Goal: Task Accomplishment & Management: Manage account settings

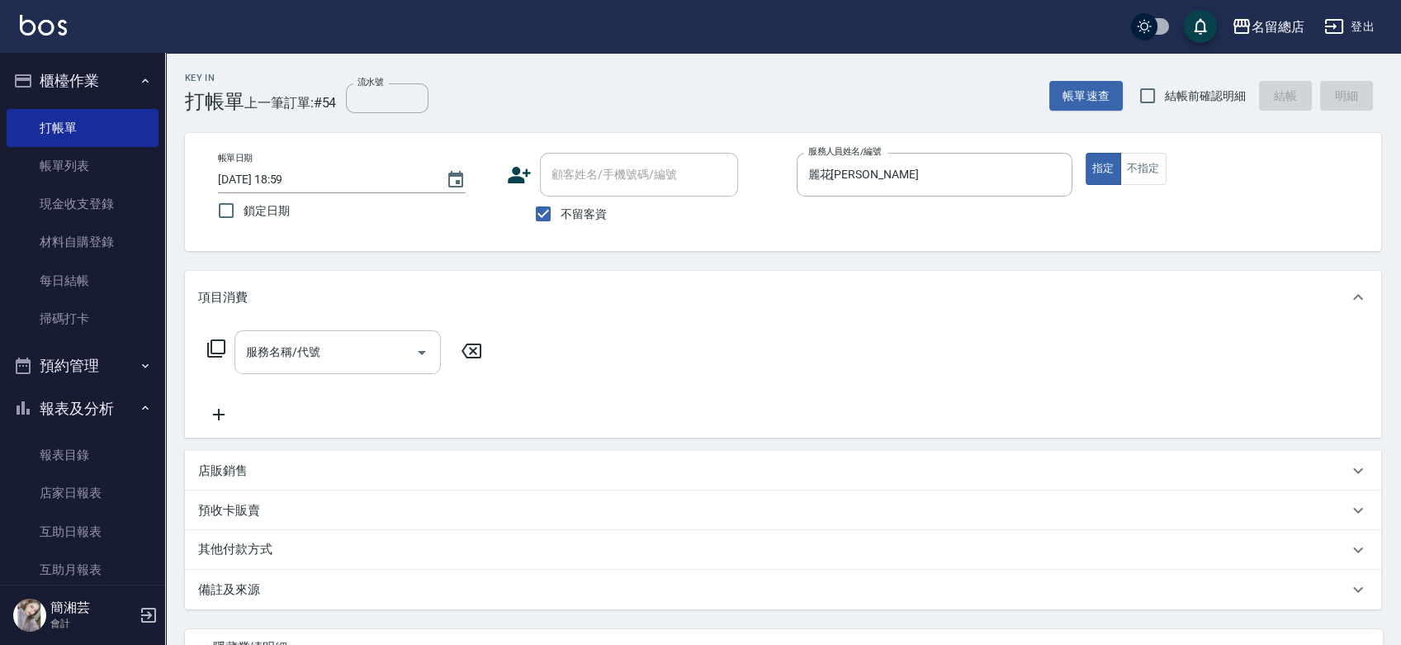
click at [294, 345] on div "服務名稱/代號 服務名稱/代號" at bounding box center [337, 352] width 206 height 44
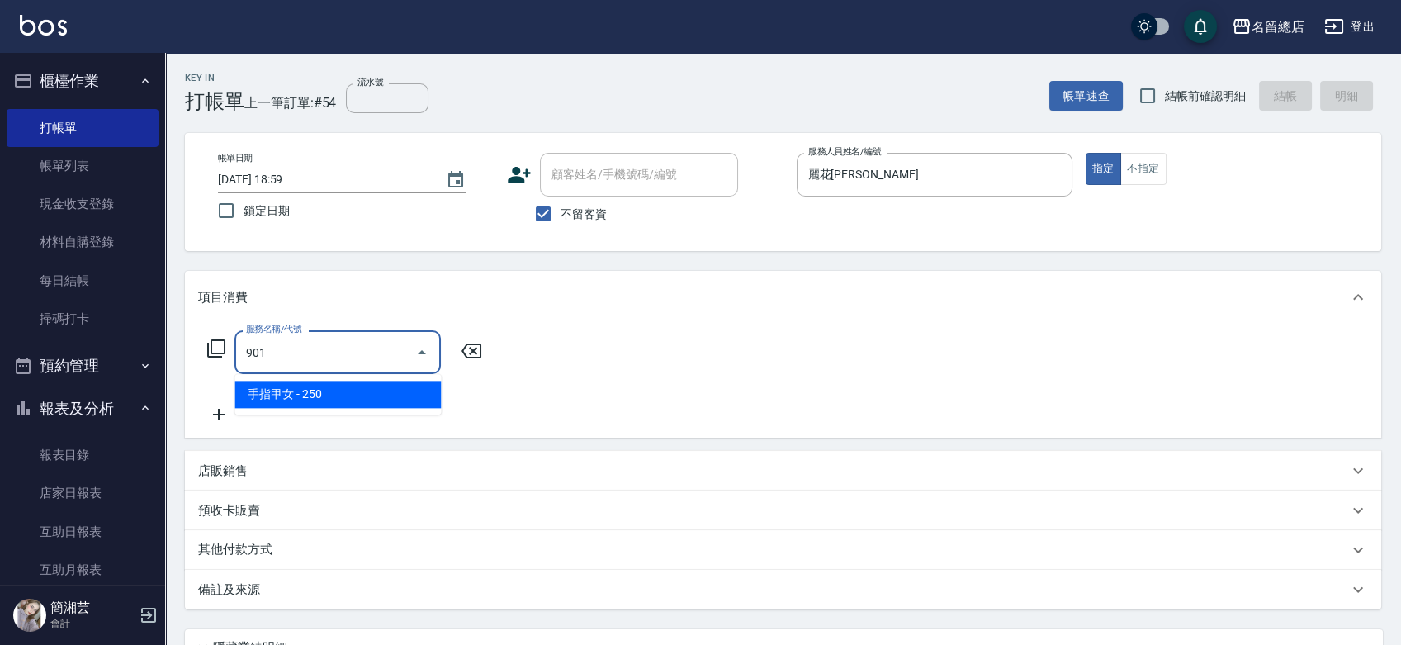
type input "手指甲女(901)"
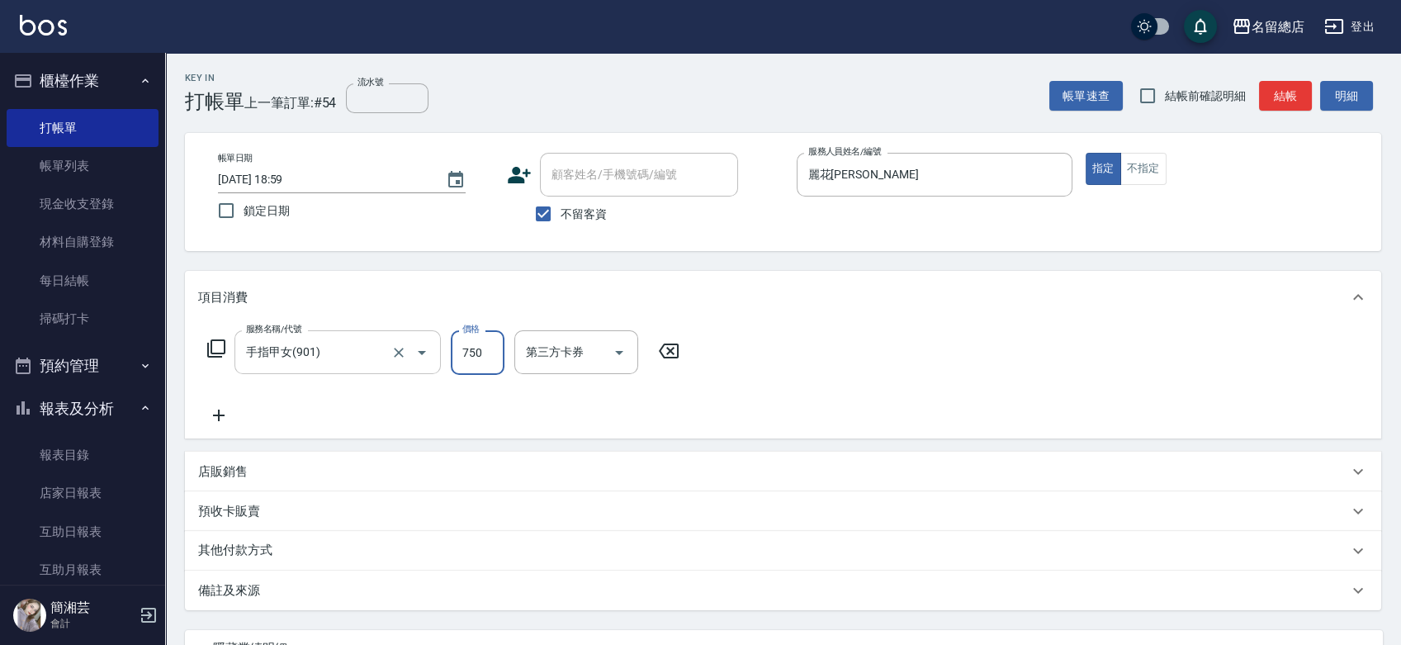
type input "750"
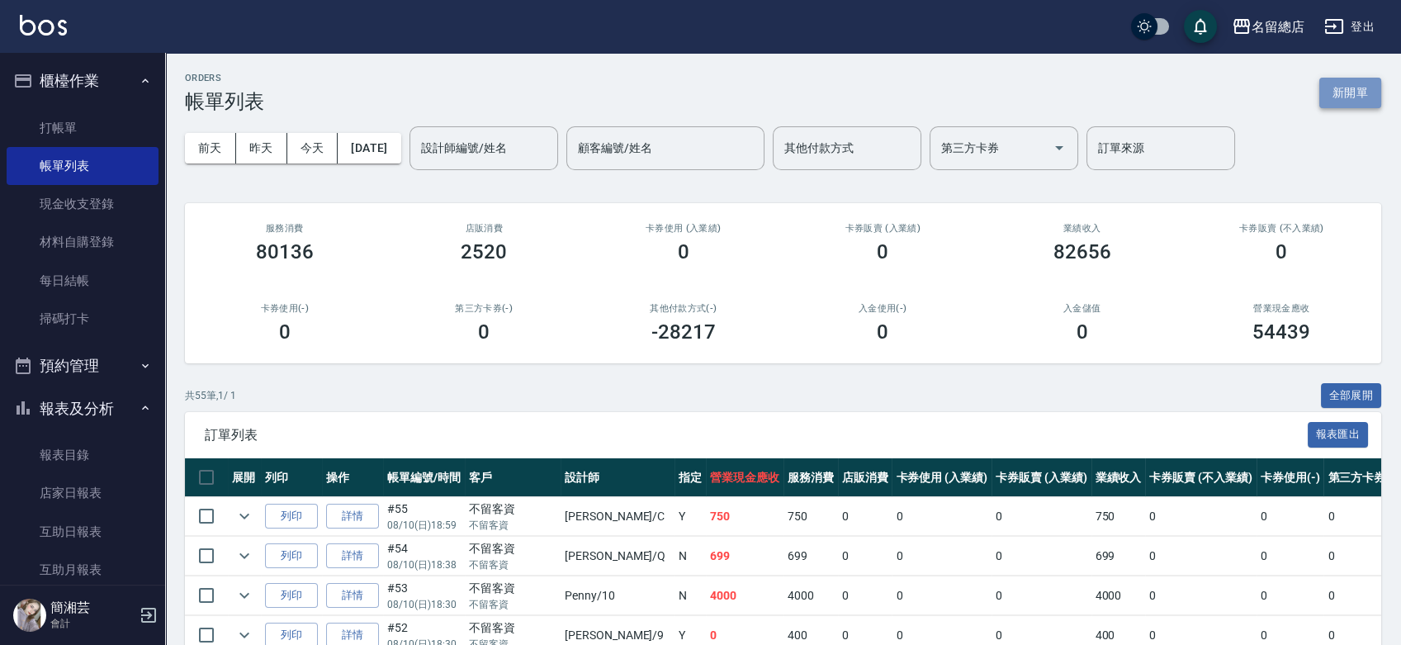
click at [1358, 101] on button "新開單" at bounding box center [1350, 93] width 62 height 31
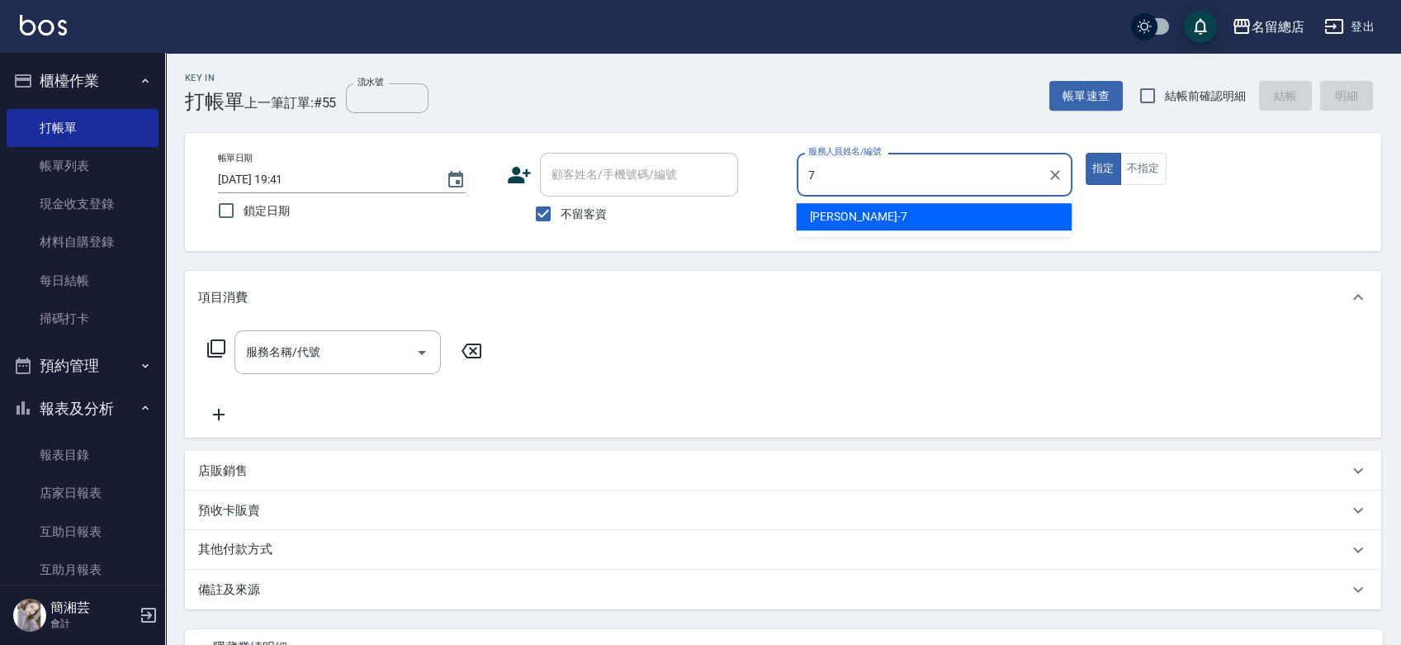
type input "Mick-7"
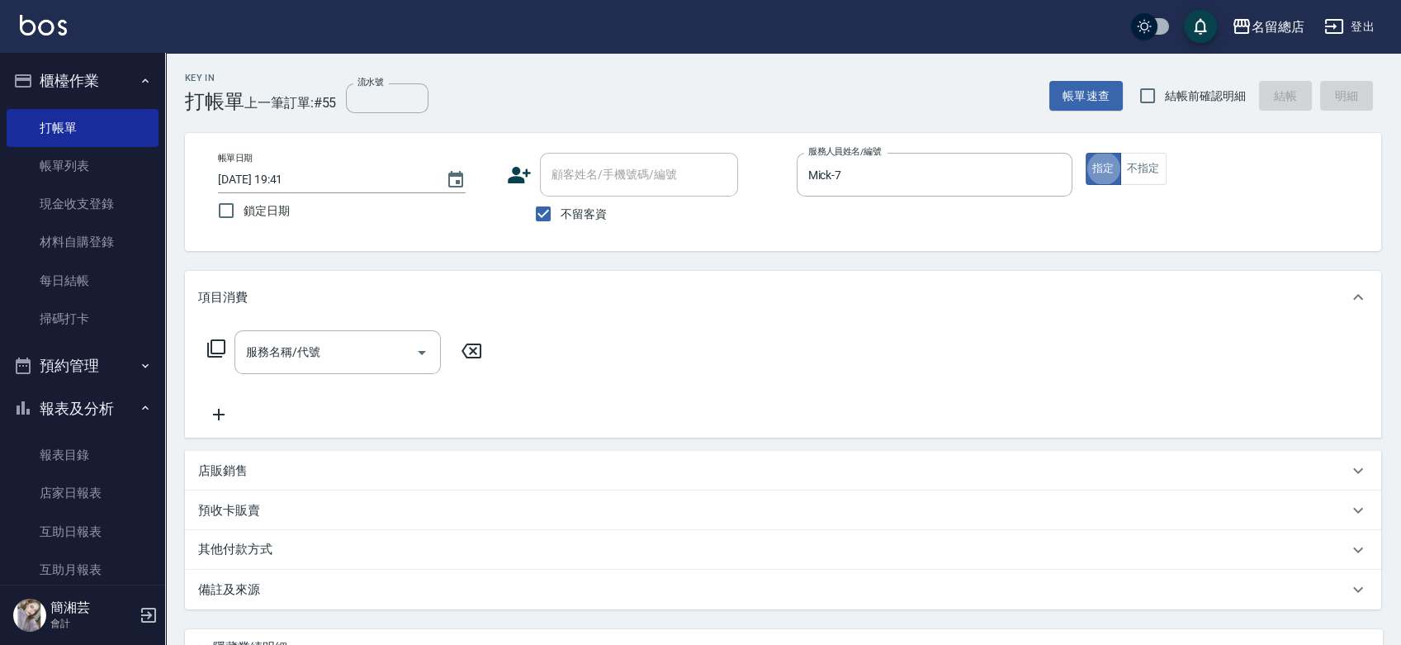
type button "true"
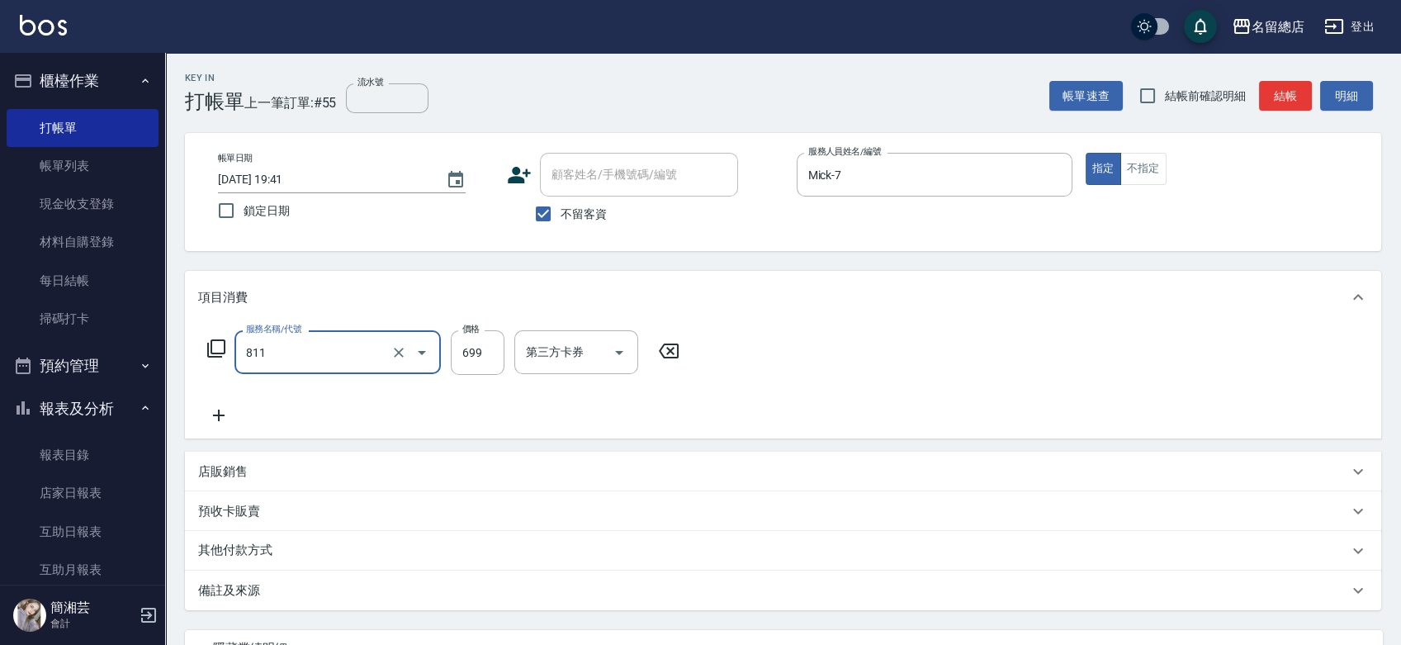
type input "洗+剪(811)"
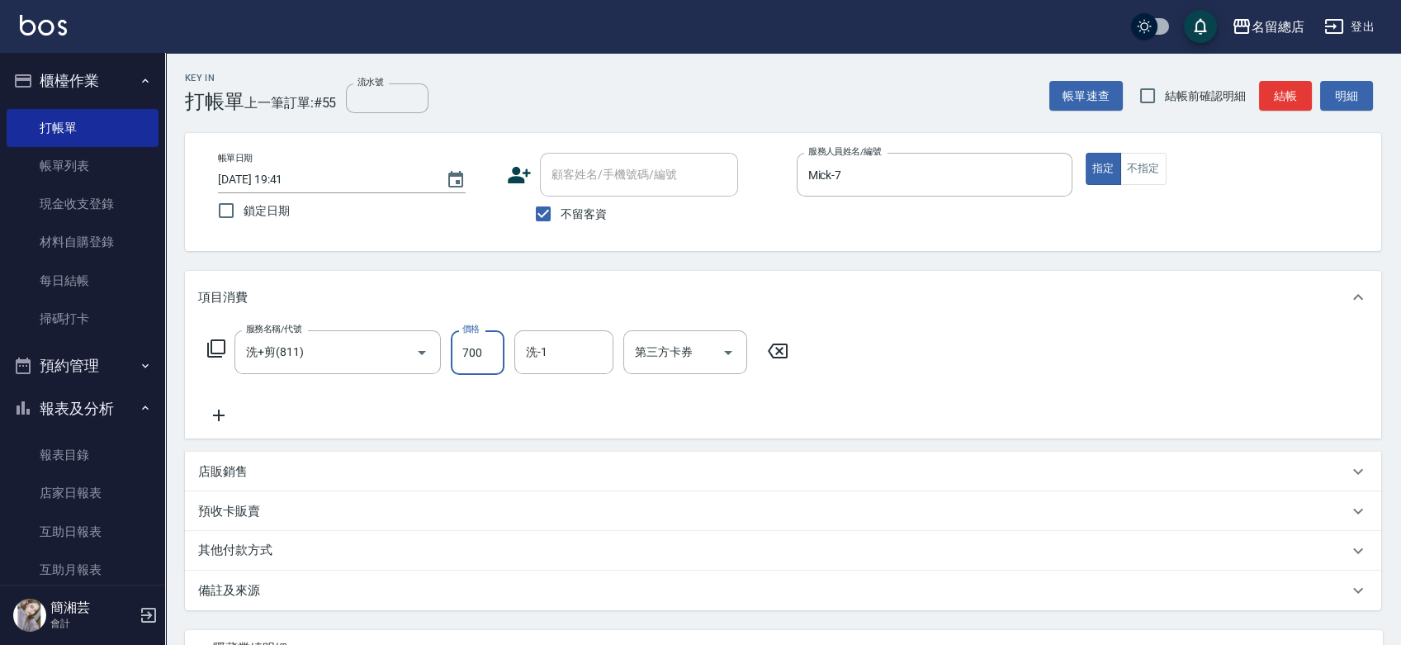
type input "700"
type input "[PERSON_NAME]-34"
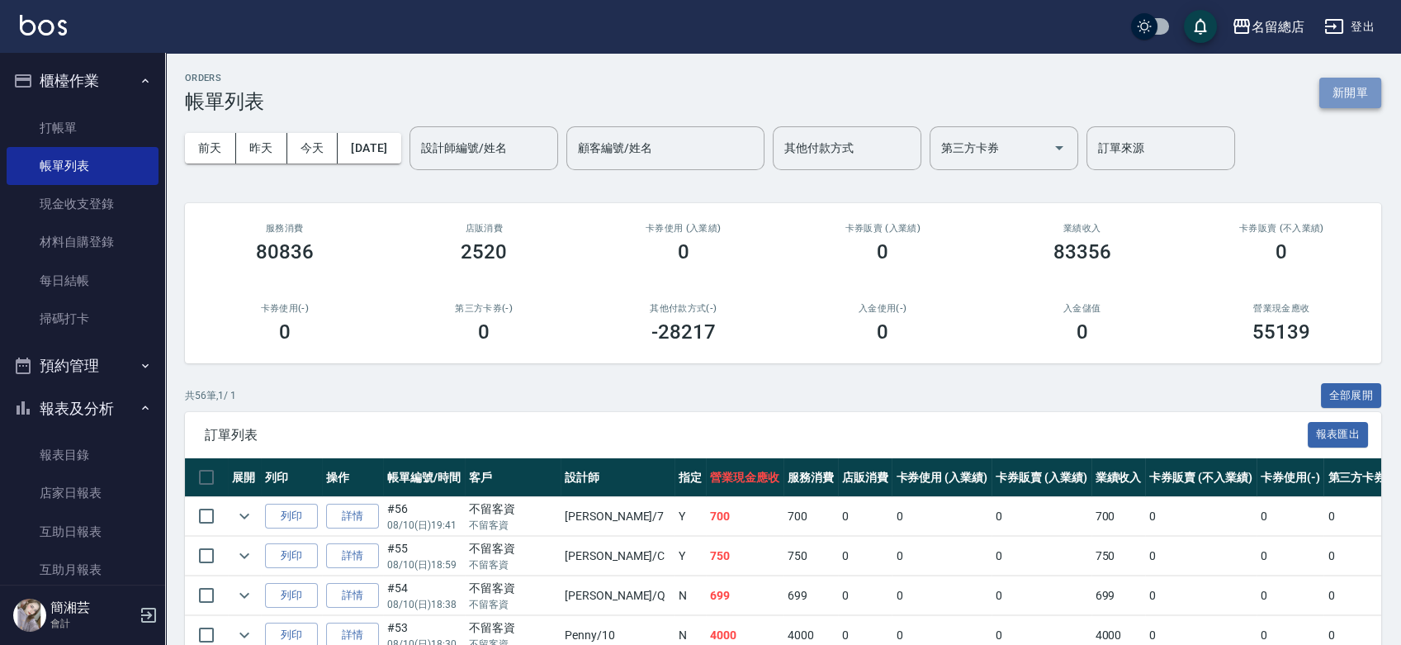
click at [1337, 87] on button "新開單" at bounding box center [1350, 93] width 62 height 31
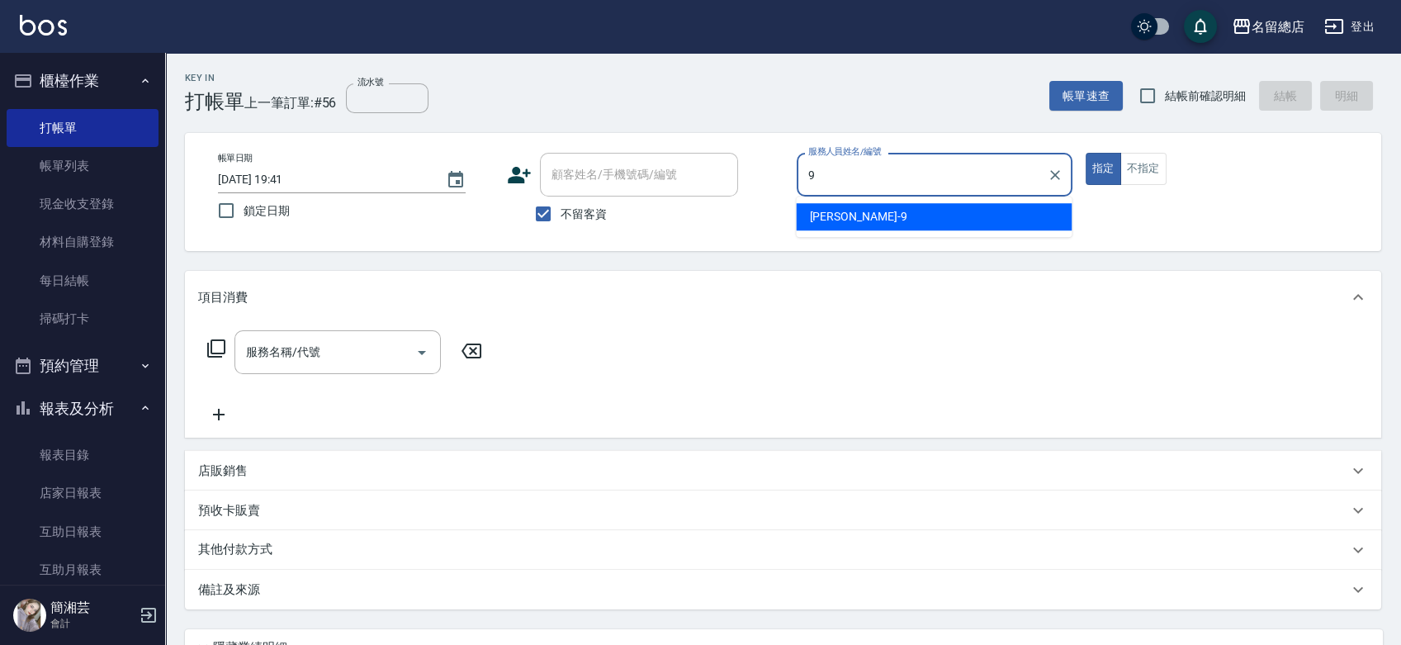
type input "[PERSON_NAME]-9"
type button "true"
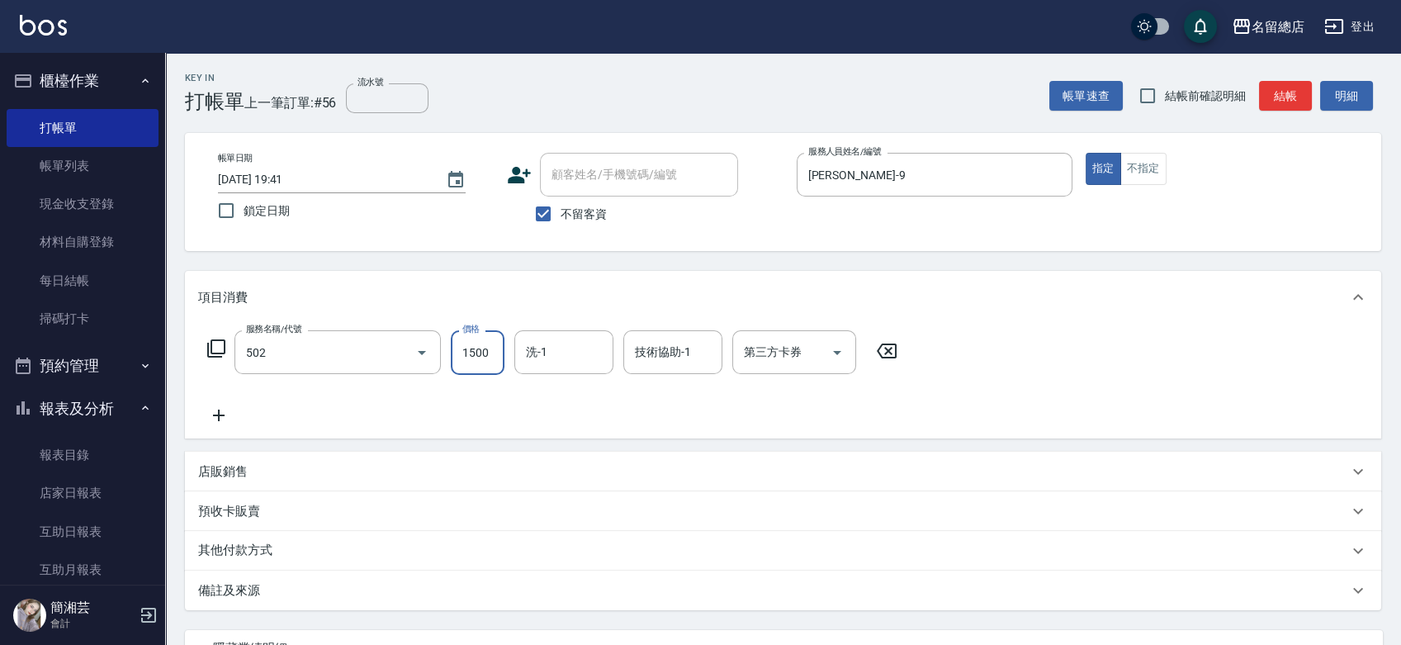
type input "染髮1500以上(502)"
type input "2999"
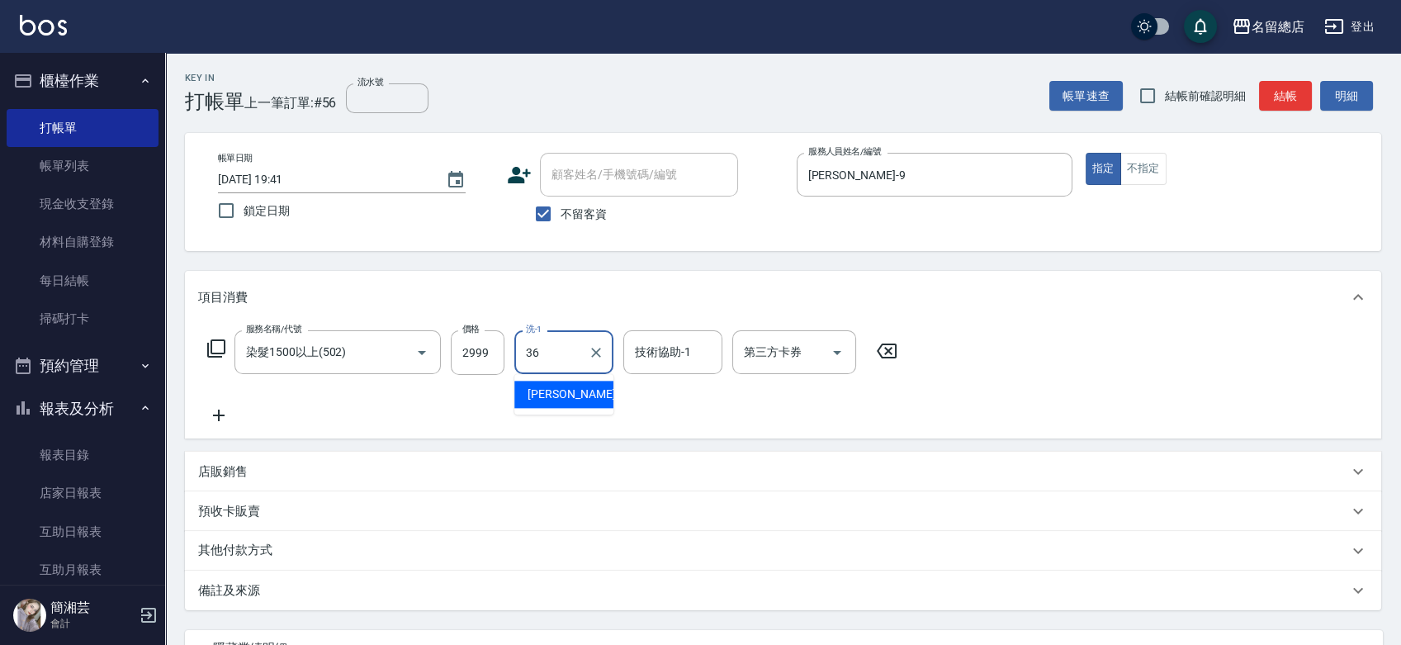
type input "[PERSON_NAME]-36"
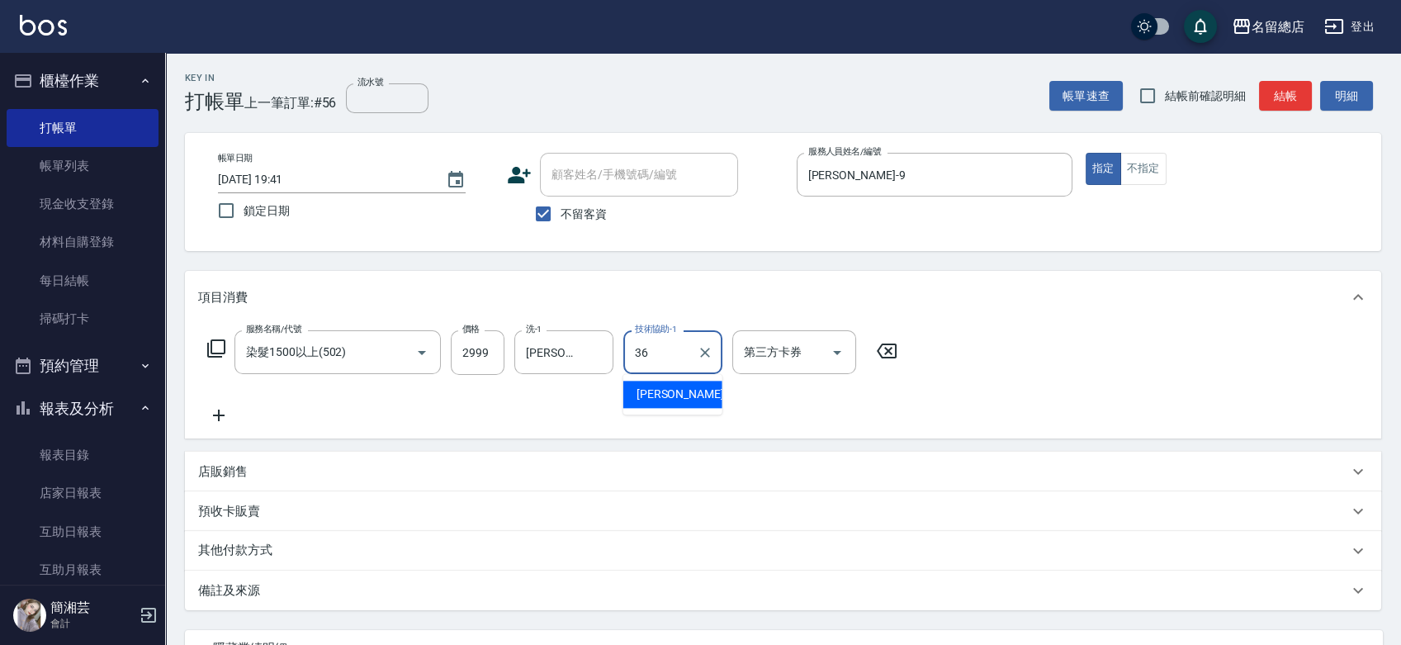
type input "[PERSON_NAME]-36"
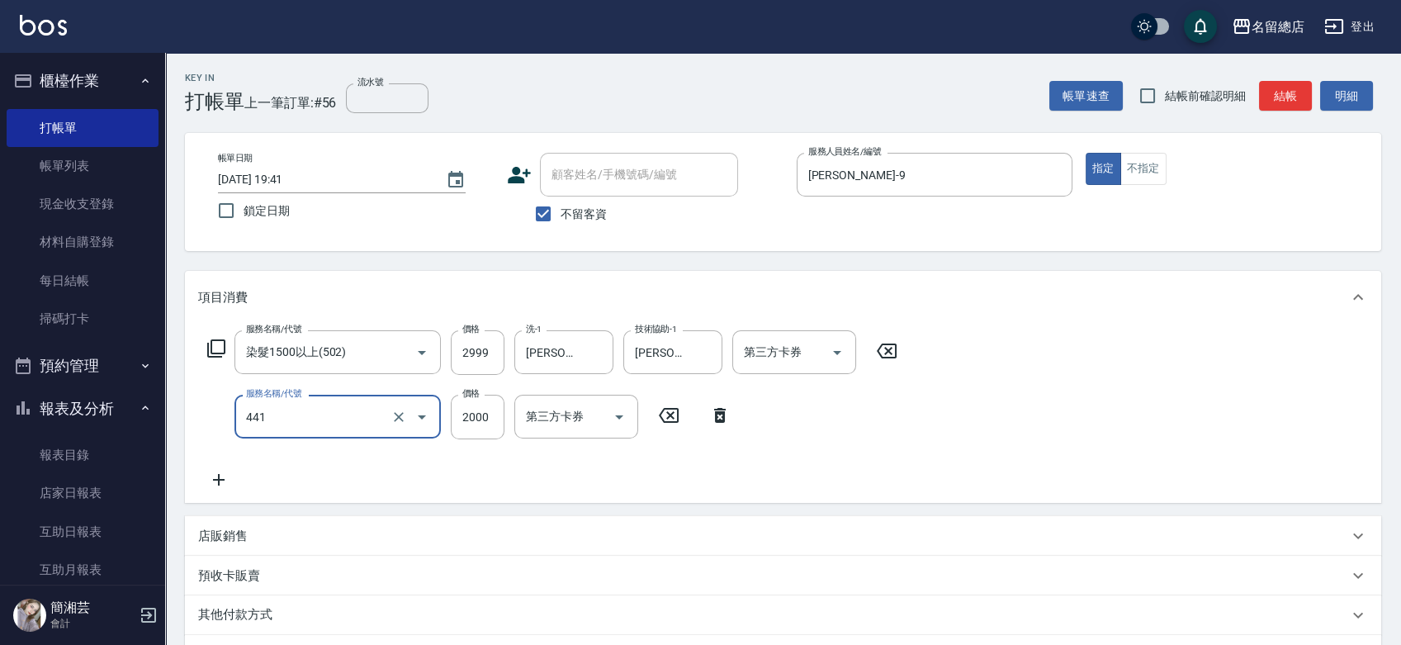
type input "2段自單次1300以上(441)"
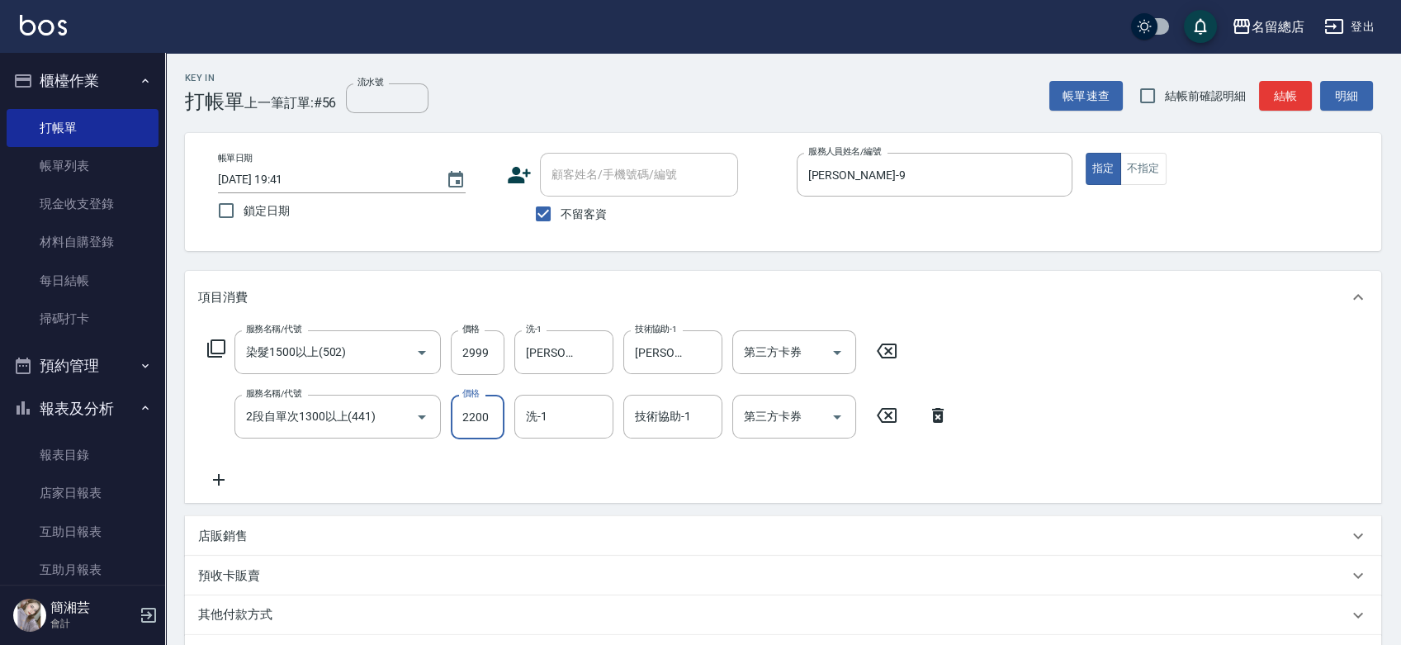
type input "2200"
type input "[PERSON_NAME]-36"
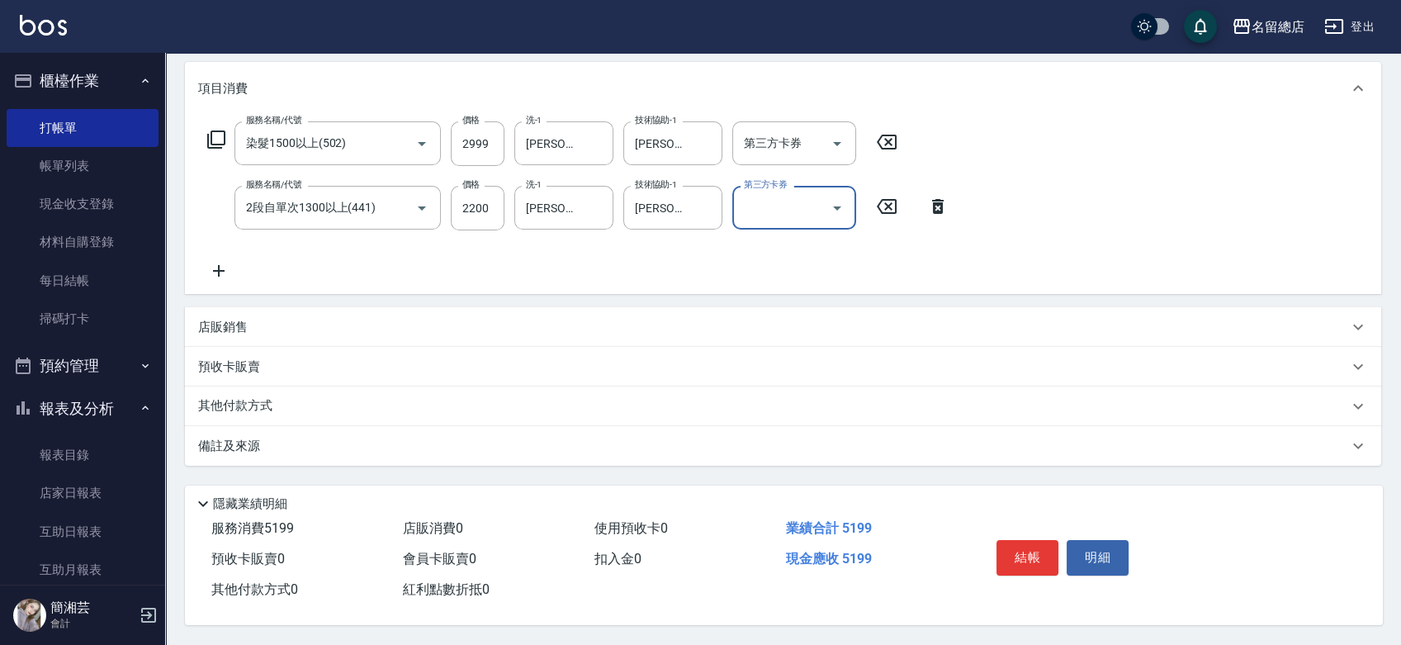
scroll to position [214, 0]
click at [257, 398] on p "其他付款方式" at bounding box center [239, 406] width 83 height 18
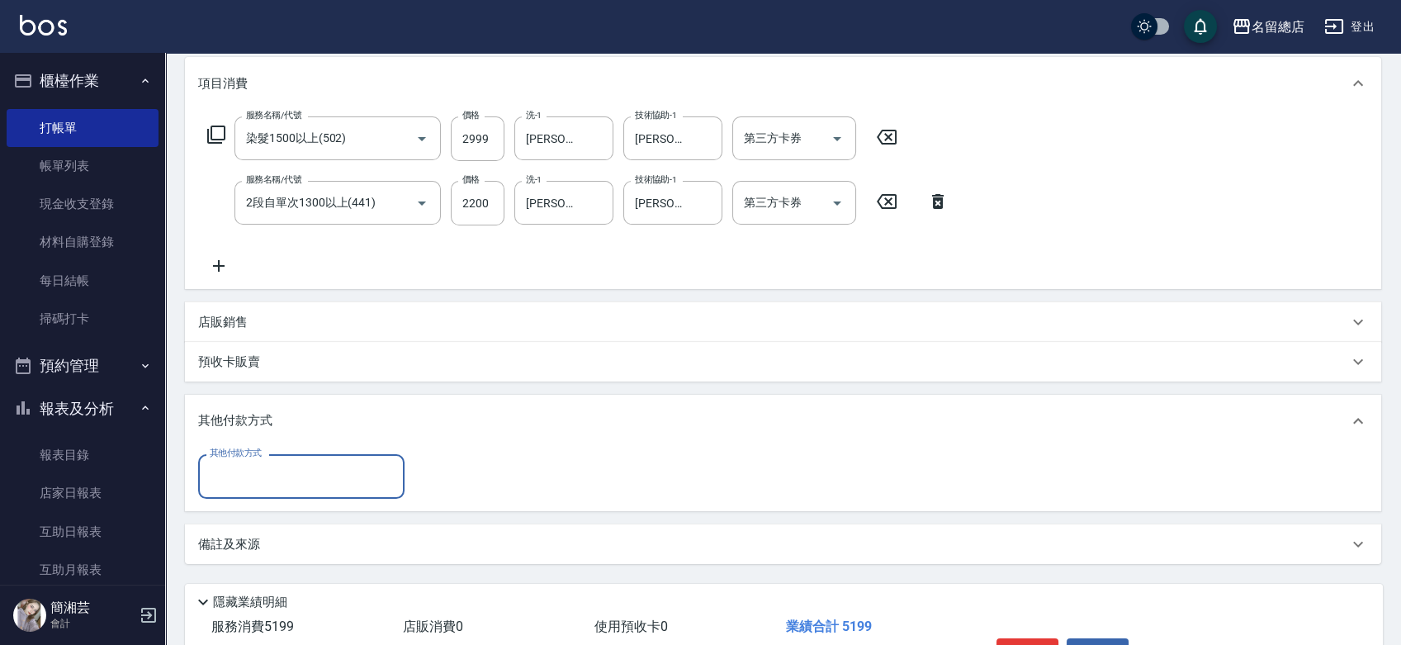
click at [263, 484] on input "其他付款方式" at bounding box center [301, 475] width 191 height 29
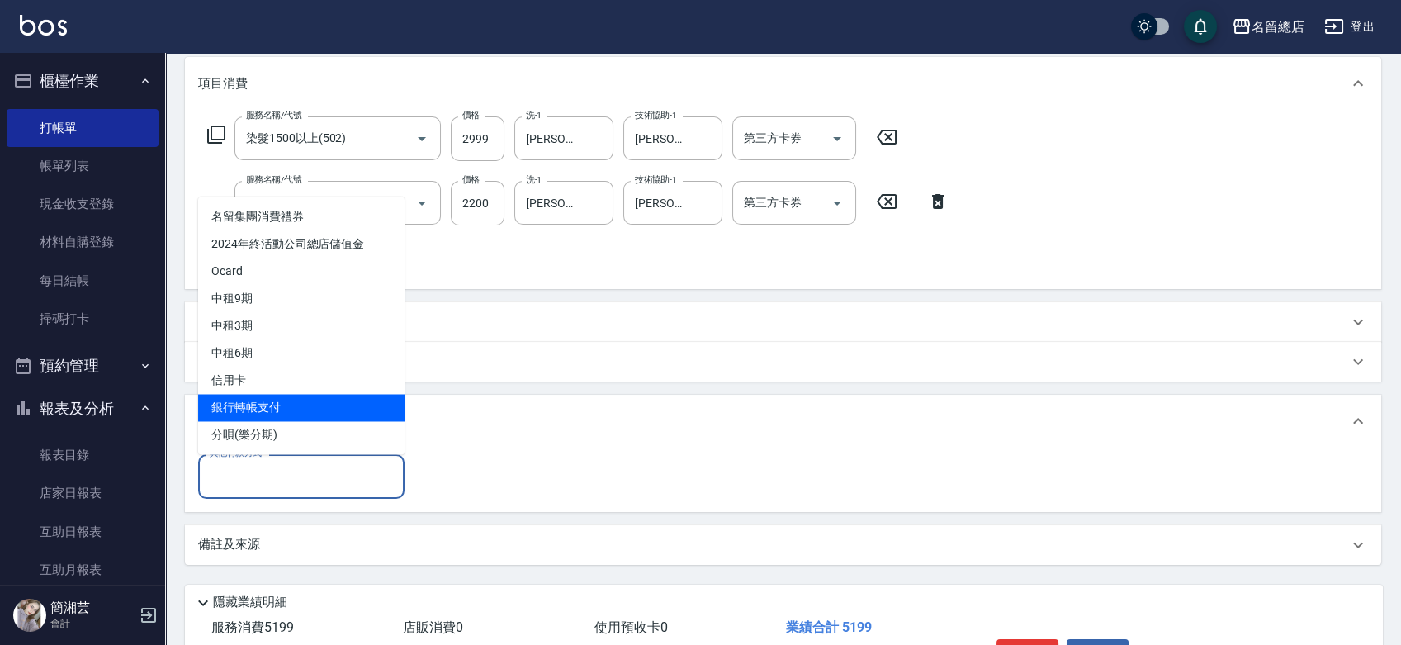
click at [255, 411] on span "銀行轉帳支付" at bounding box center [301, 407] width 206 height 27
type input "銀行轉帳支付"
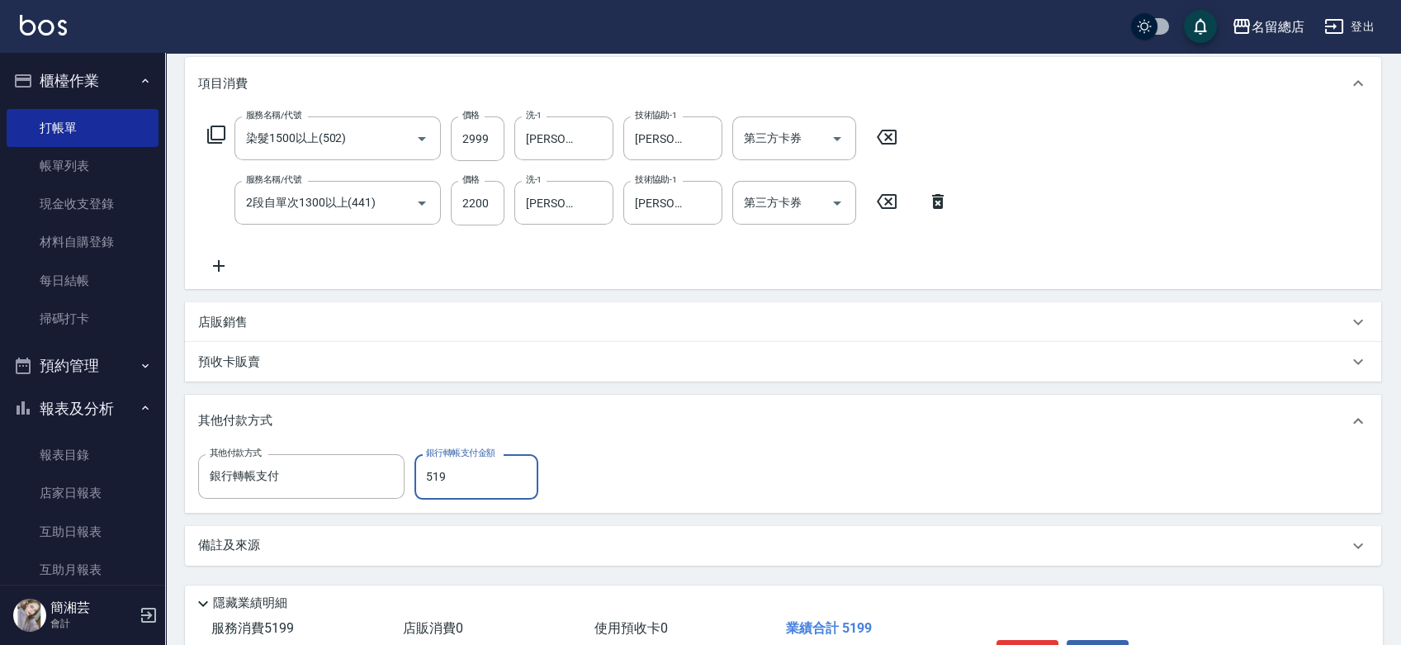
type input "5199"
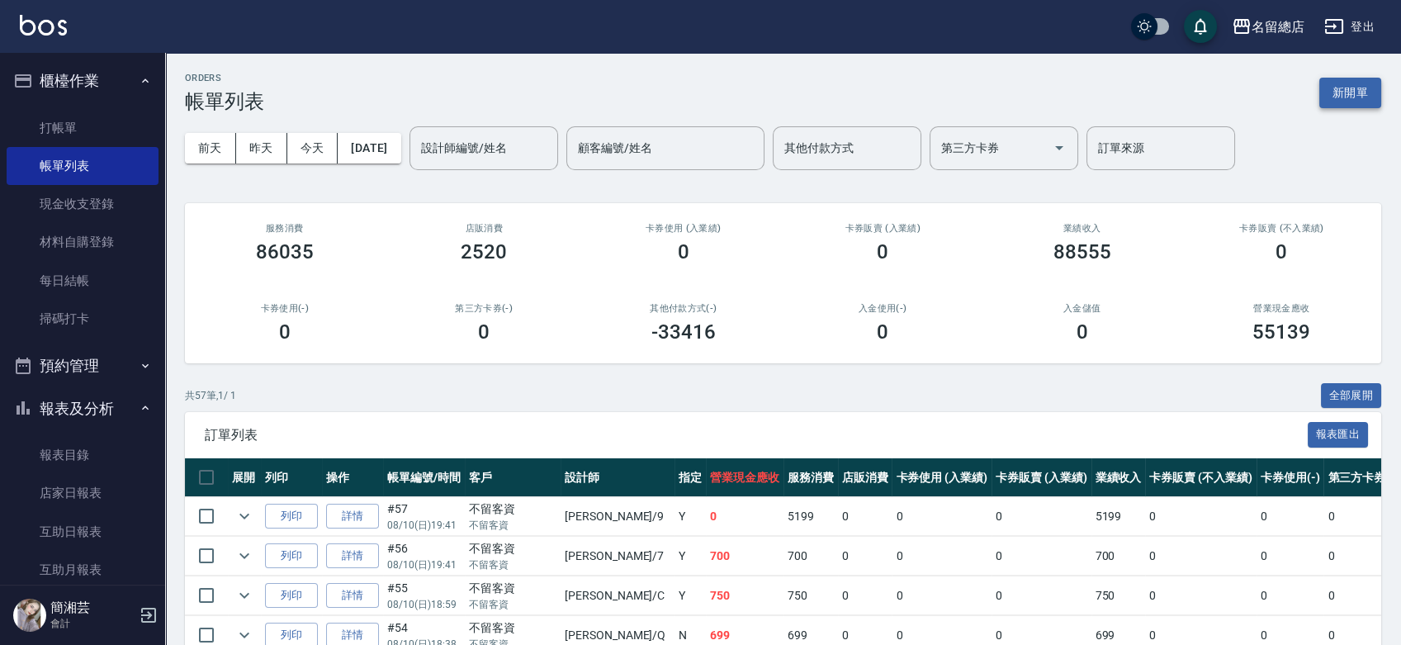
click at [1377, 92] on button "新開單" at bounding box center [1350, 93] width 62 height 31
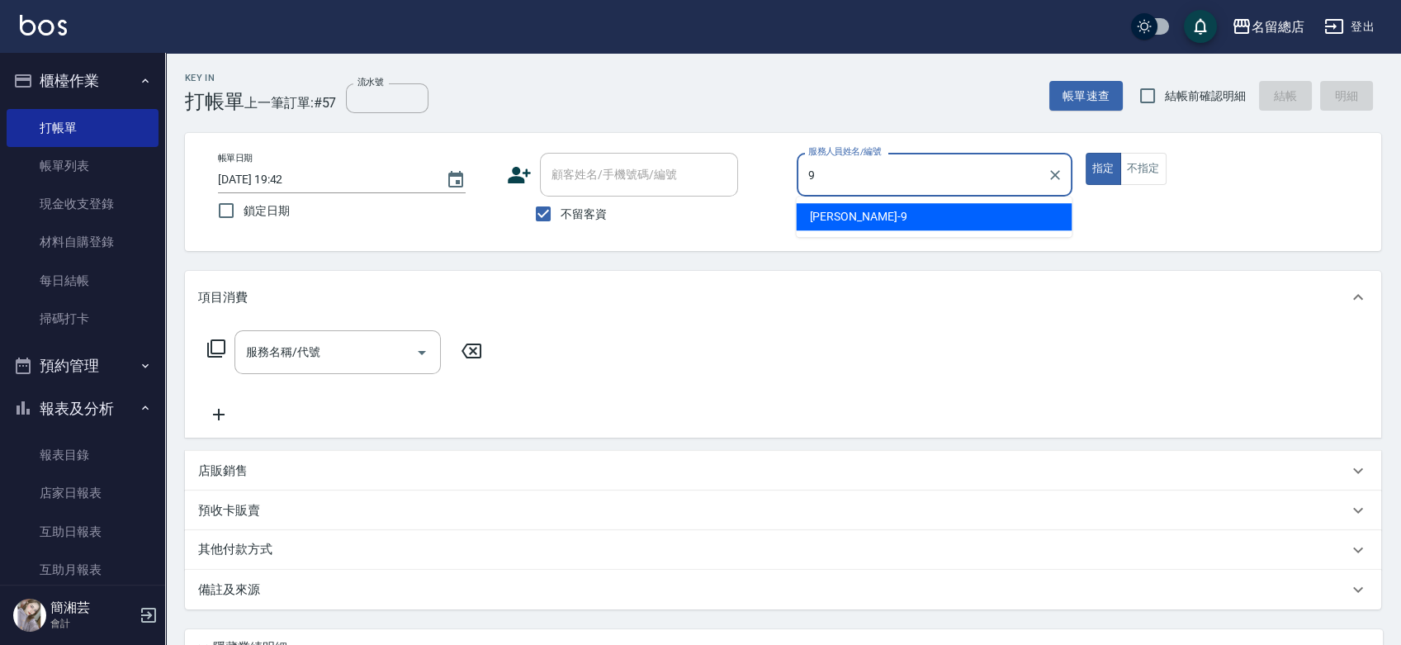
type input "[PERSON_NAME]-9"
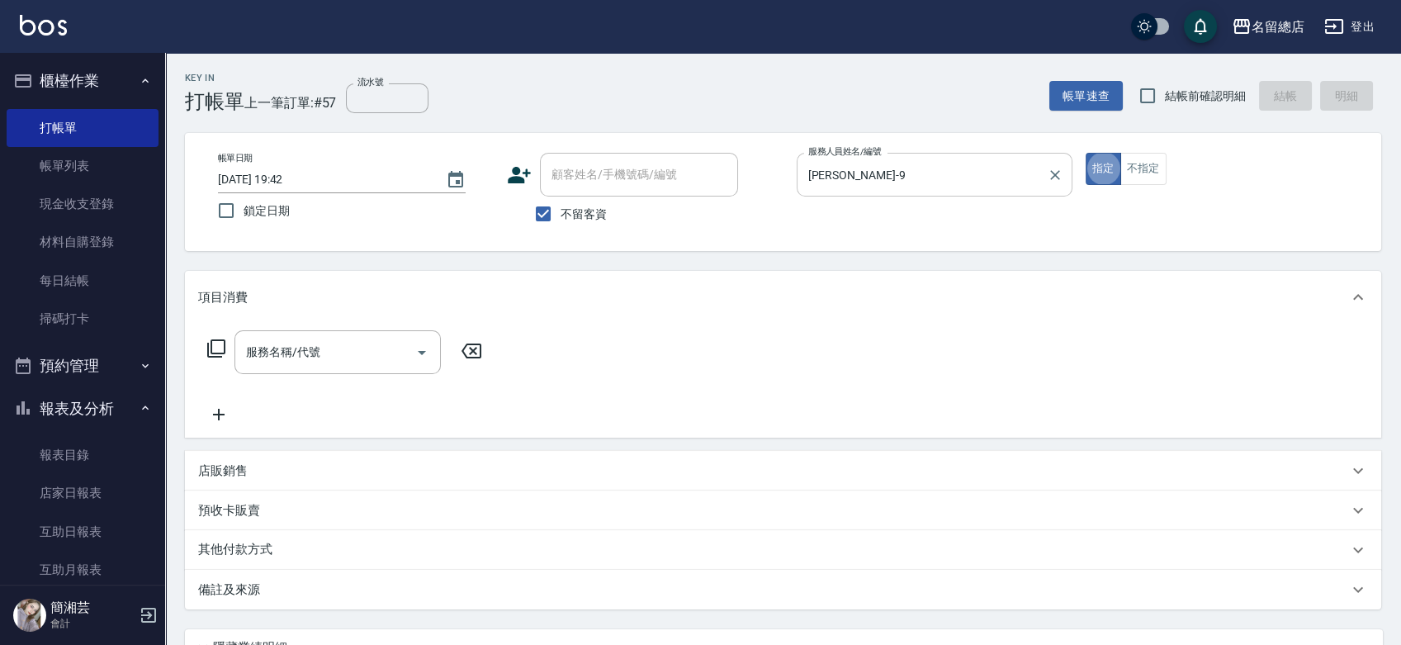
type button "true"
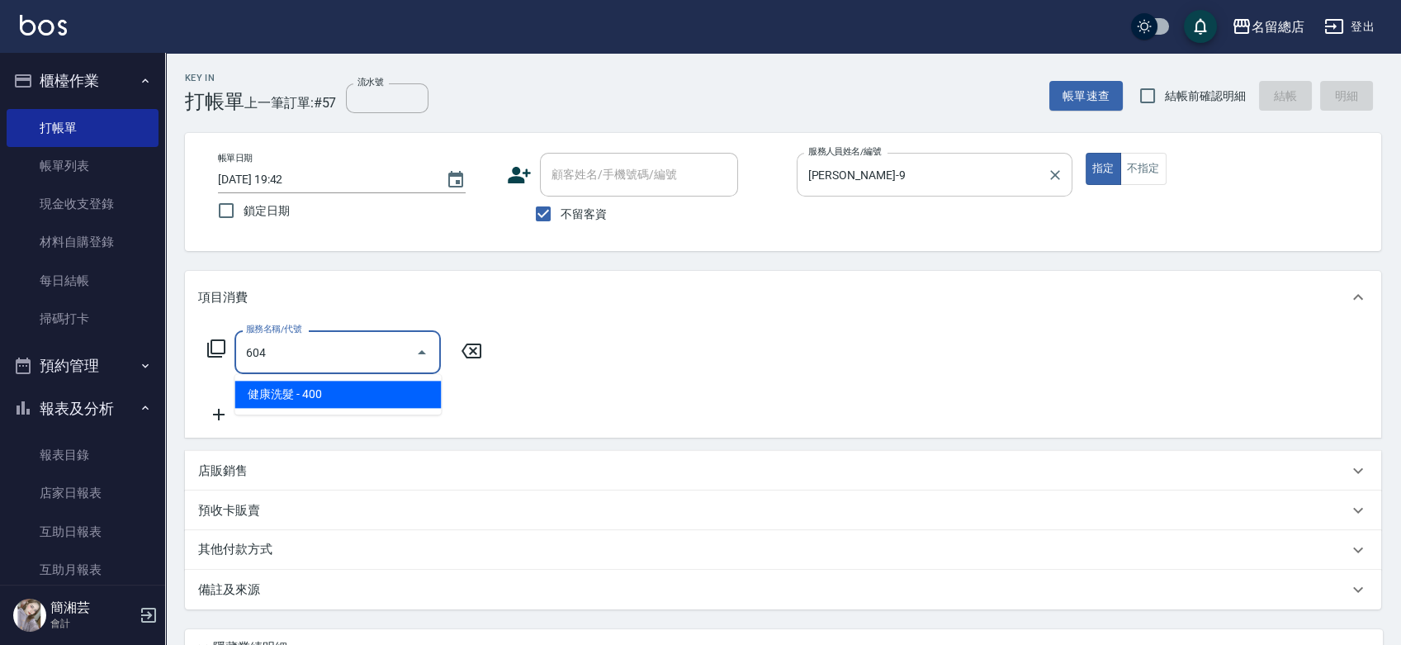
type input "健康洗髮(604)"
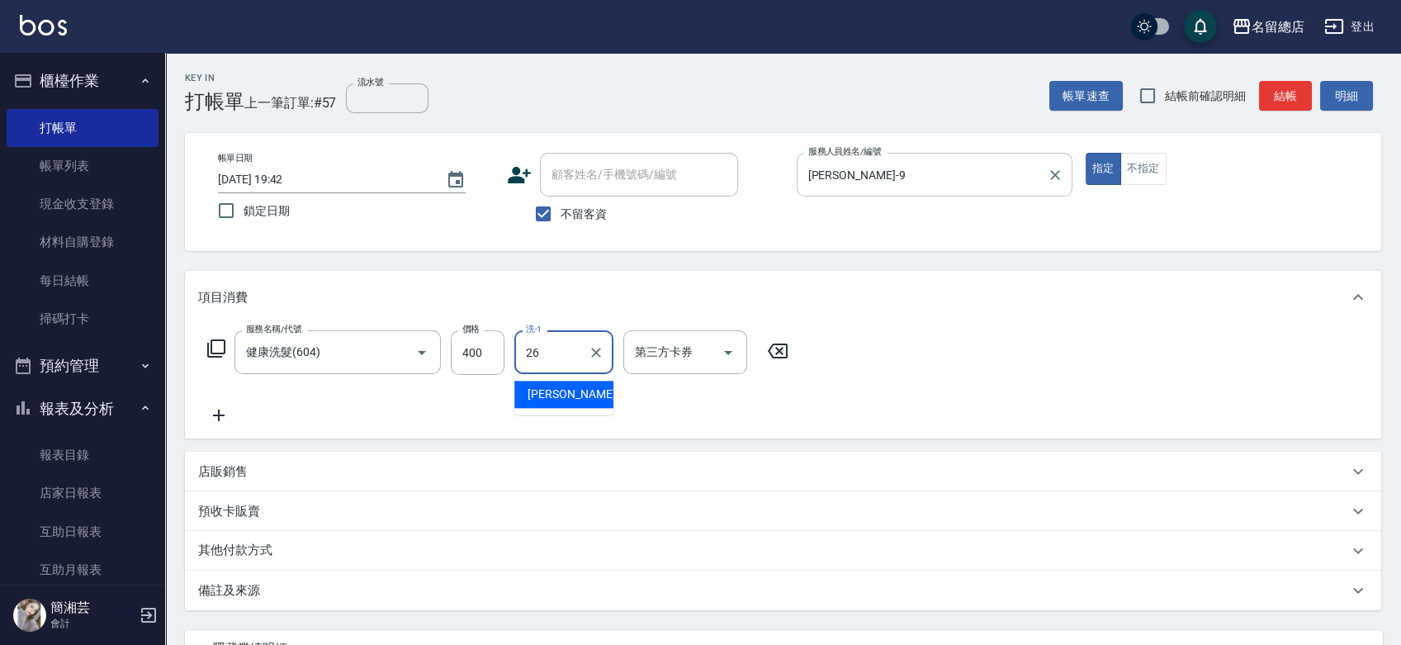
type input "[PERSON_NAME]-26"
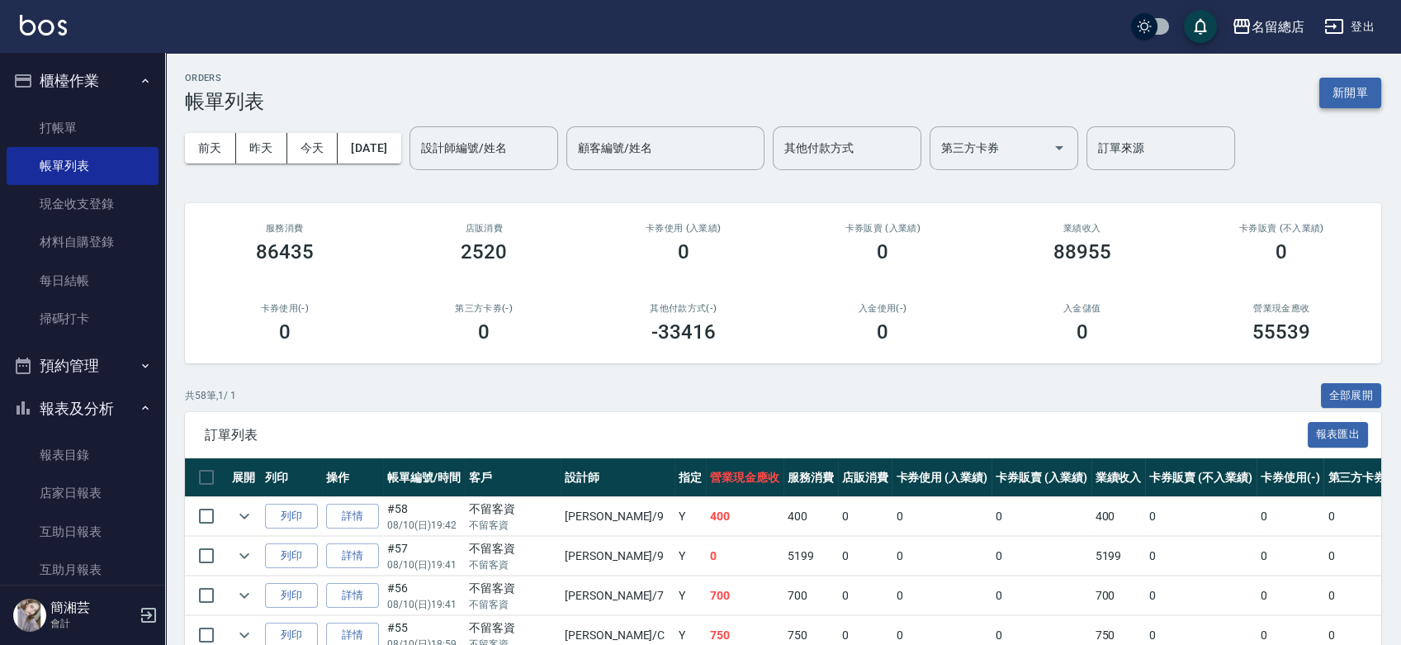
click at [1349, 95] on button "新開單" at bounding box center [1350, 93] width 62 height 31
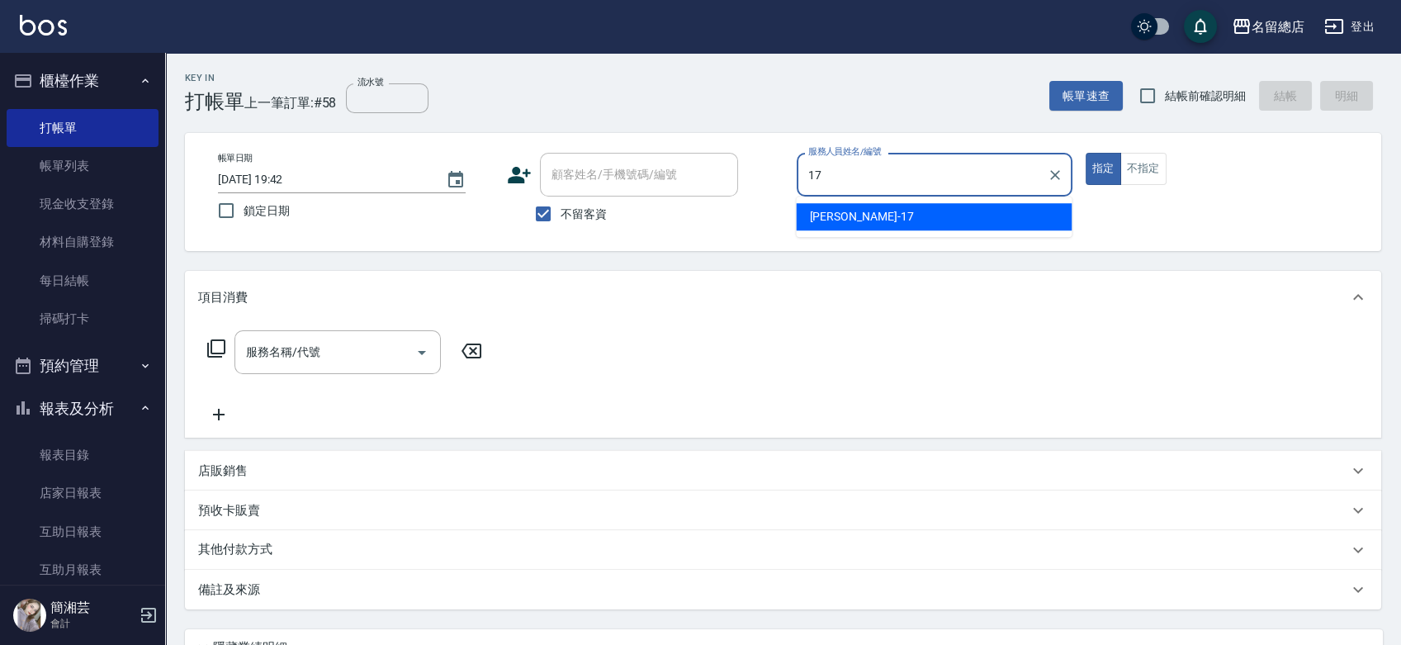
type input "[PERSON_NAME]-17"
type button "true"
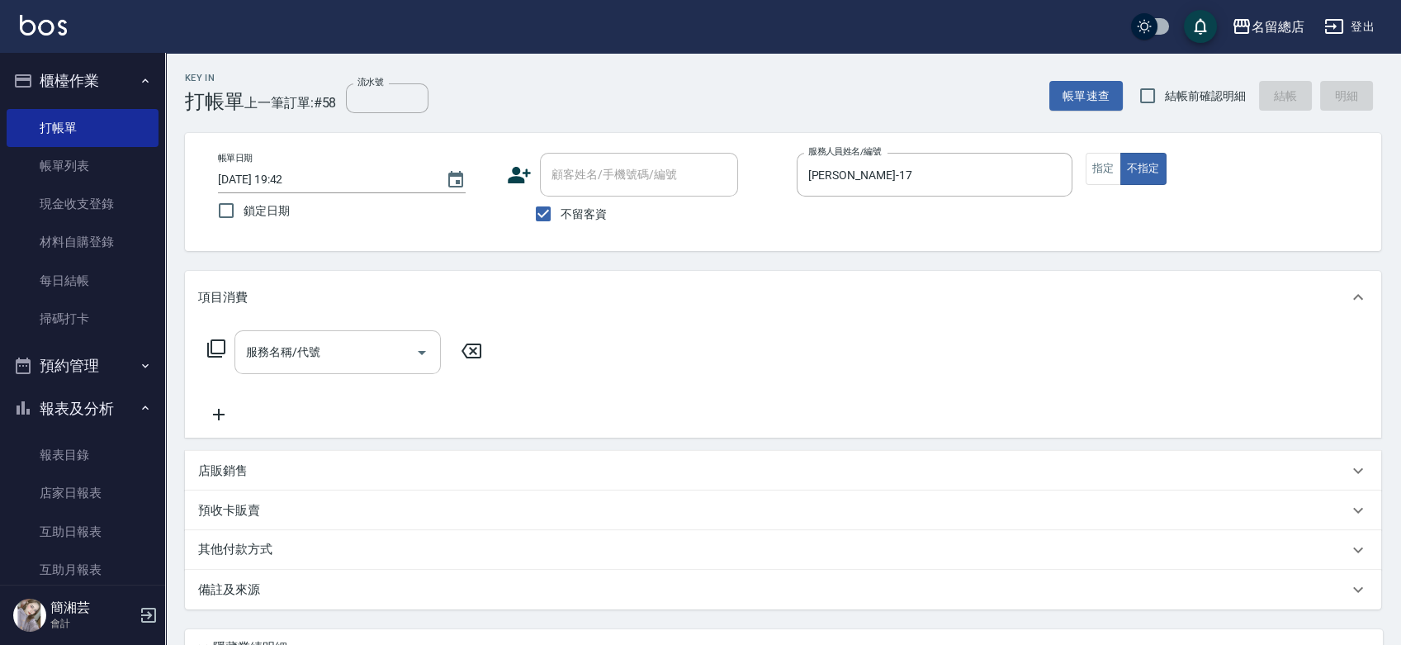
click at [324, 350] on input "服務名稱/代號" at bounding box center [325, 352] width 167 height 29
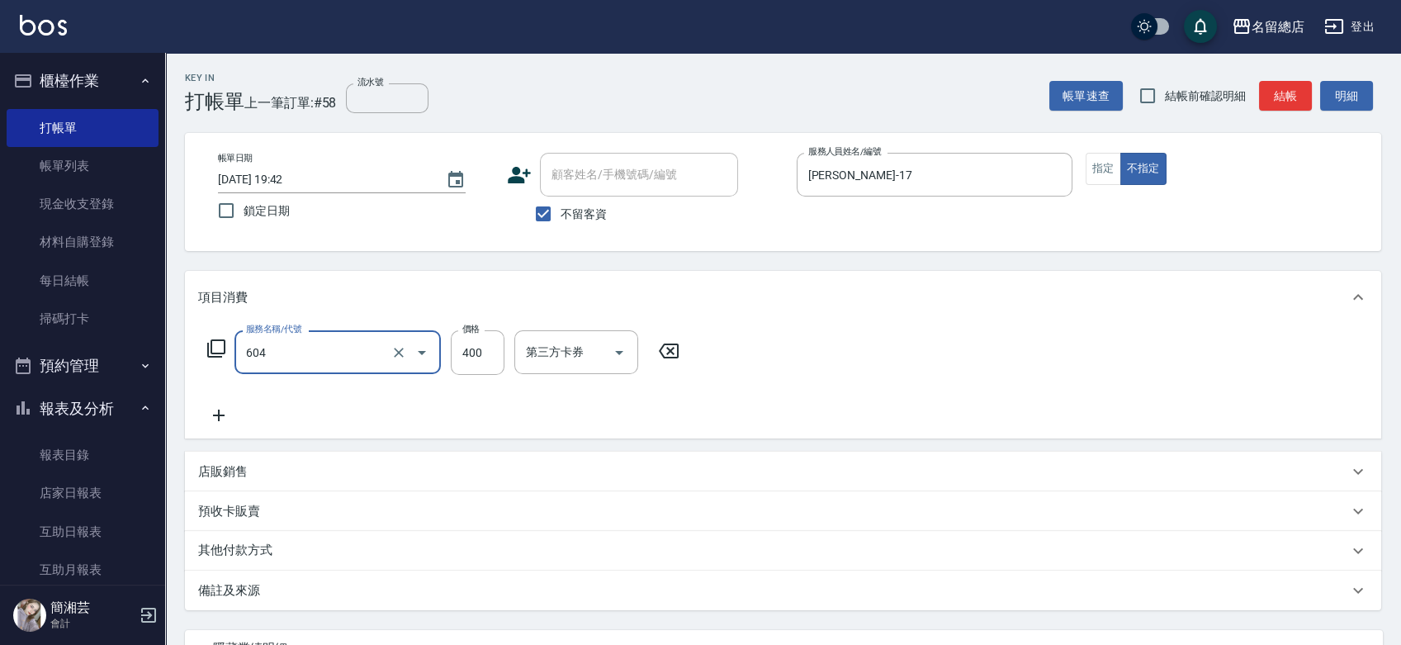
type input "健康洗髮(604)"
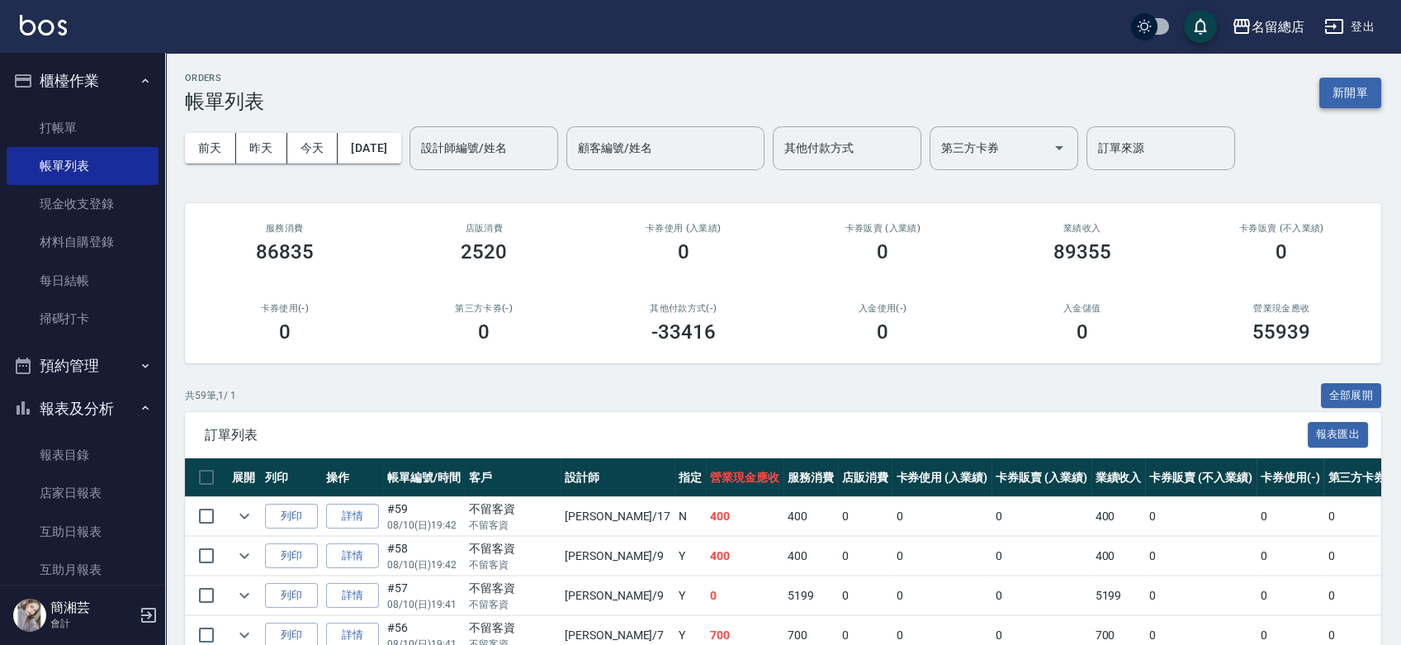
click at [1348, 87] on button "新開單" at bounding box center [1350, 93] width 62 height 31
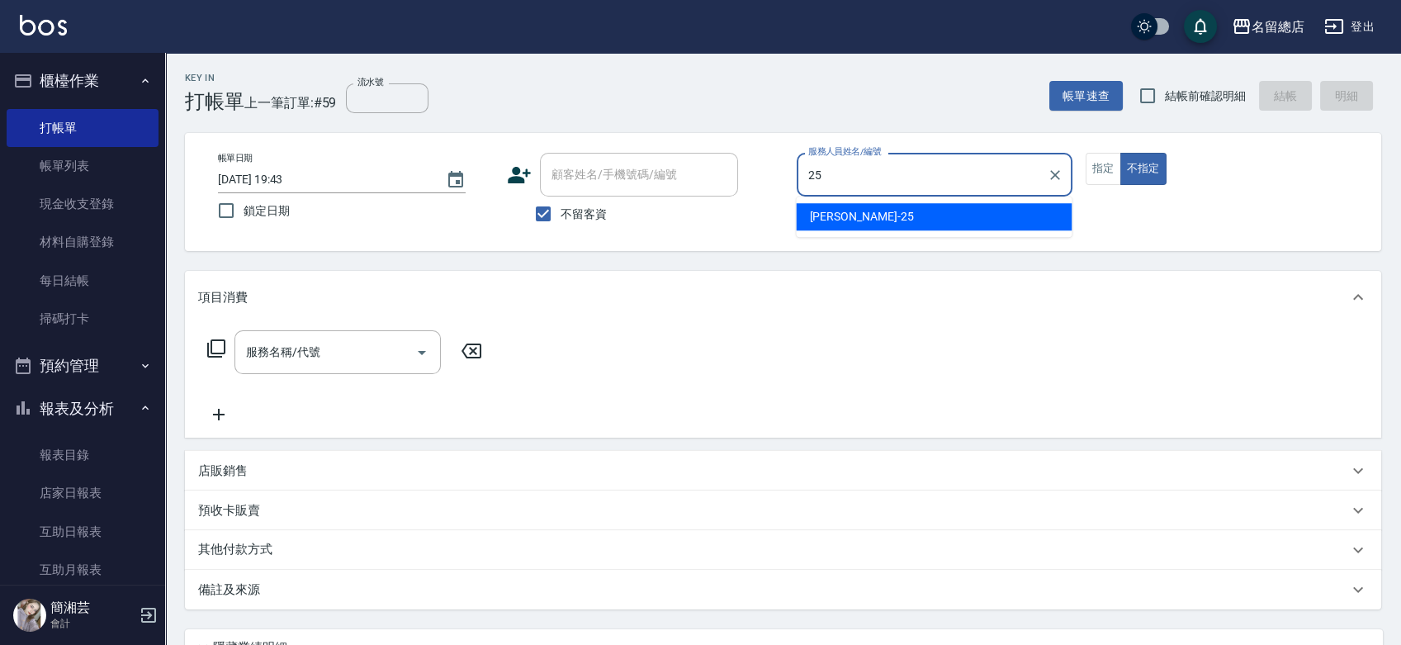
type input "[PERSON_NAME]-25"
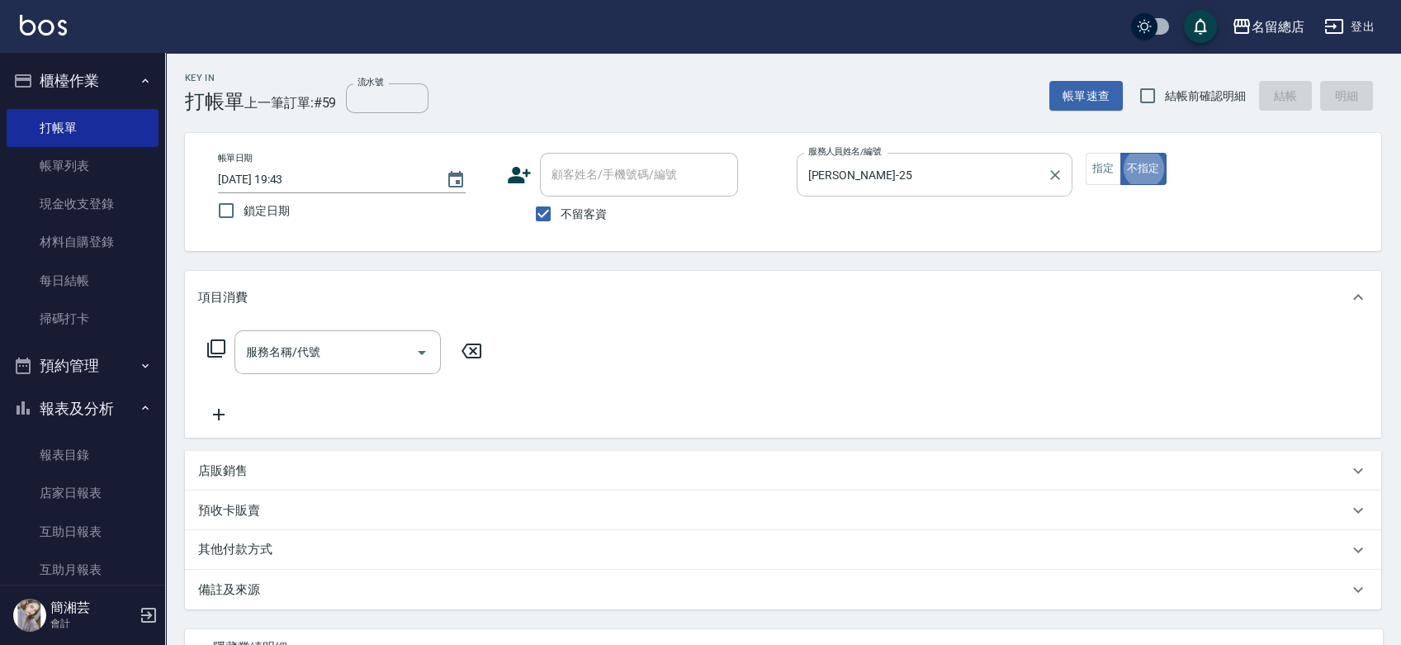
type button "false"
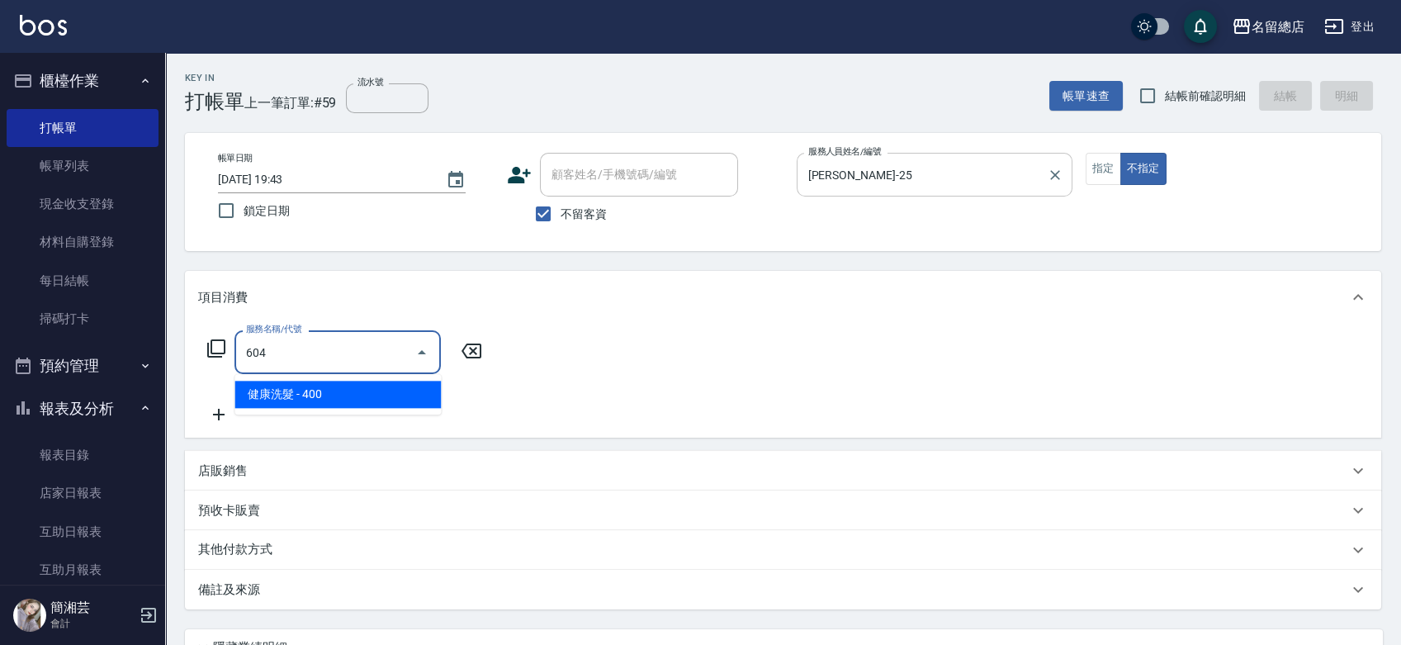
type input "健康洗髮(604)"
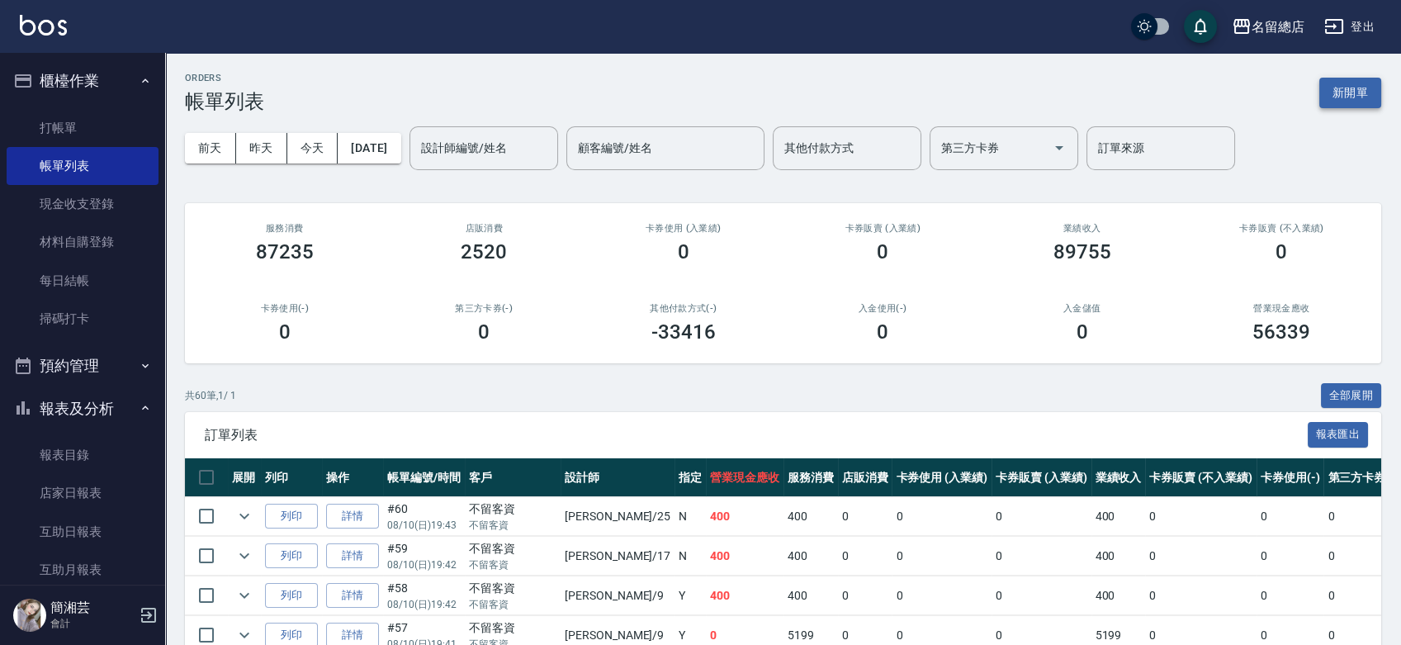
click at [1354, 83] on button "新開單" at bounding box center [1350, 93] width 62 height 31
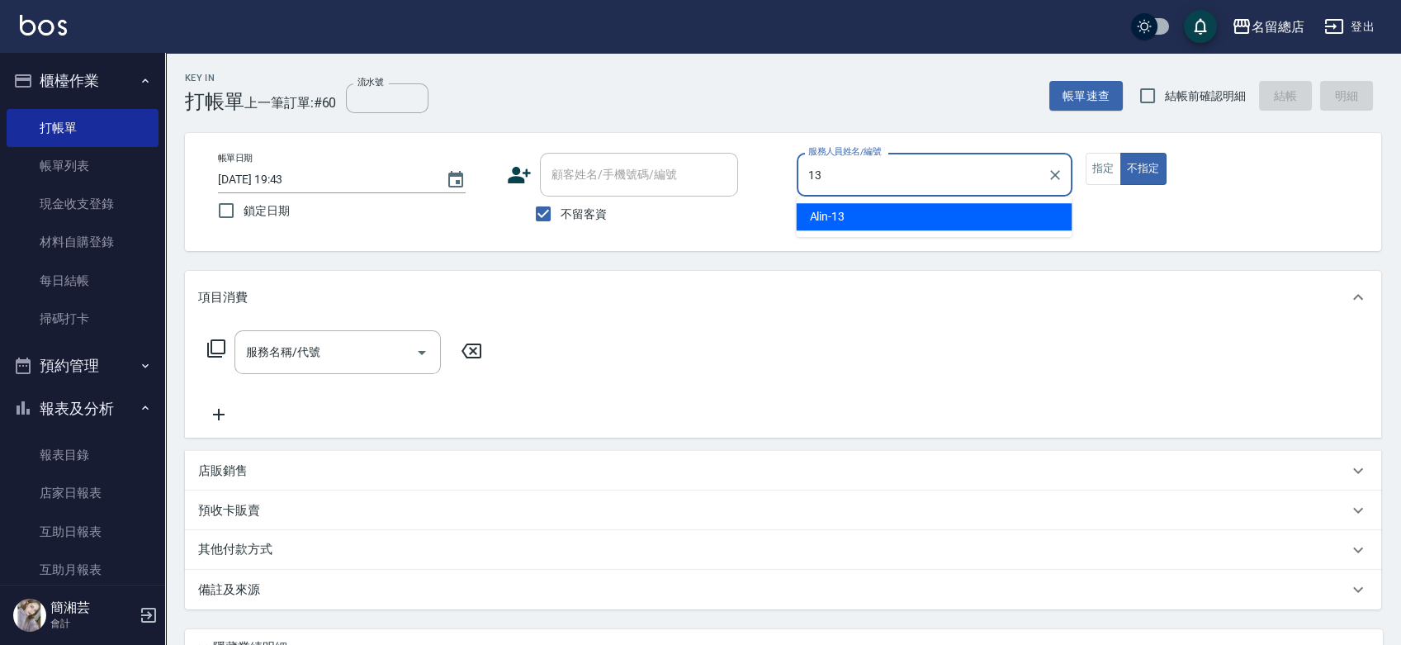
type input "Alin-13"
type button "false"
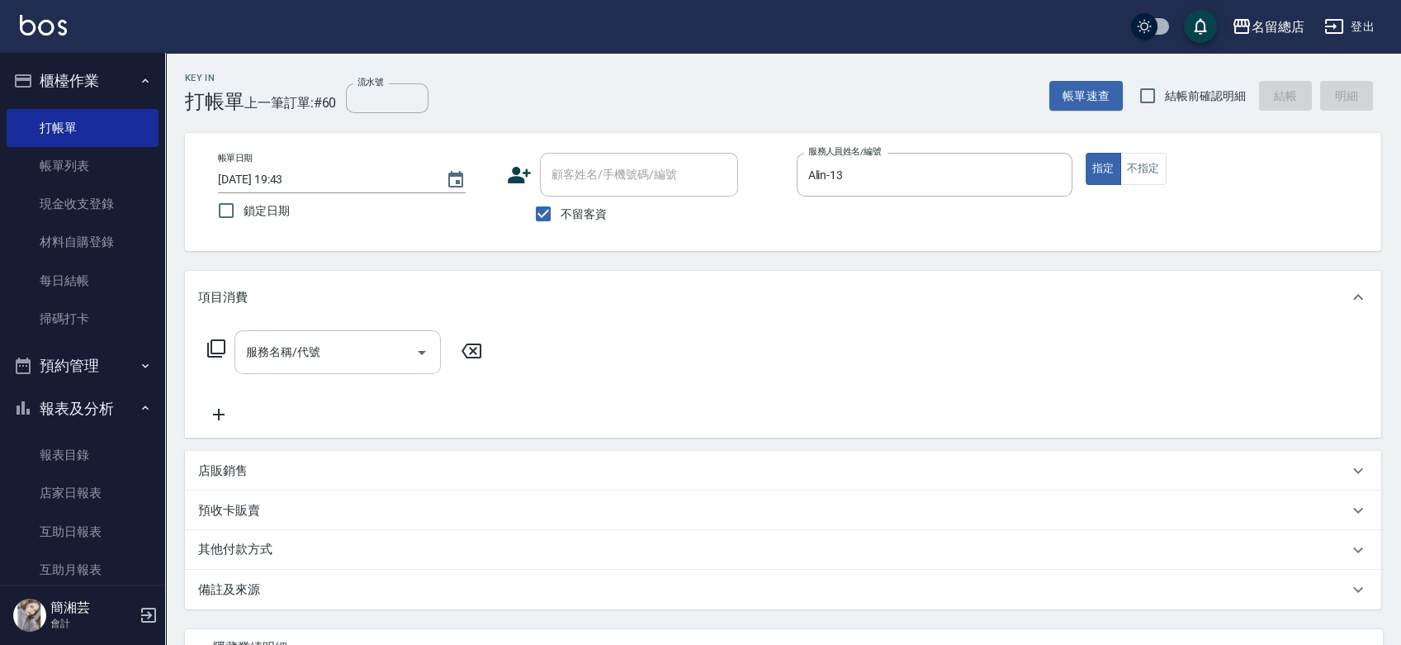
click at [277, 358] on input "服務名稱/代號" at bounding box center [325, 352] width 167 height 29
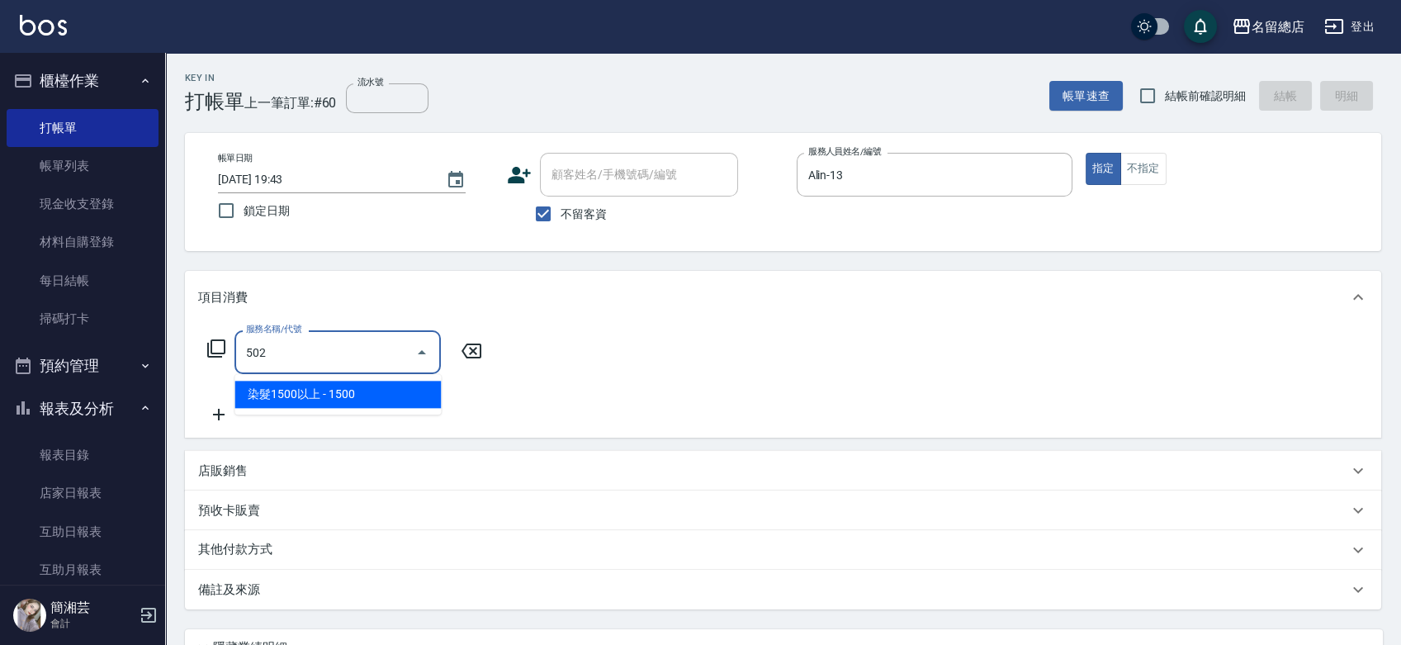
type input "染髮1500以上(502)"
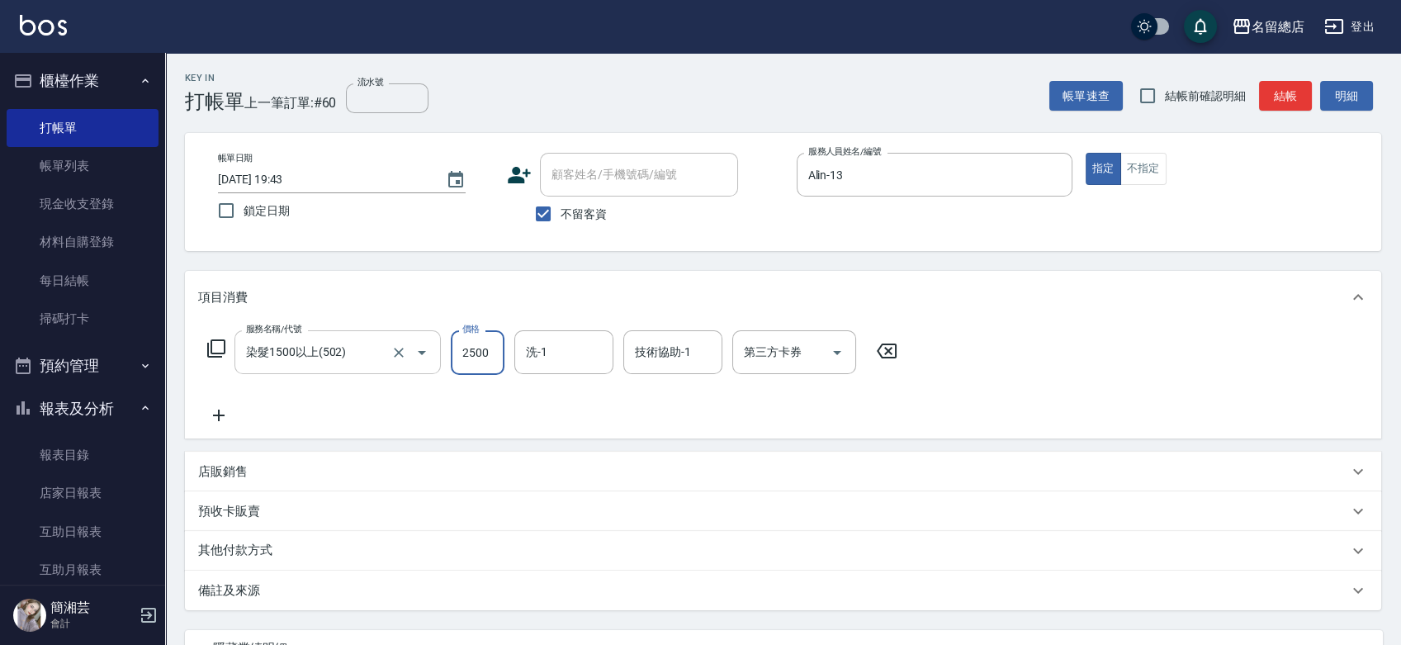
type input "2500"
type input "[PERSON_NAME]-33"
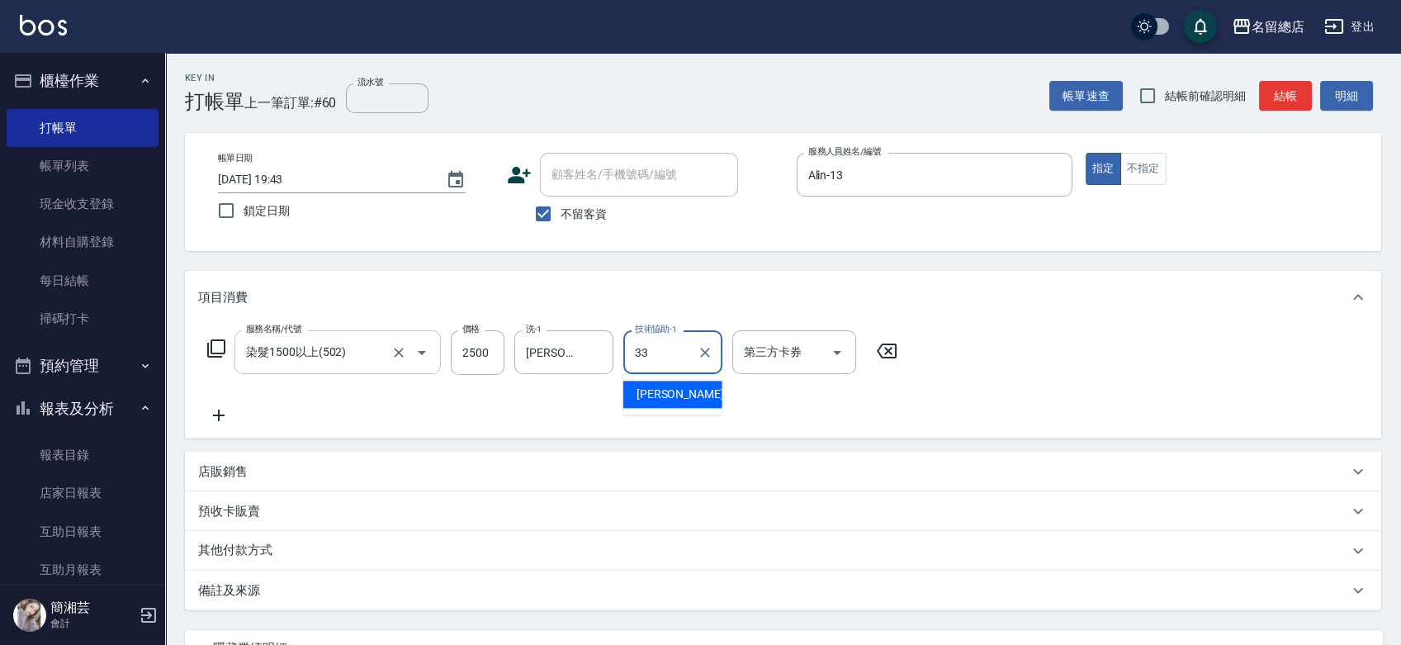
type input "[PERSON_NAME]-33"
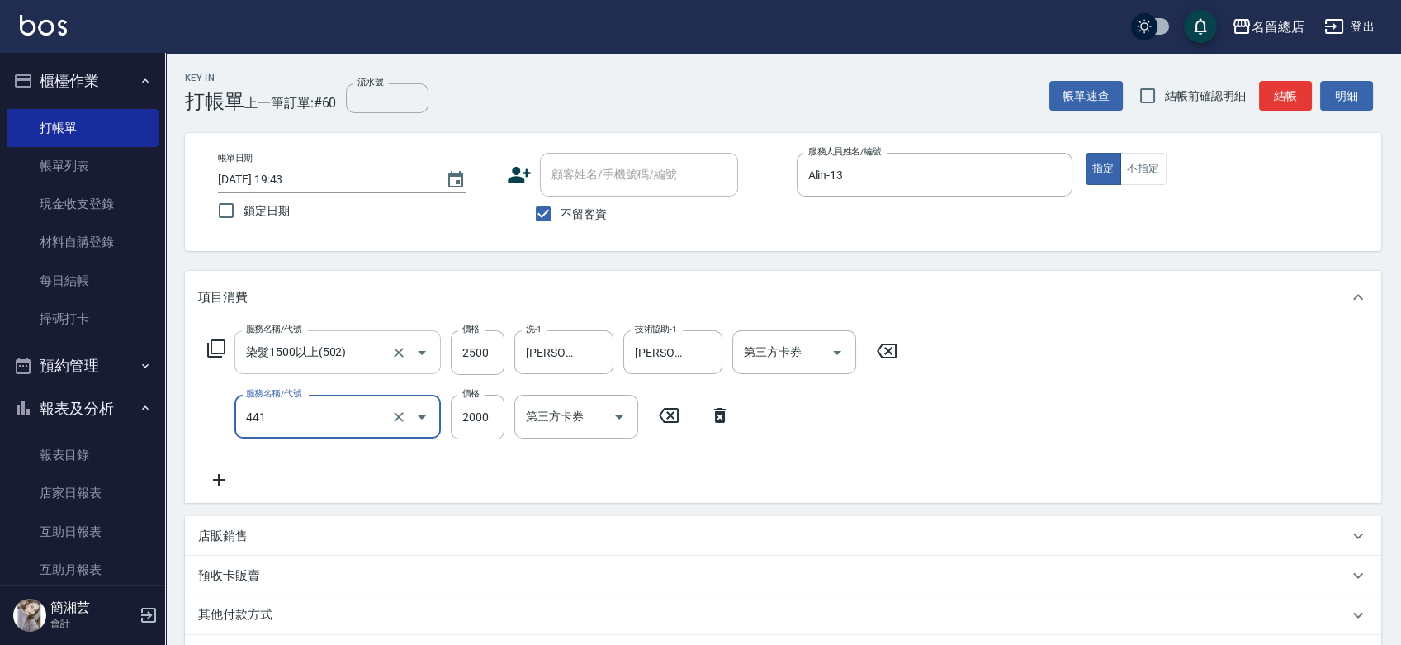
type input "2段自單次1300以上(441)"
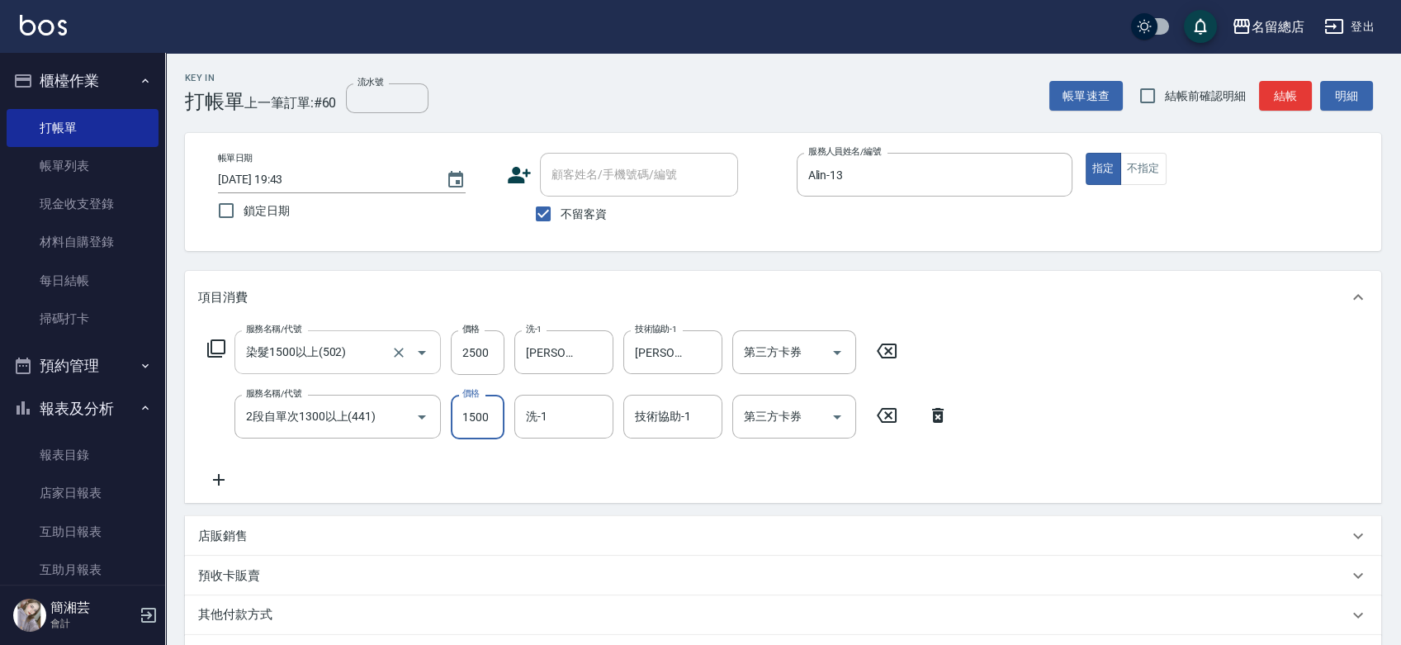
type input "1500"
type input "[PERSON_NAME]-33"
type input ".33"
click at [697, 423] on input "技術協助-1" at bounding box center [673, 416] width 84 height 29
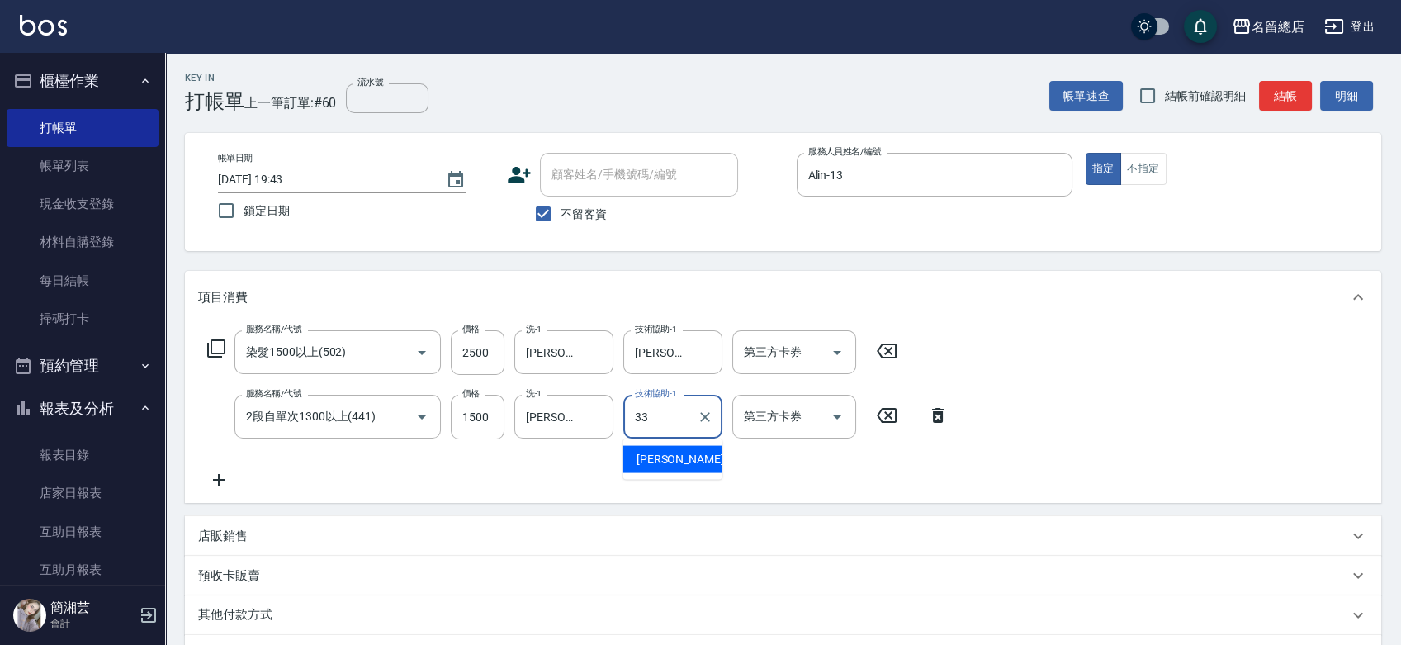
type input "[PERSON_NAME]-33"
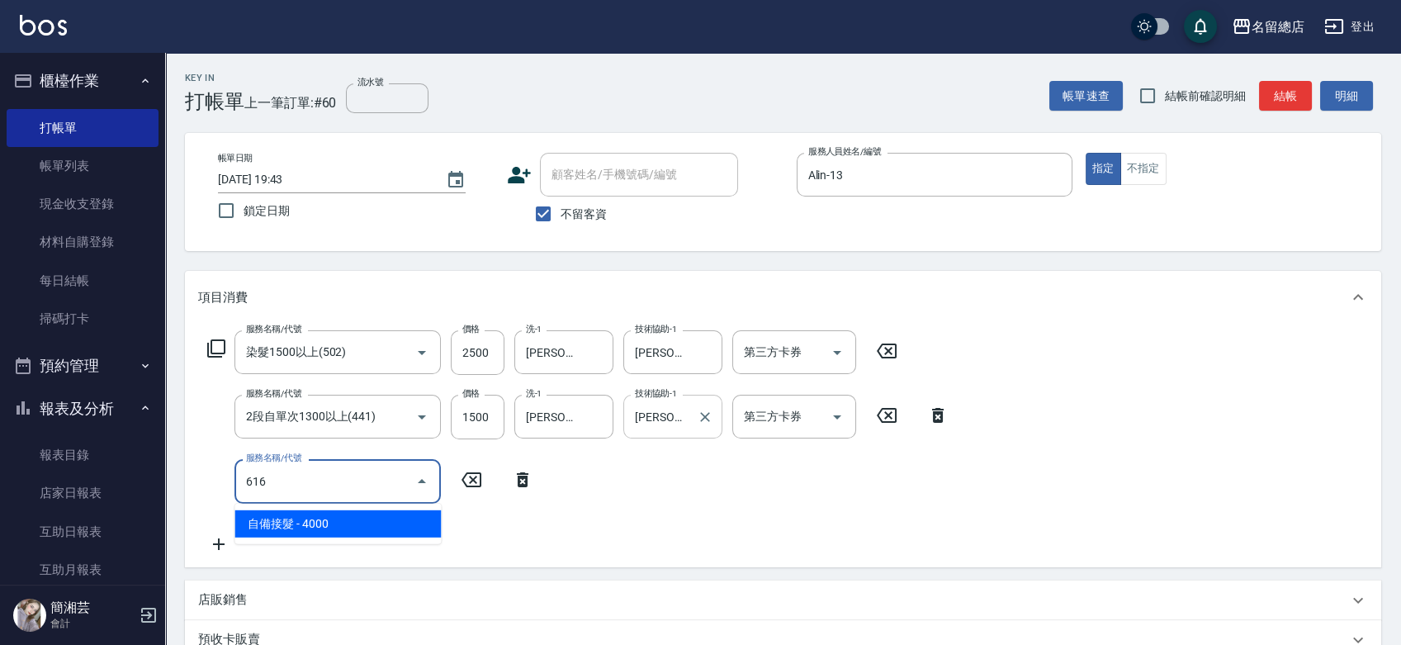
type input "自備接髮(616)"
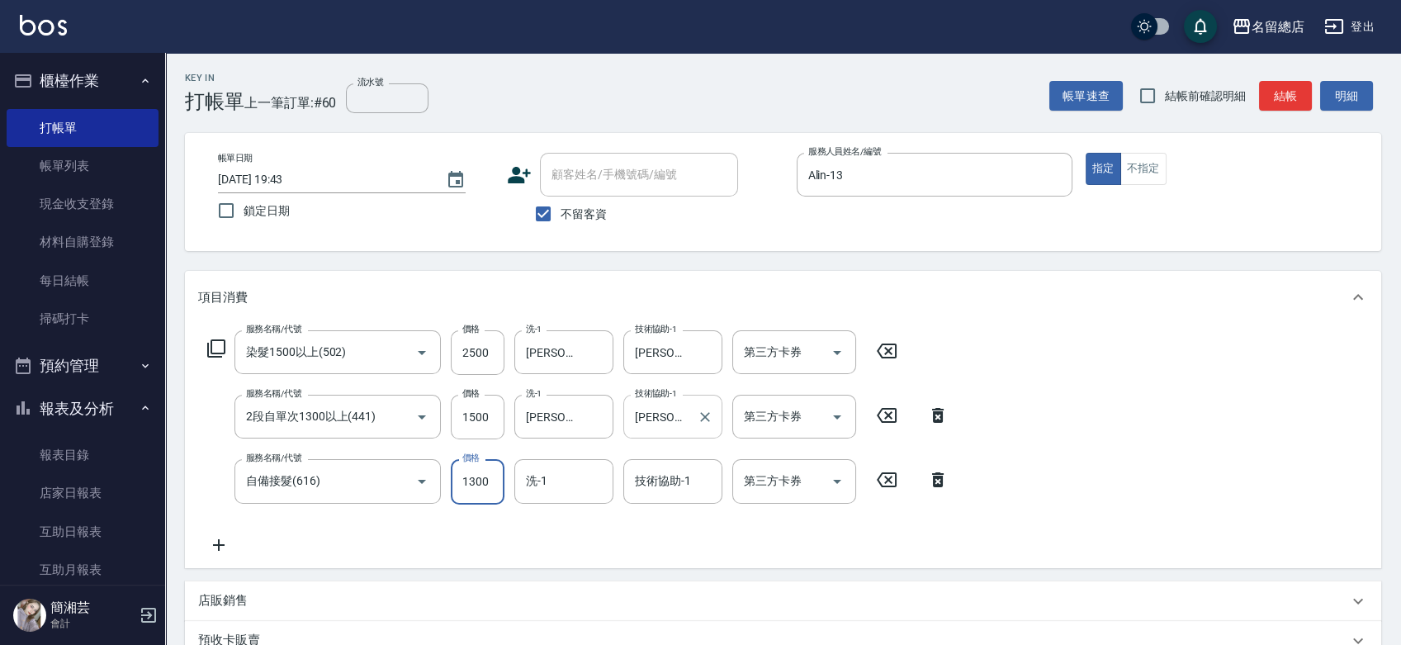
type input "1300"
type input "[PERSON_NAME]-33"
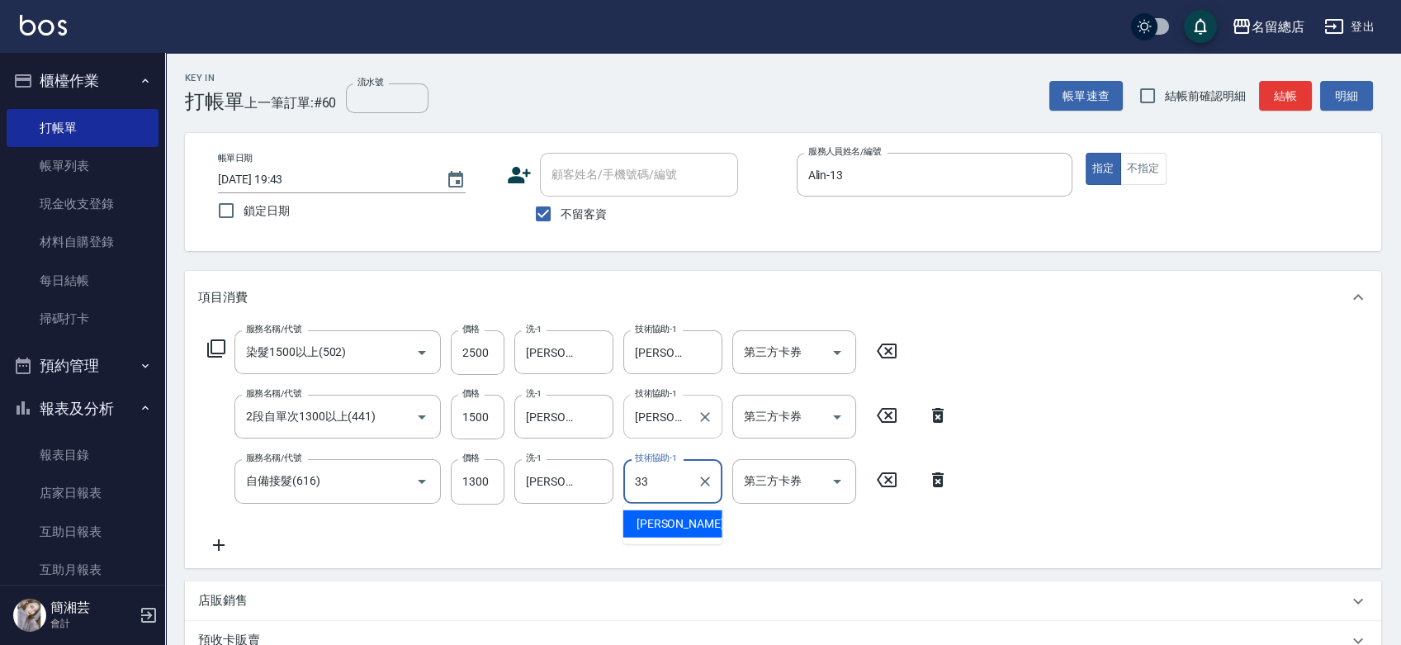
type input "[PERSON_NAME]-33"
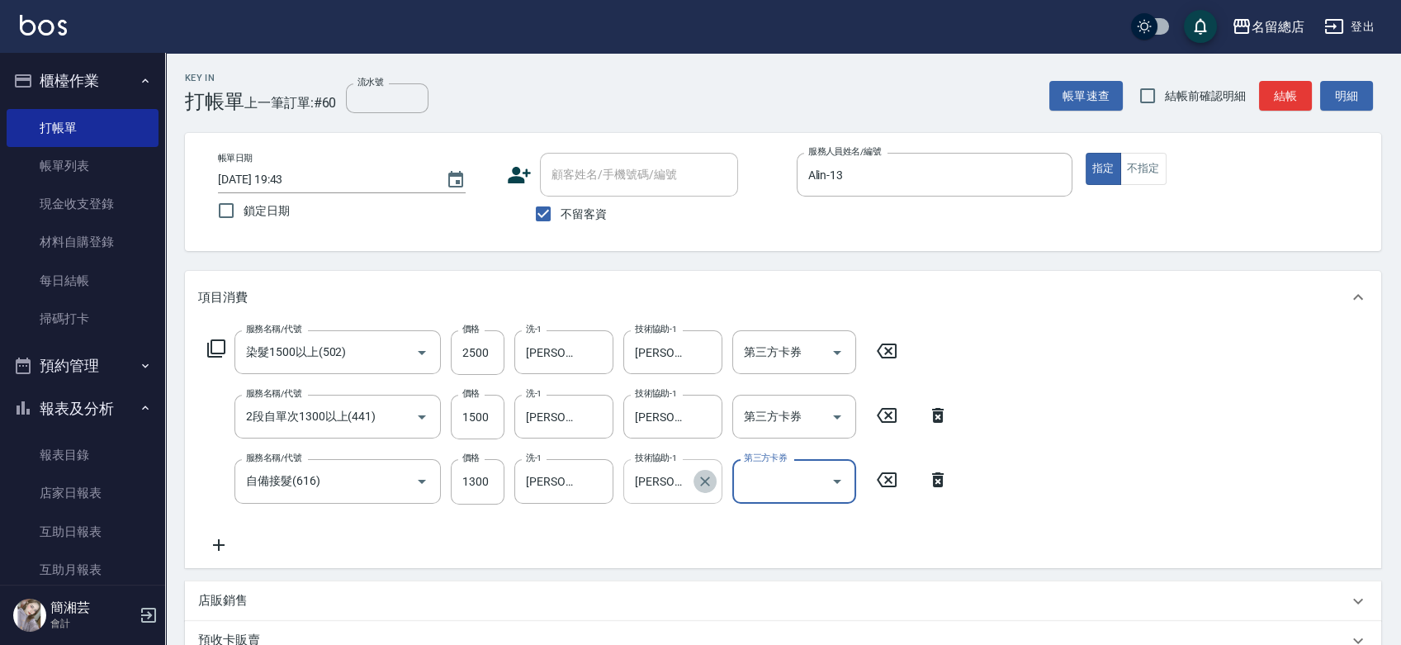
click at [711, 487] on icon "Clear" at bounding box center [705, 481] width 17 height 17
click at [593, 489] on button "Clear" at bounding box center [595, 481] width 23 height 23
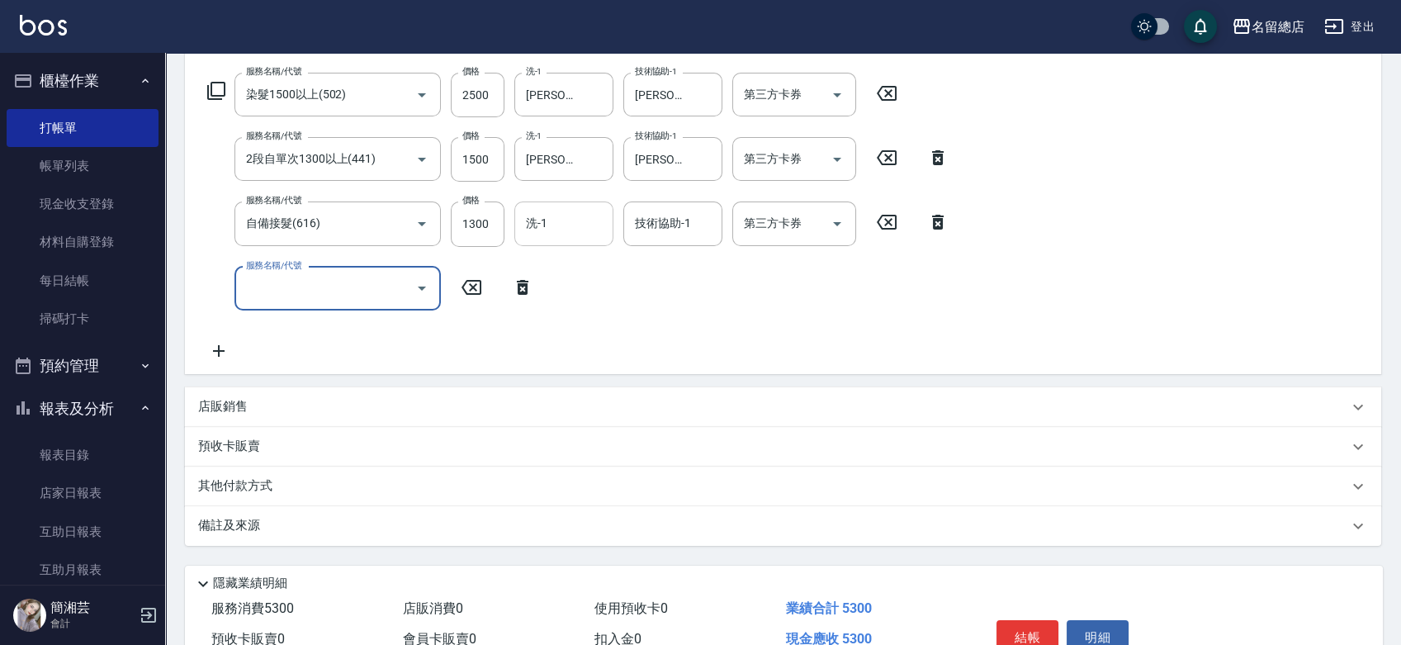
scroll to position [158, 0]
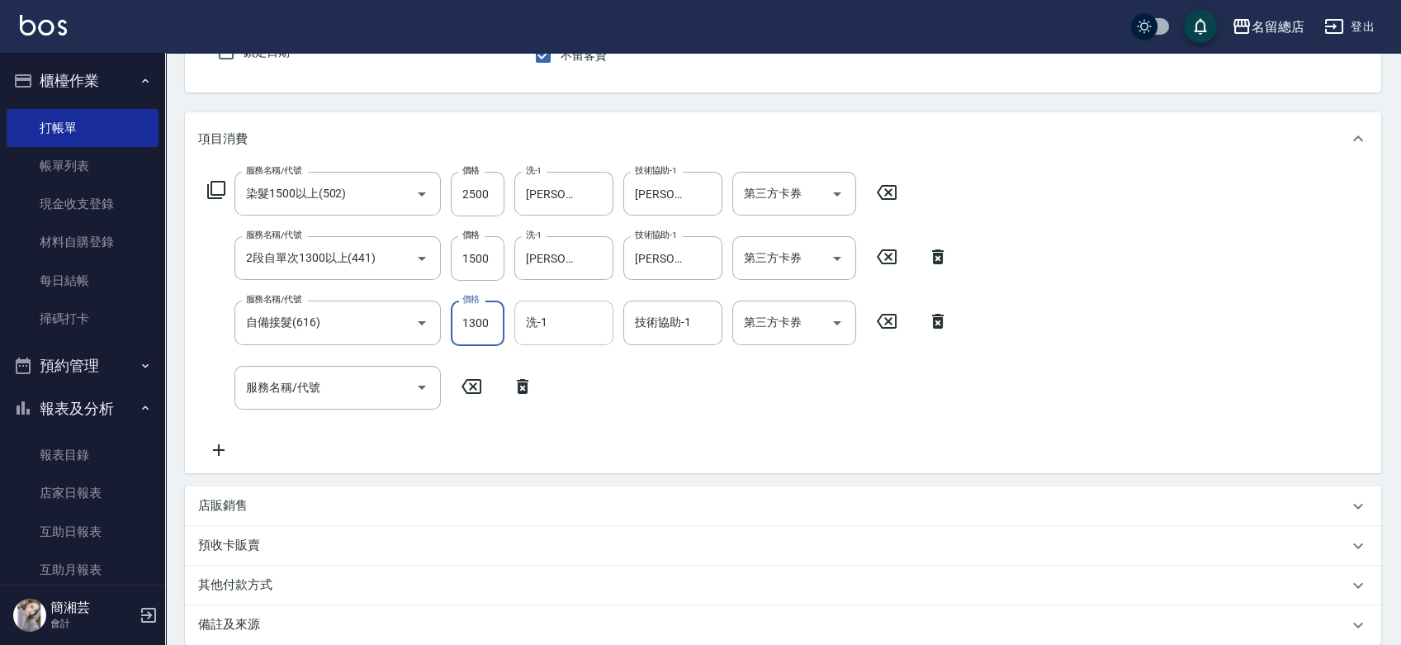
drag, startPoint x: 467, startPoint y: 328, endPoint x: 456, endPoint y: 324, distance: 12.0
click at [468, 328] on input "1300" at bounding box center [478, 322] width 54 height 45
drag, startPoint x: 492, startPoint y: 332, endPoint x: 461, endPoint y: 330, distance: 30.6
click at [461, 330] on input "13000" at bounding box center [478, 322] width 54 height 45
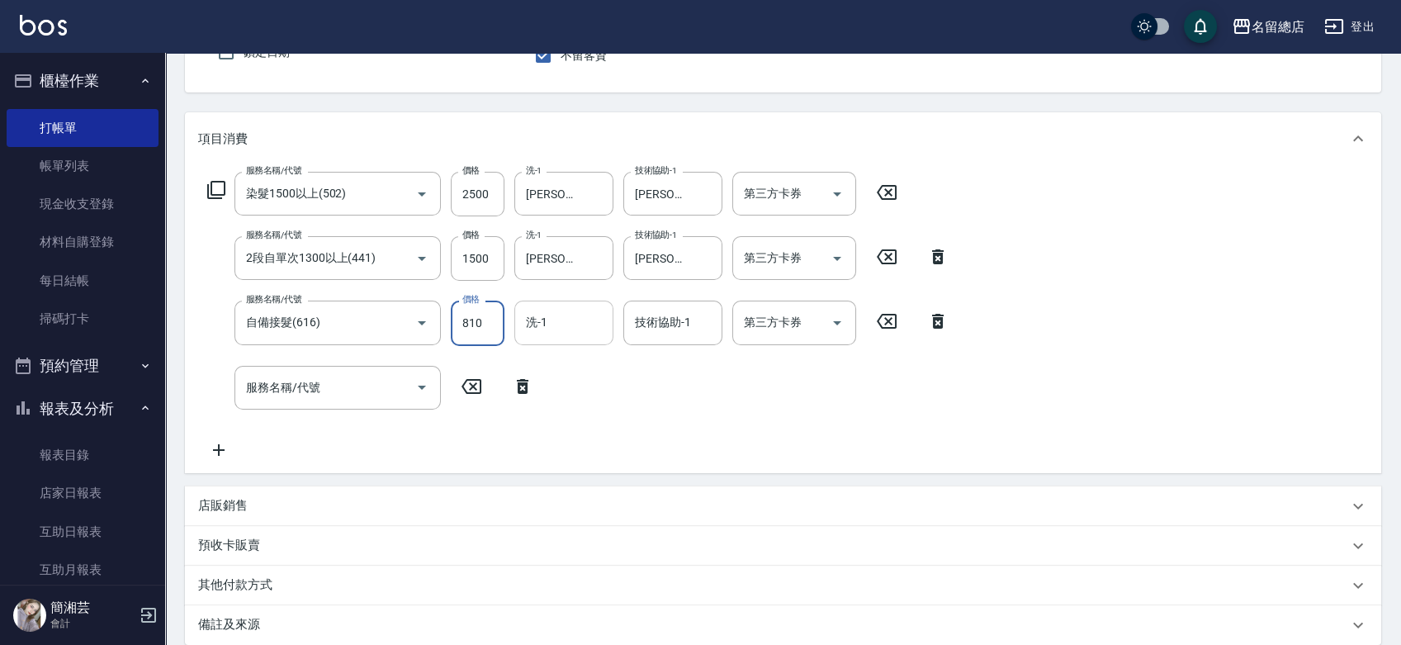
type input "8100"
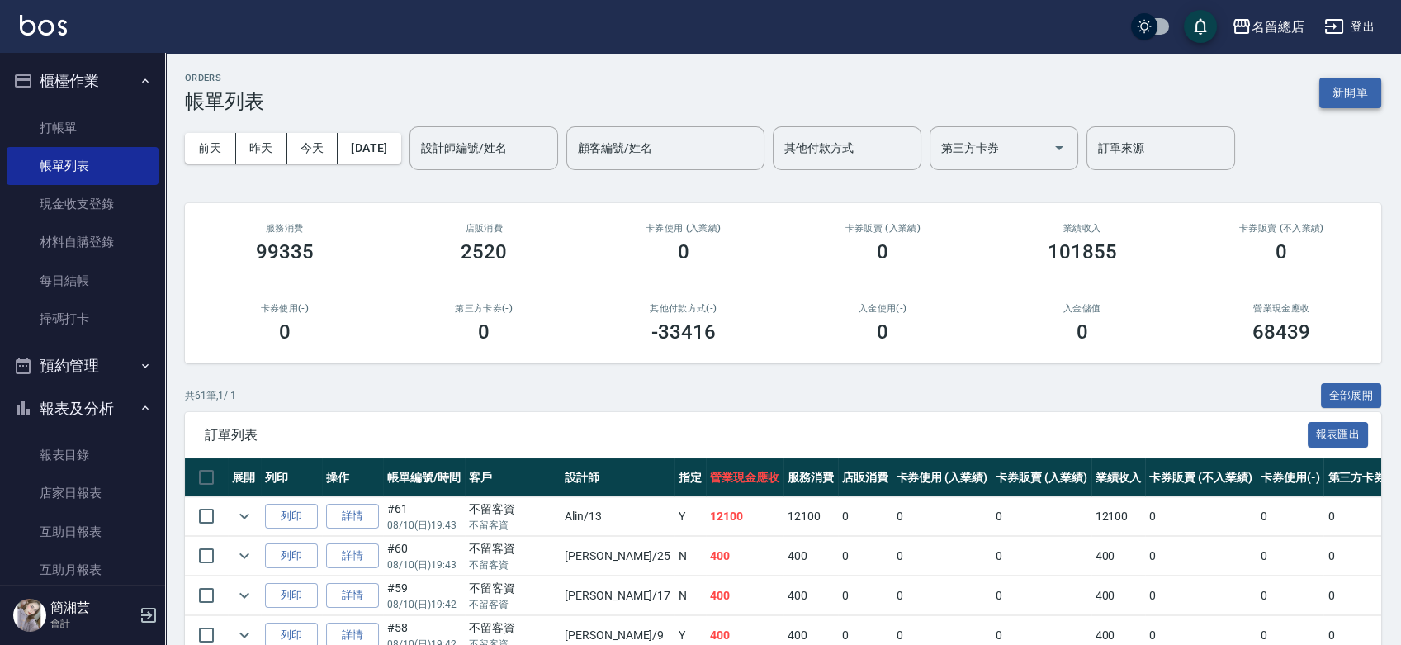
click at [1344, 97] on button "新開單" at bounding box center [1350, 93] width 62 height 31
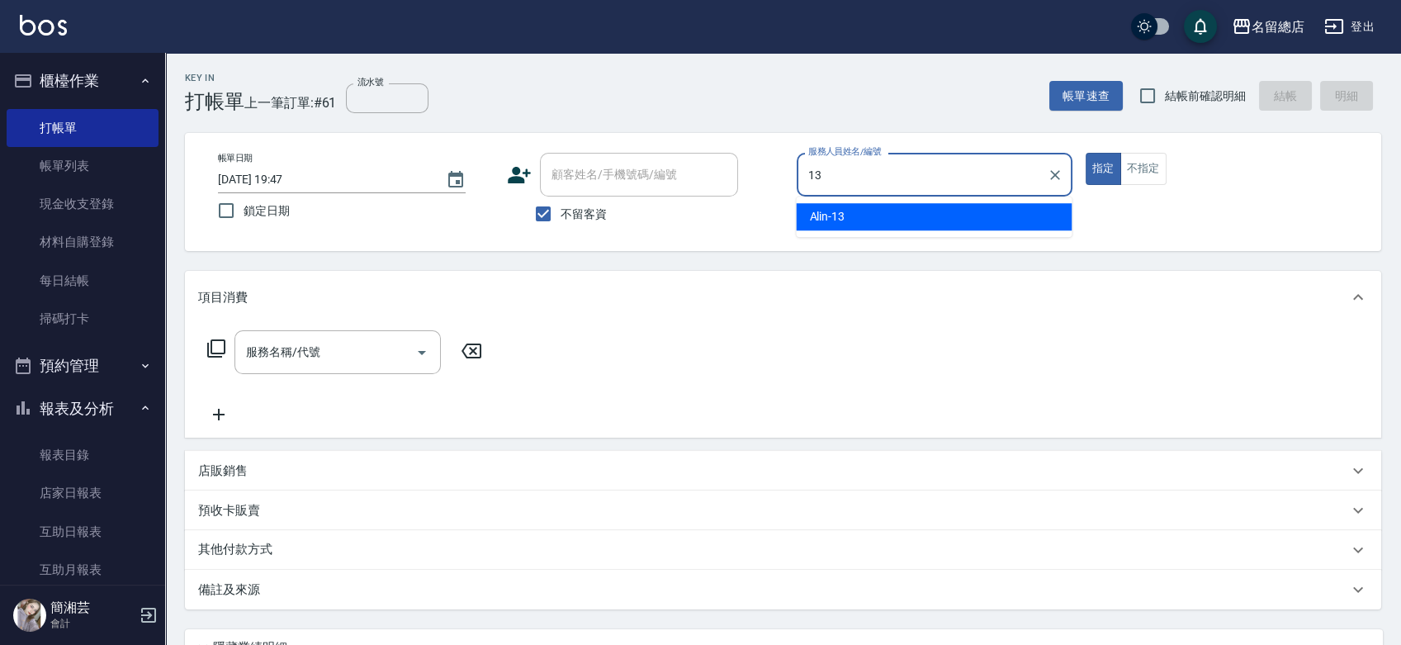
type input "Alin-13"
type button "true"
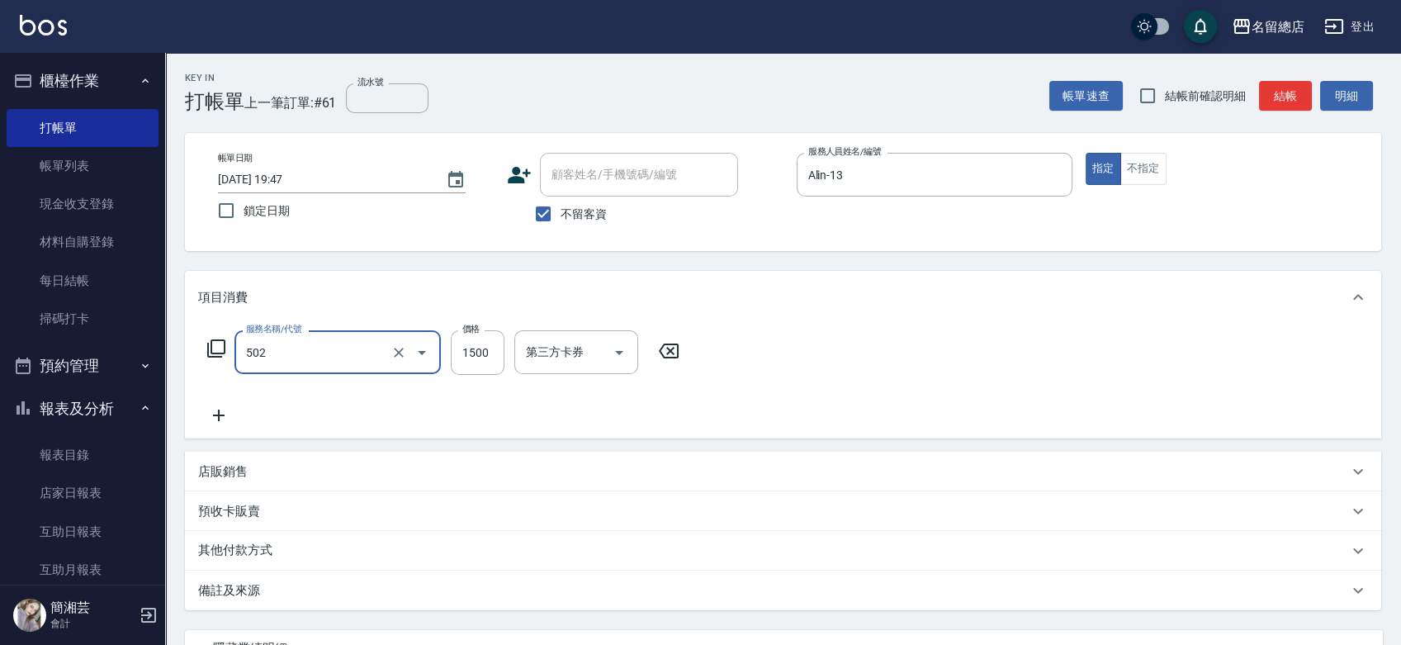
type input "染髮1500以上(502)"
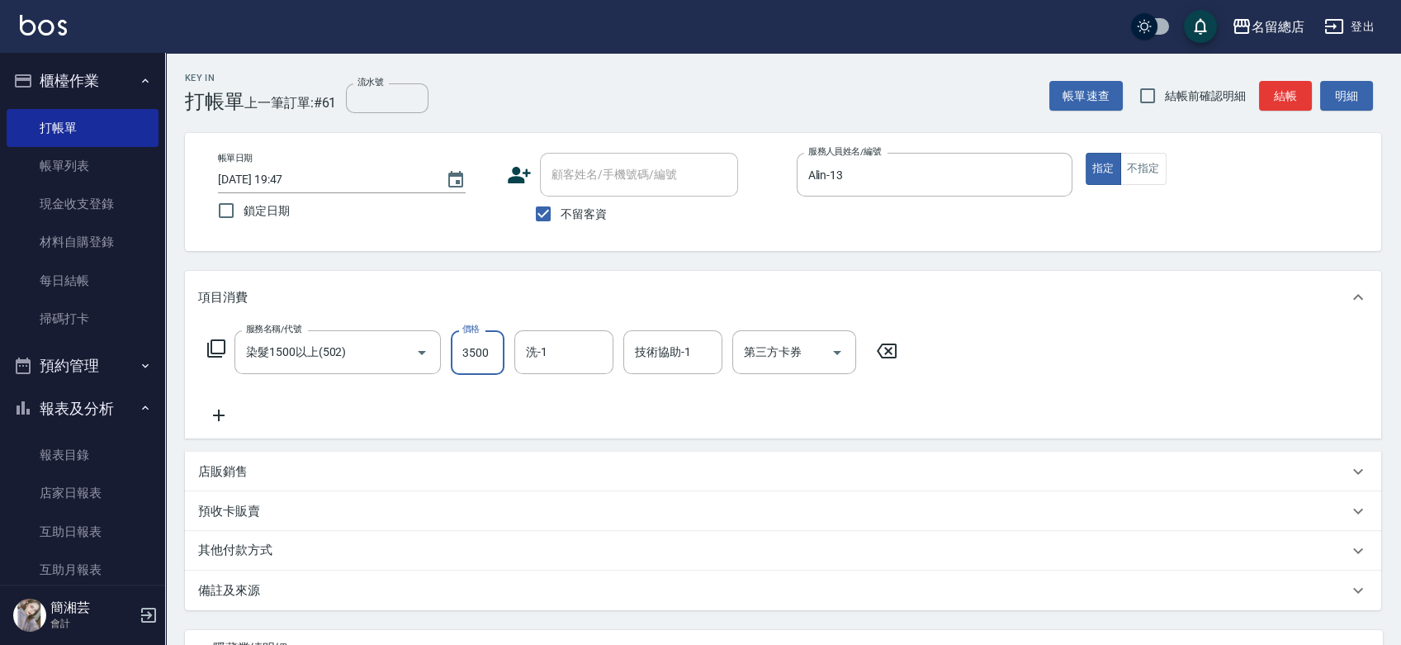
type input "3500"
type input "[PERSON_NAME]-35"
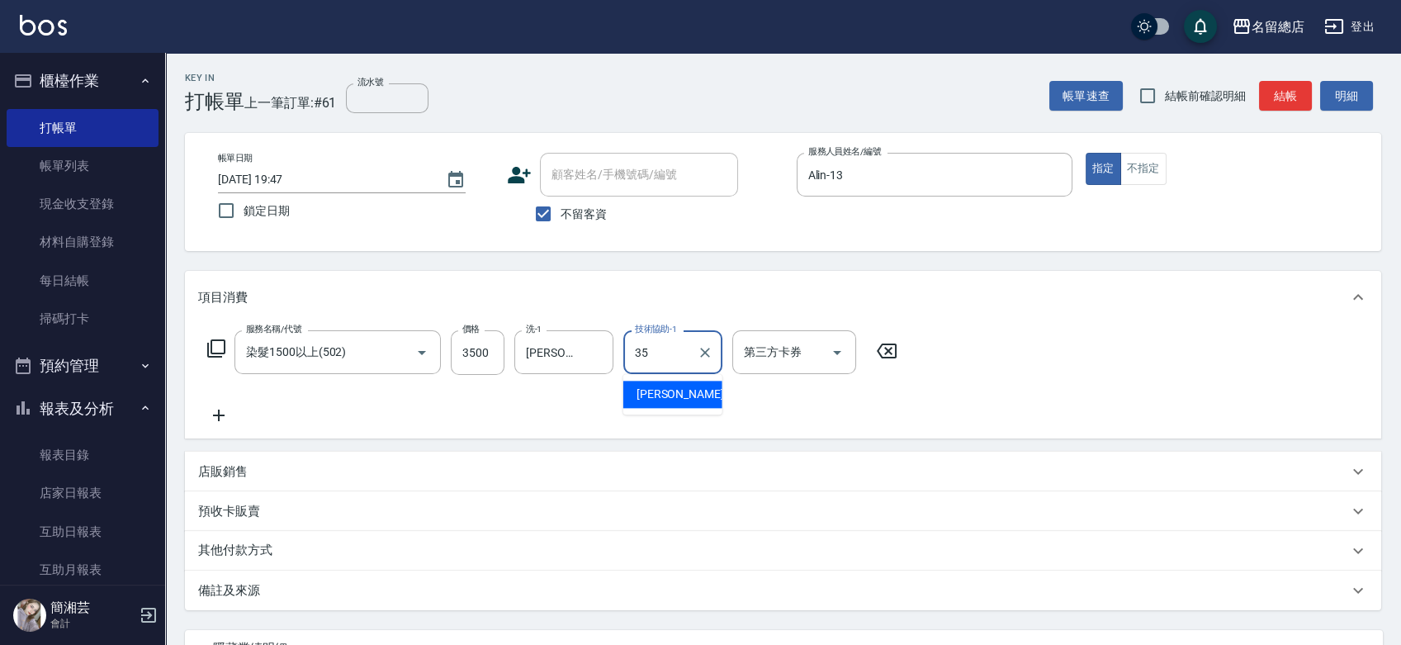
type input "[PERSON_NAME]-35"
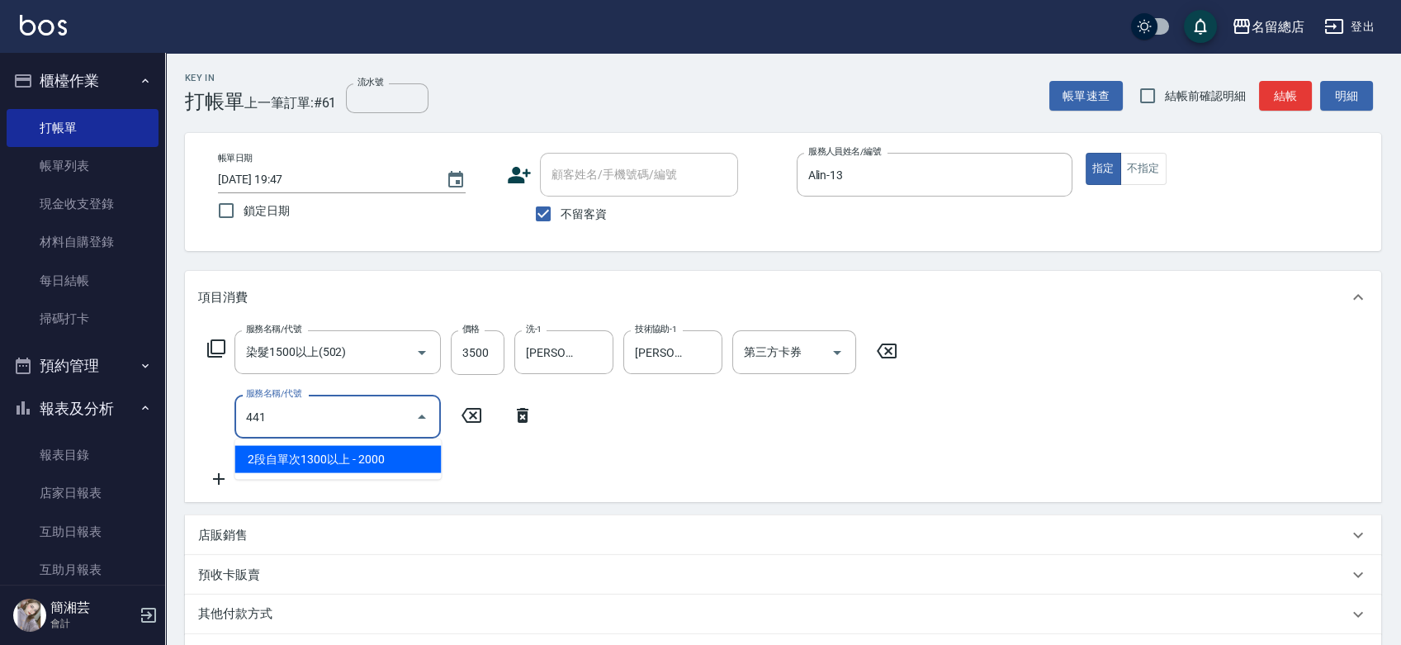
type input "2段自單次1300以上(441)"
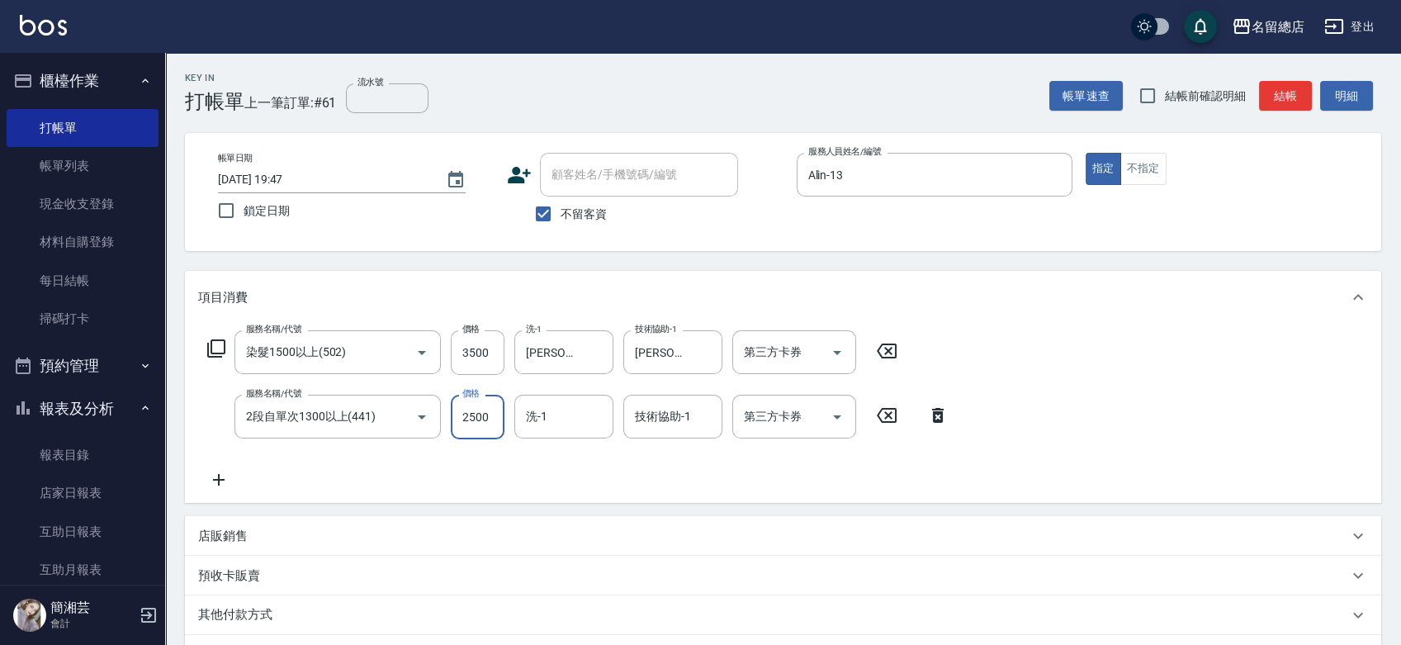
type input "2500"
type input "[PERSON_NAME]-35"
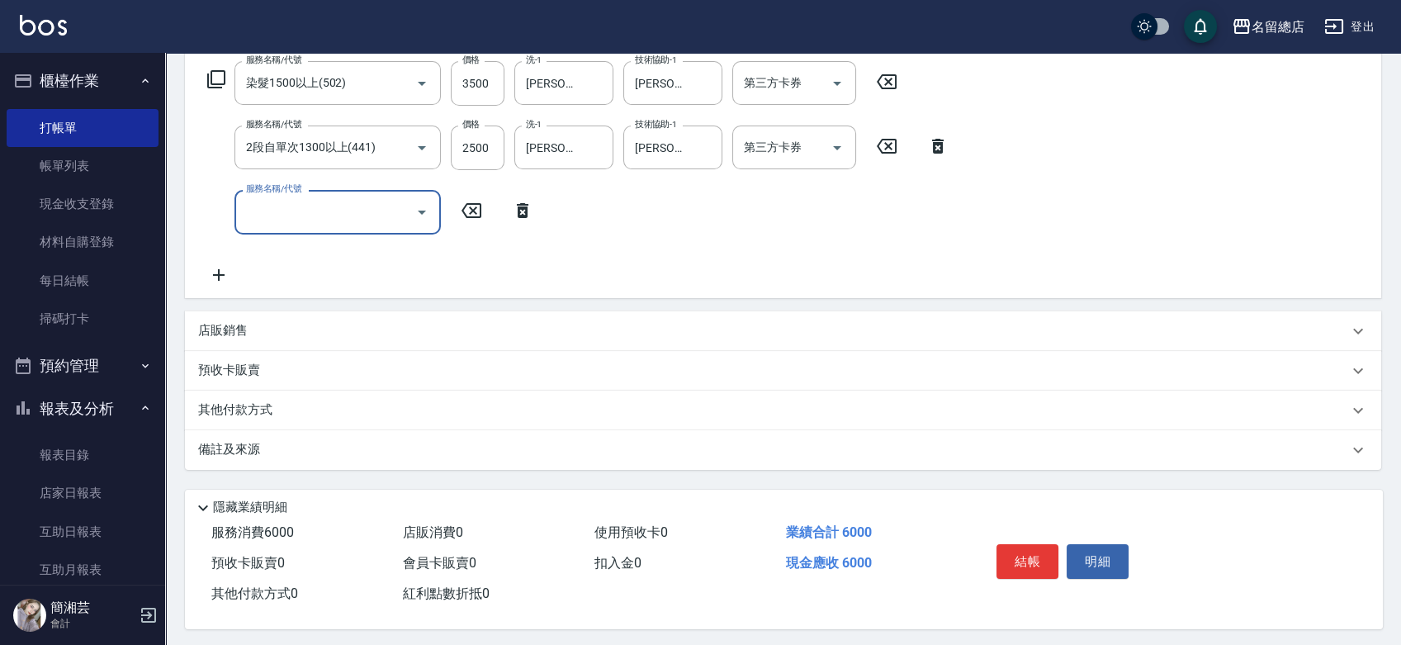
scroll to position [277, 0]
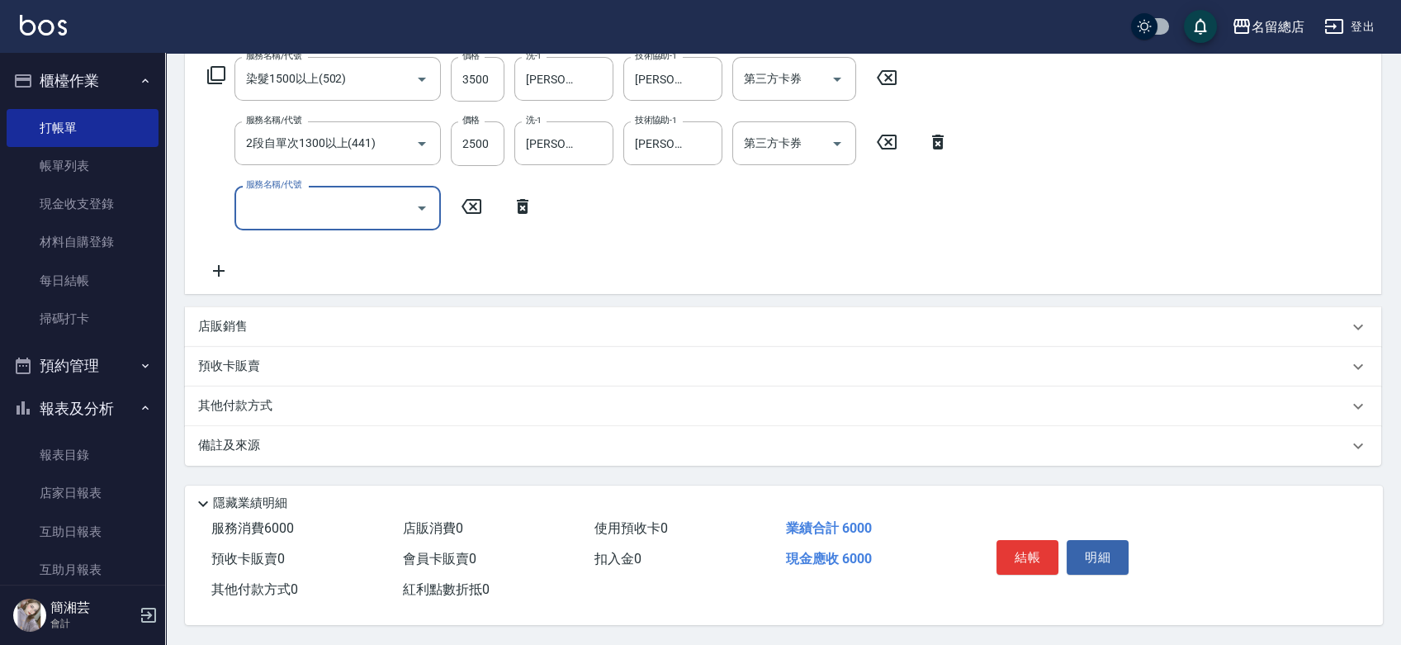
click at [224, 404] on p "其他付款方式" at bounding box center [239, 406] width 83 height 18
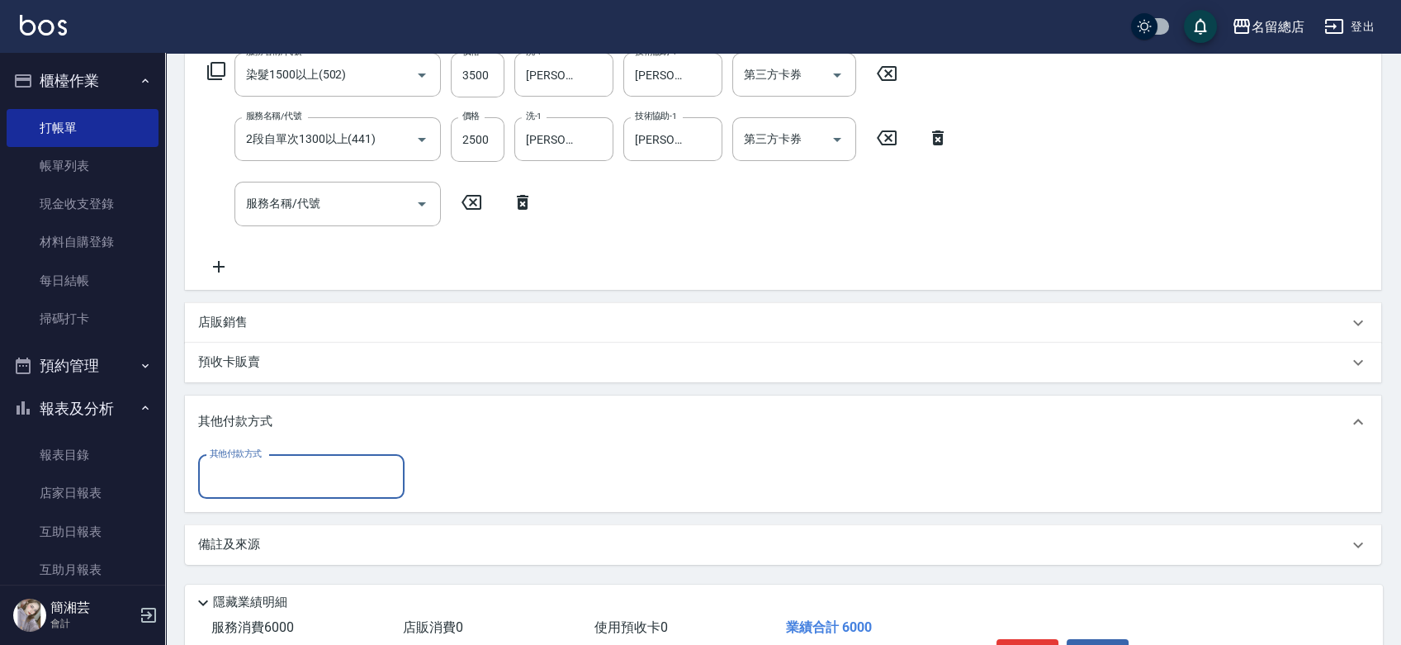
scroll to position [0, 0]
click at [272, 466] on input "其他付款方式" at bounding box center [301, 476] width 191 height 29
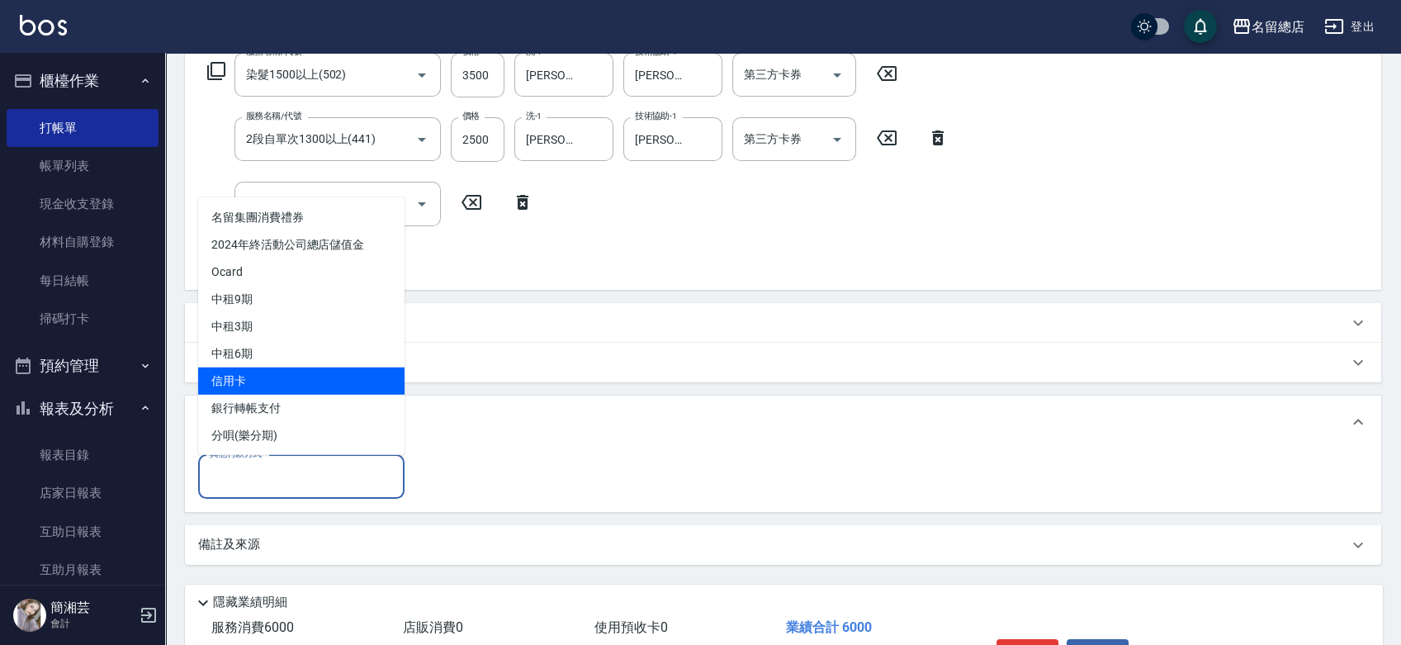
click at [284, 380] on span "信用卡" at bounding box center [301, 379] width 206 height 27
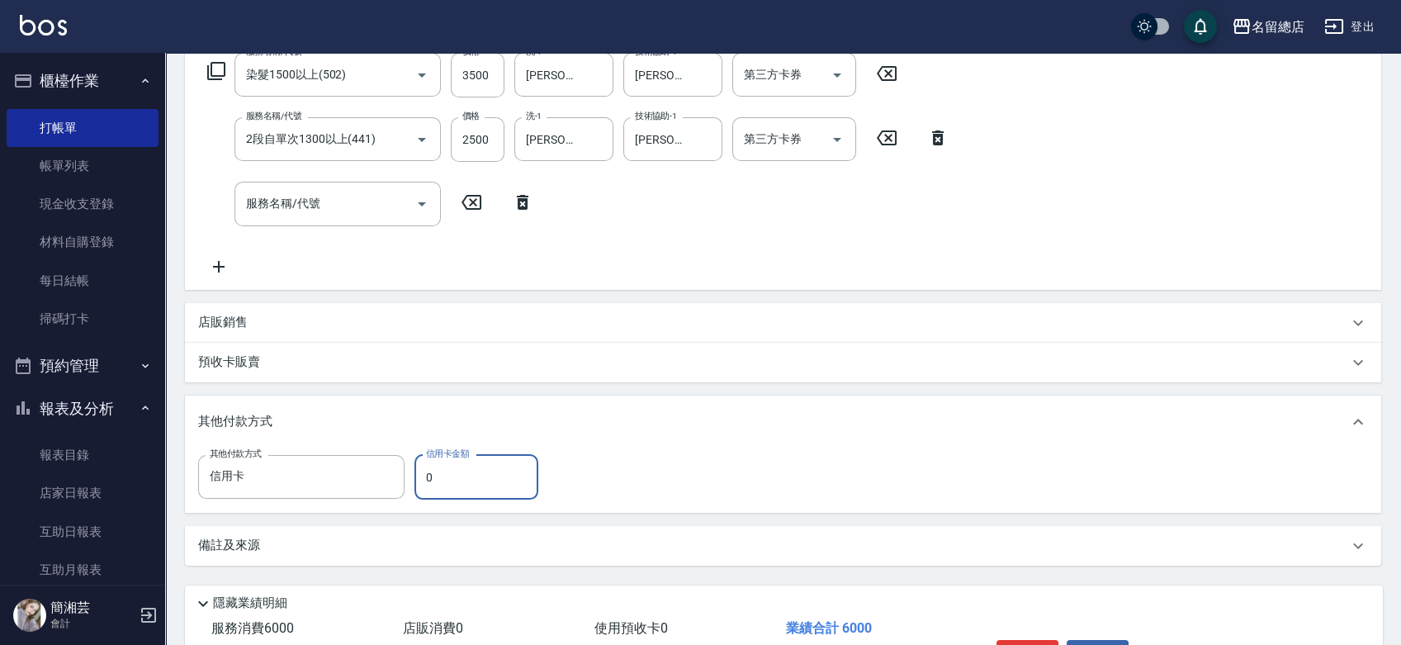
type input "信用卡"
type input "6000"
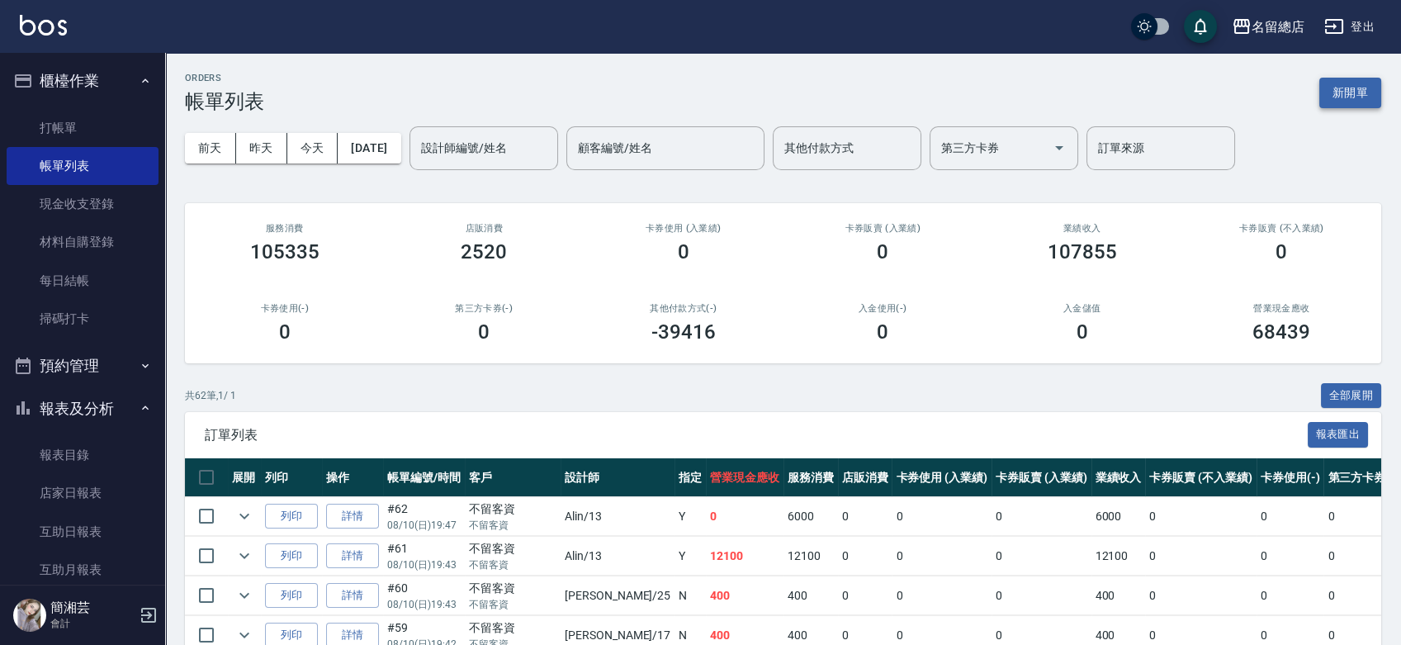
click at [1354, 84] on button "新開單" at bounding box center [1350, 93] width 62 height 31
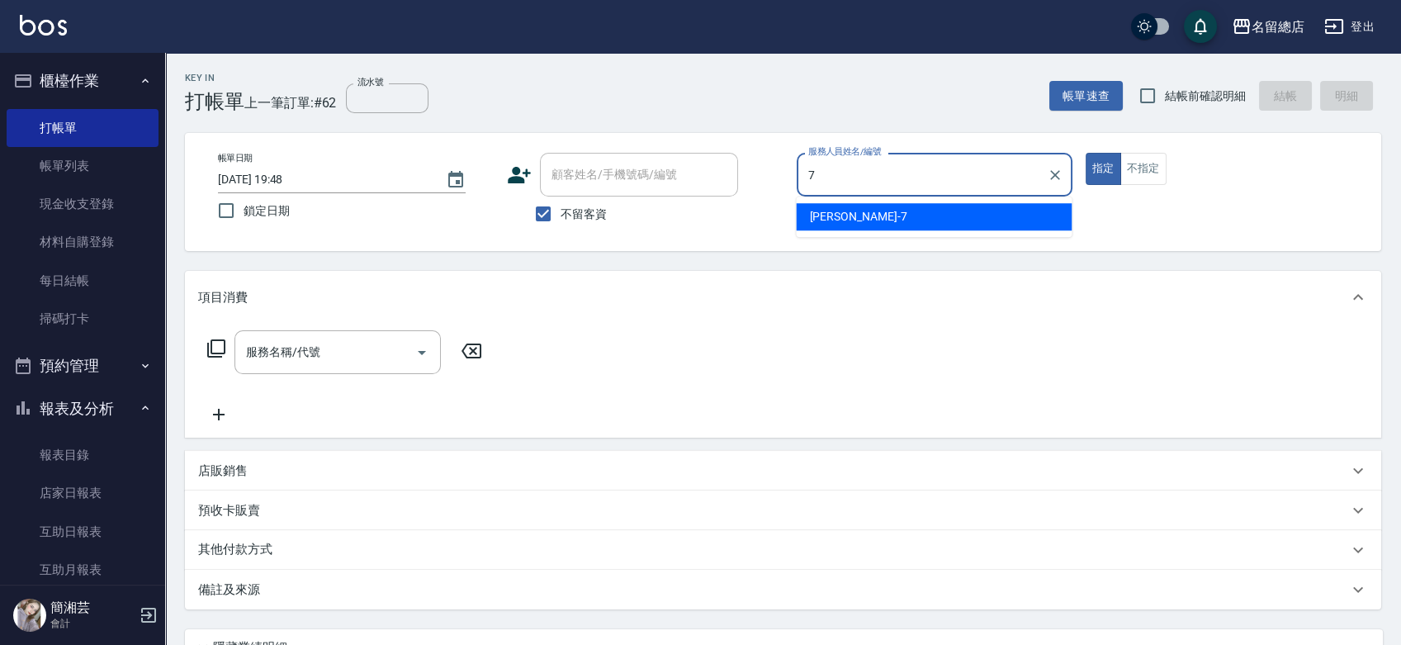
type input "Mick-7"
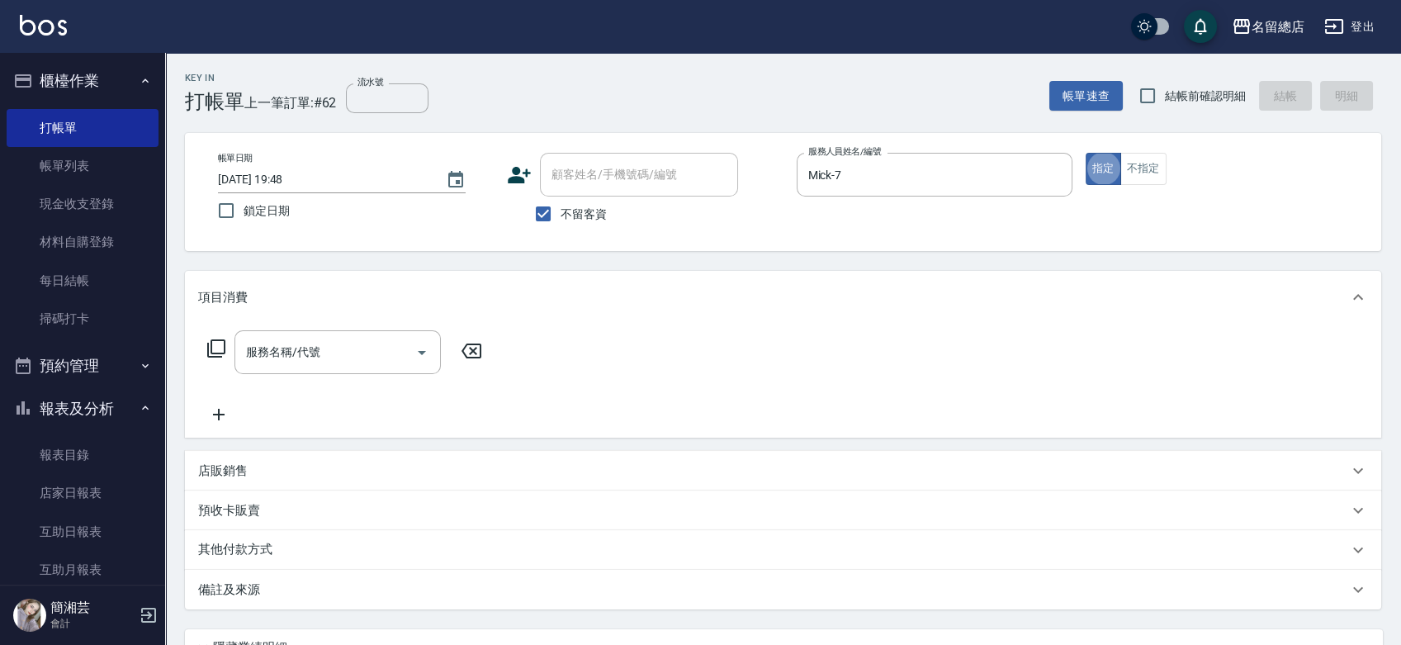
type button "true"
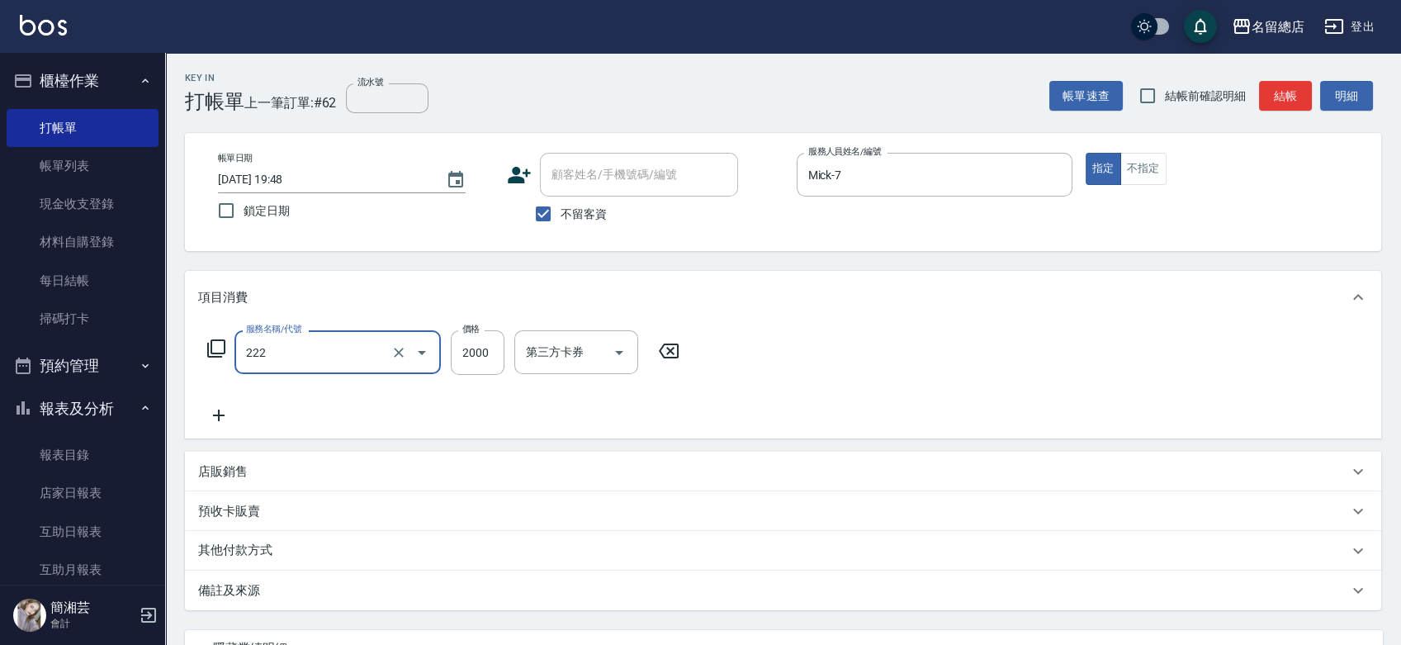
type input "燙髮2000以上(222)"
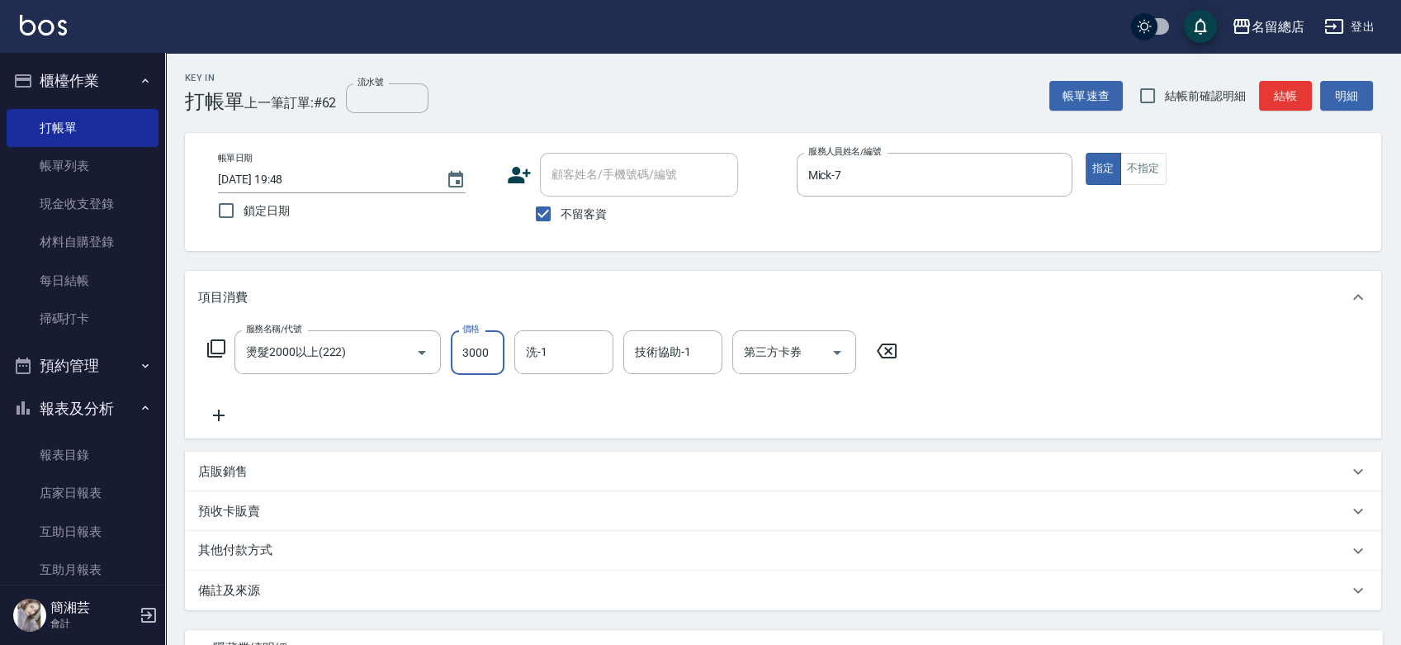
type input "3000"
type input "[PERSON_NAME]-34"
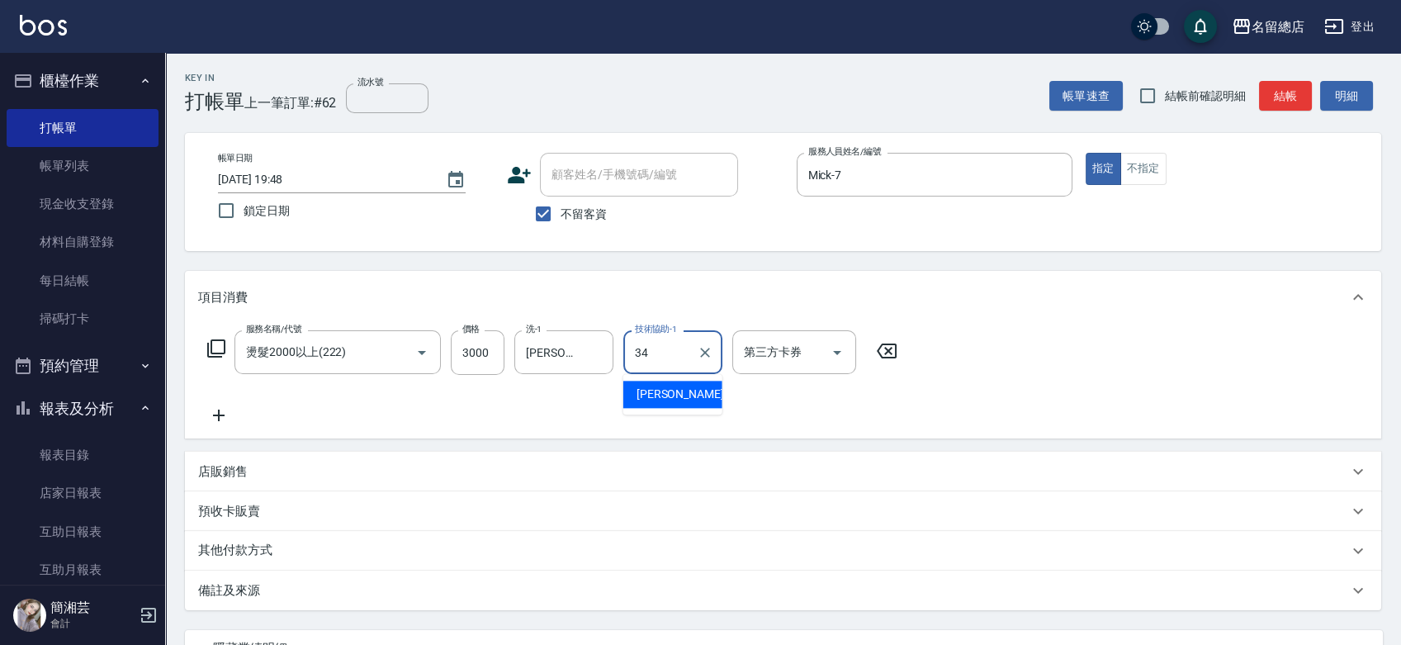
type input "[PERSON_NAME]-34"
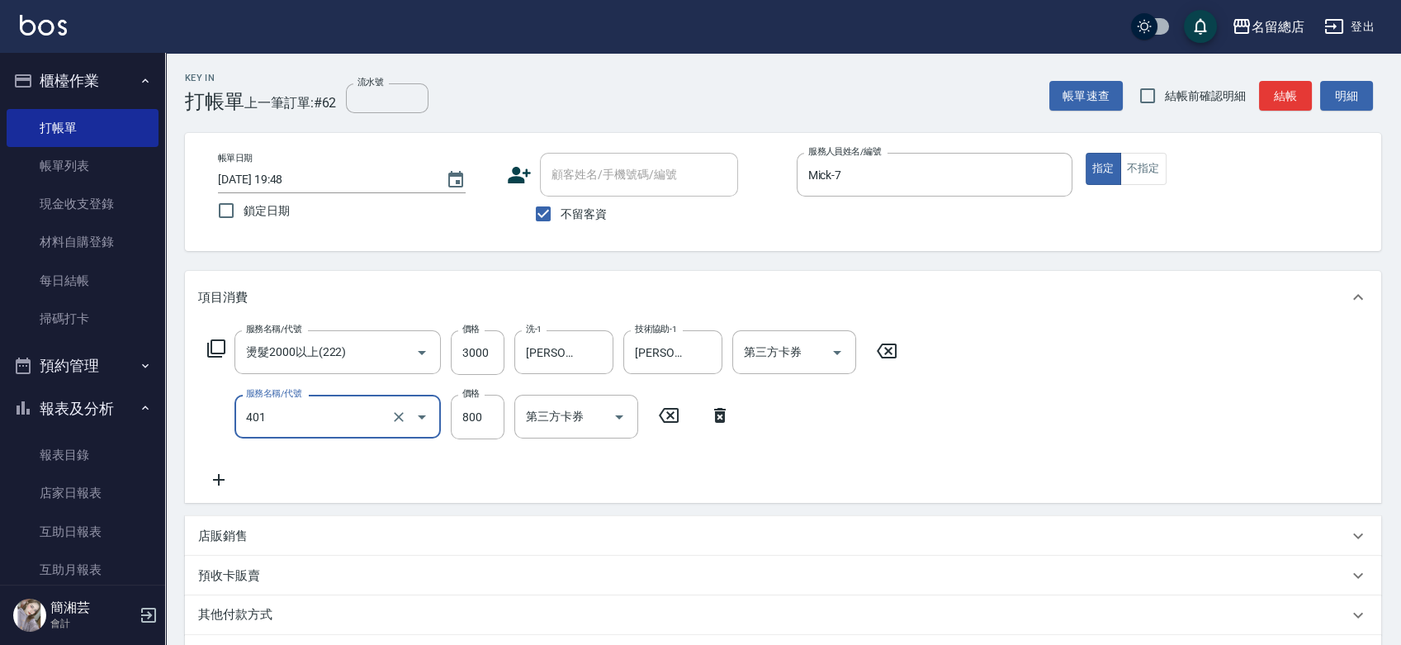
type input "自備護髮(401)"
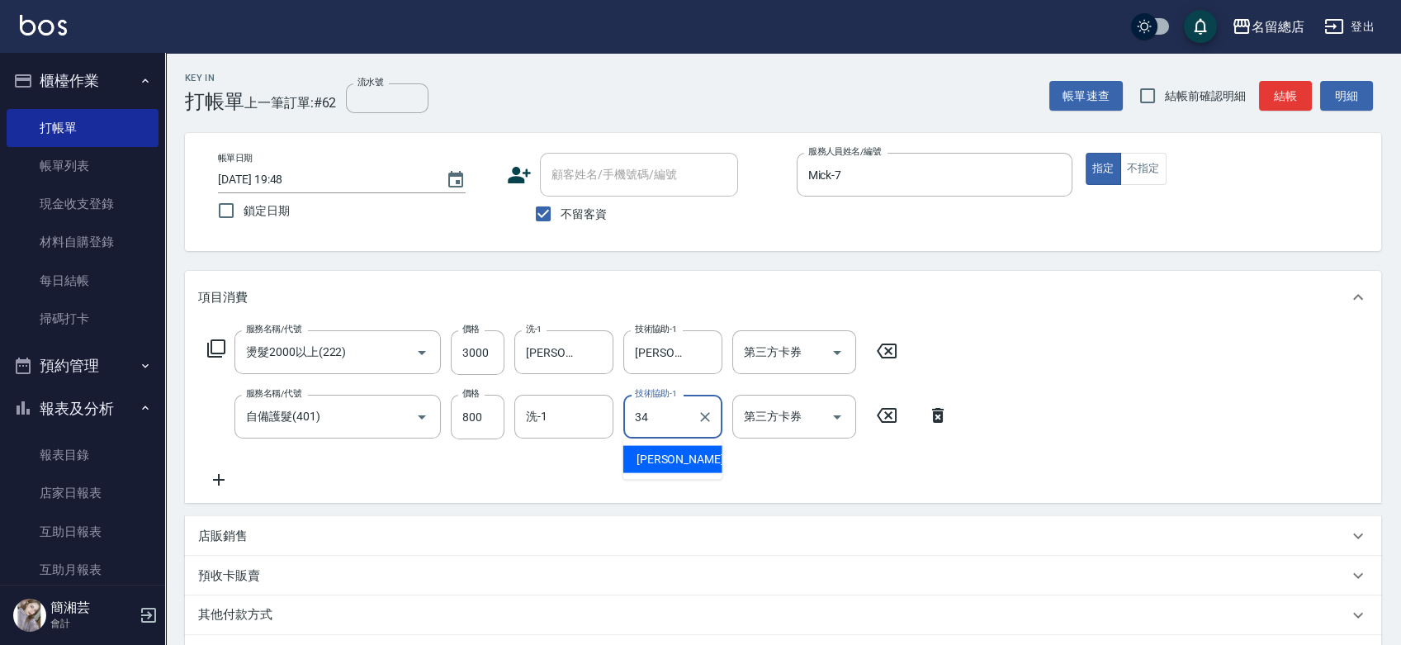
type input "[PERSON_NAME]-34"
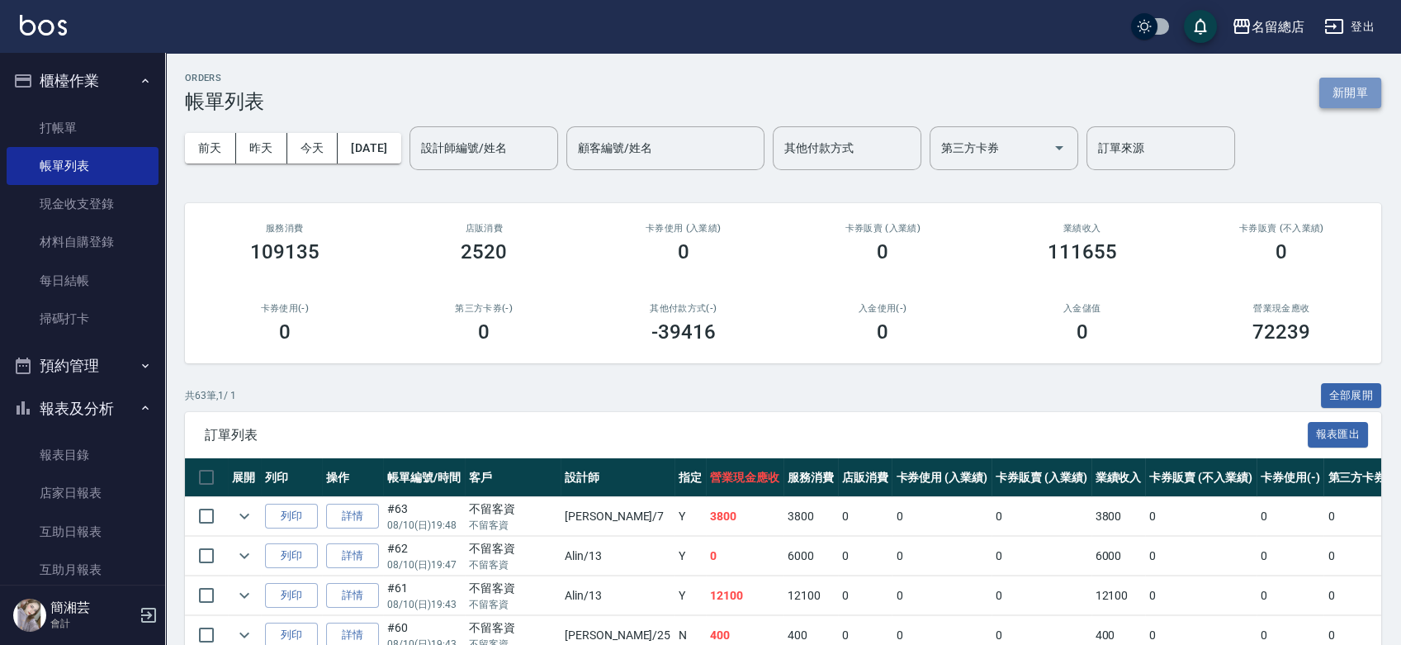
click at [1361, 91] on button "新開單" at bounding box center [1350, 93] width 62 height 31
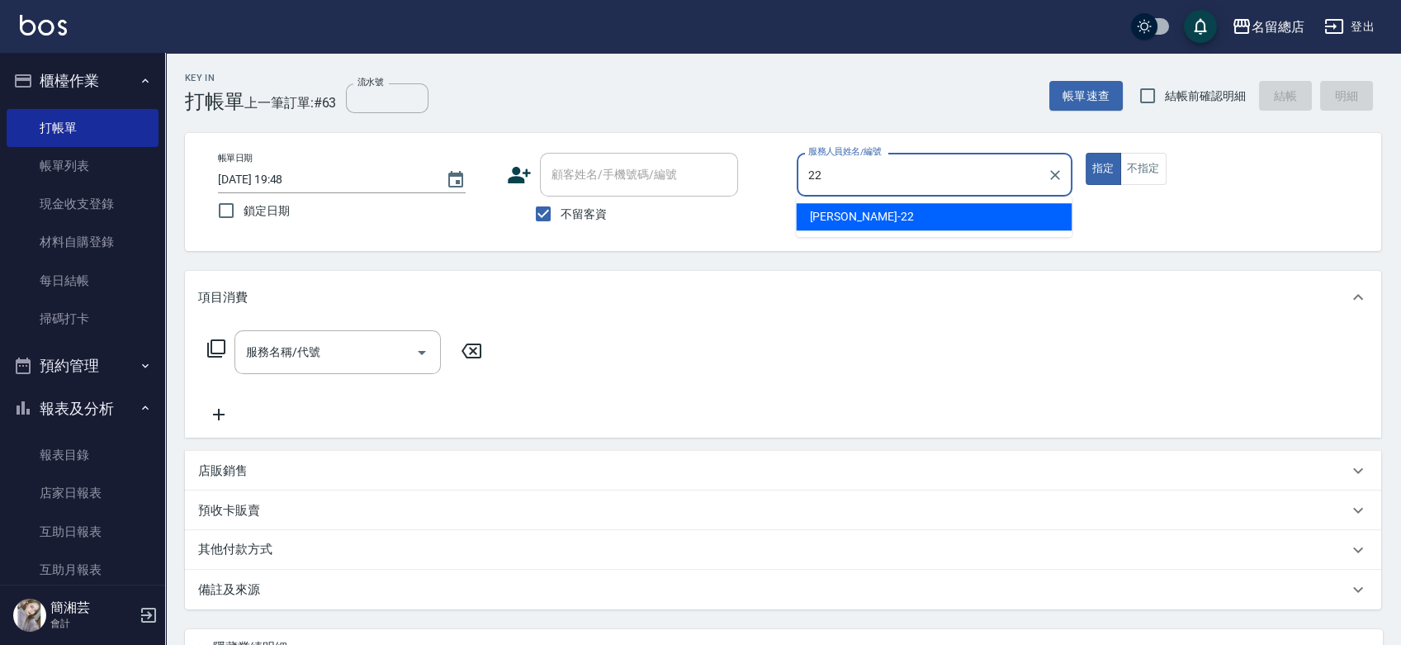
type input "Lydia-22"
type button "true"
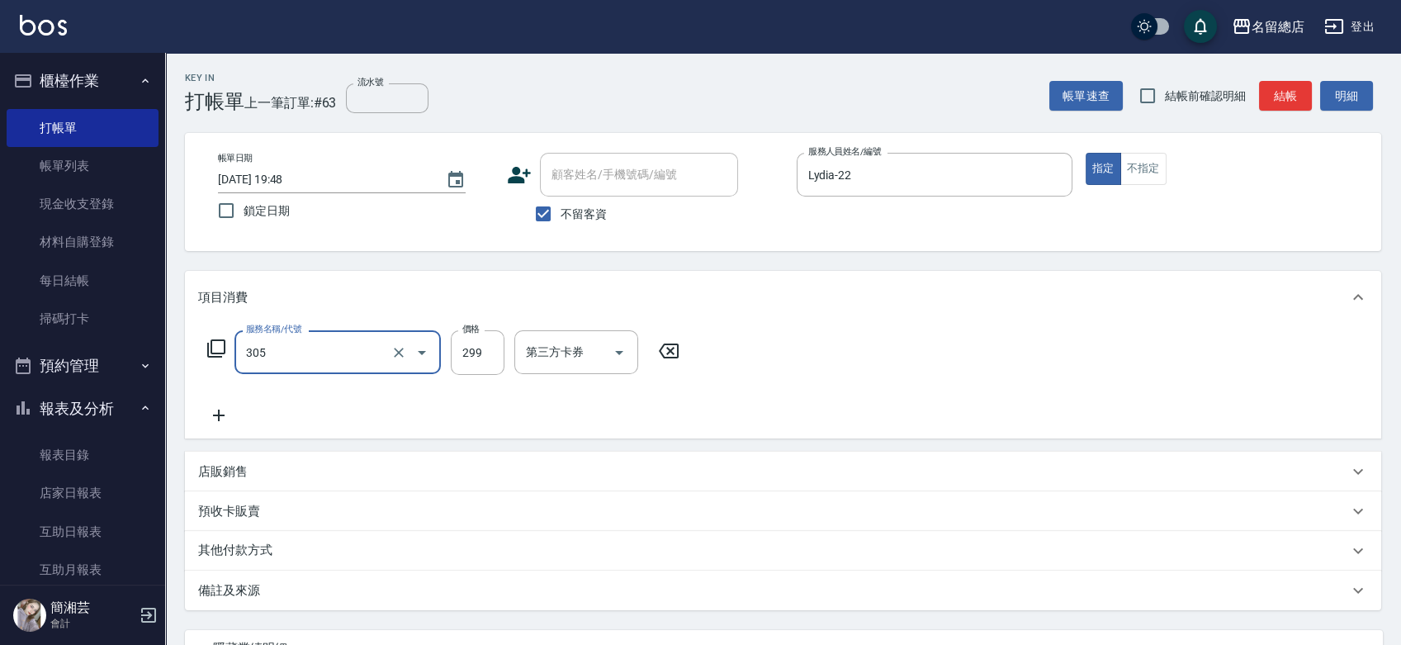
type input "剪髮(305)"
type input "800"
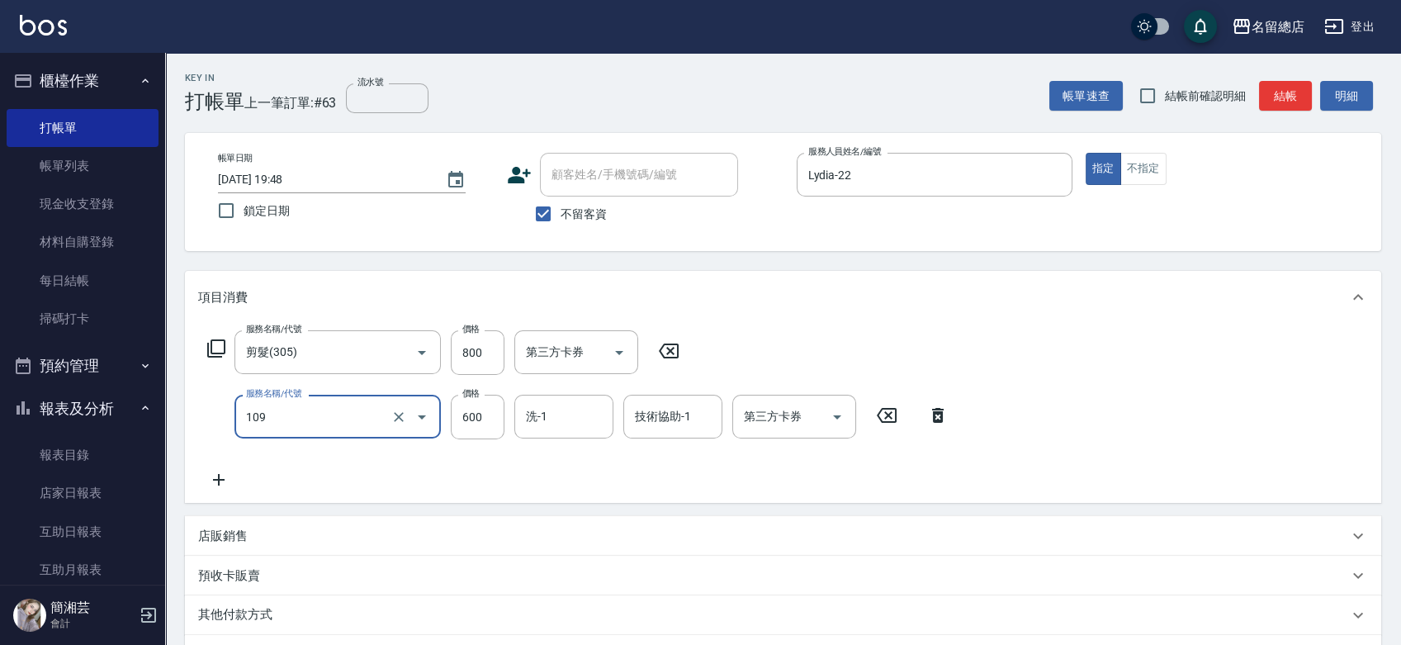
type input "寶齡頭皮600(109)"
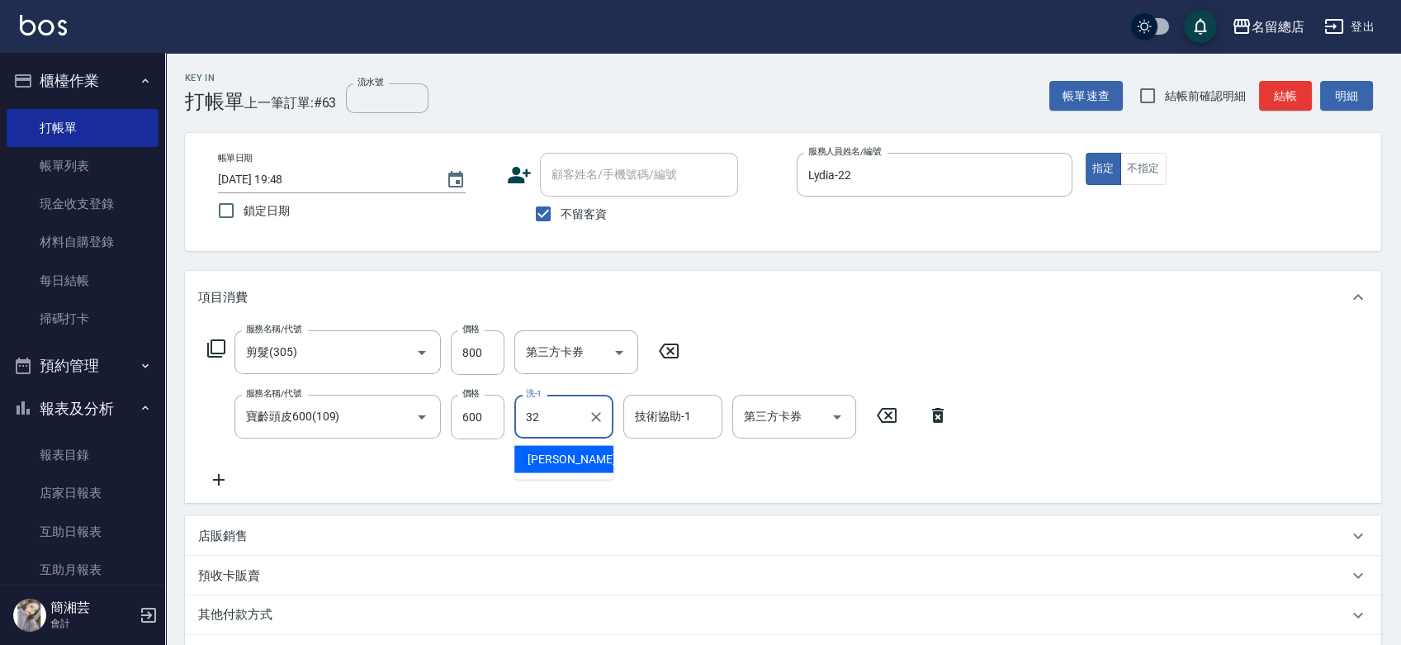
type input "[PERSON_NAME]-32"
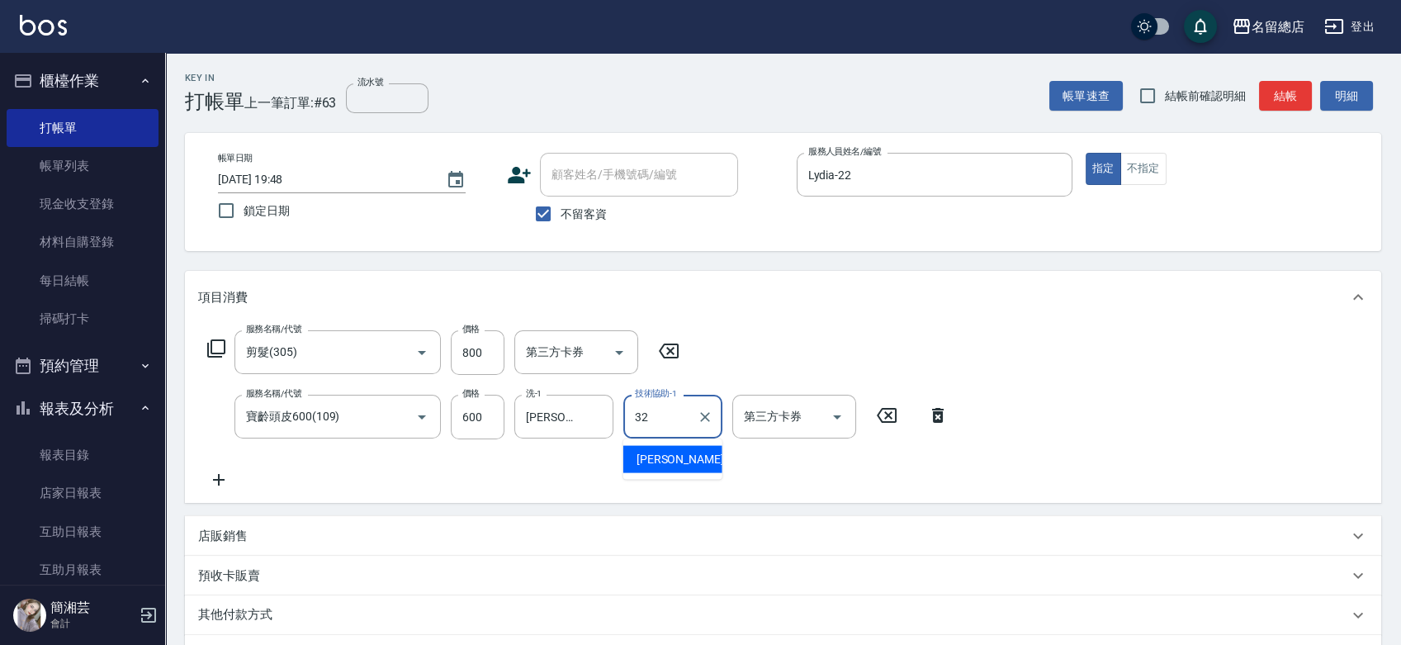
type input "[PERSON_NAME]-32"
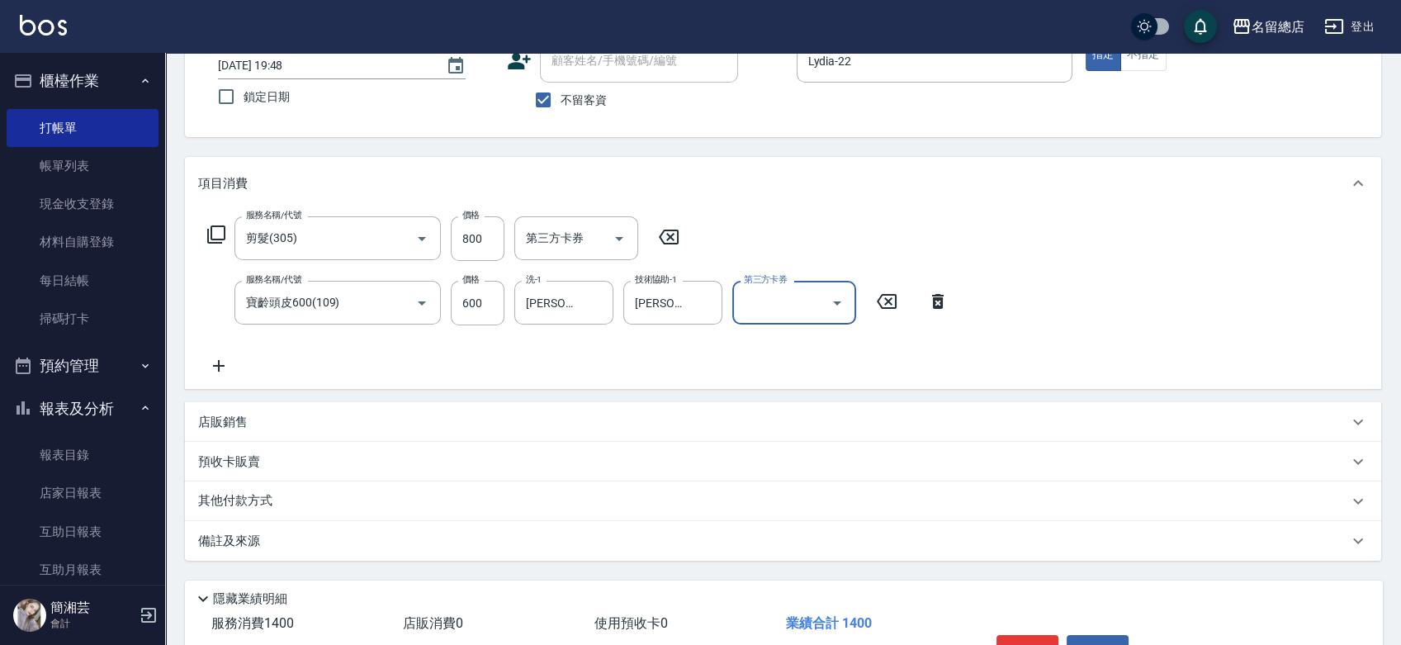
scroll to position [214, 0]
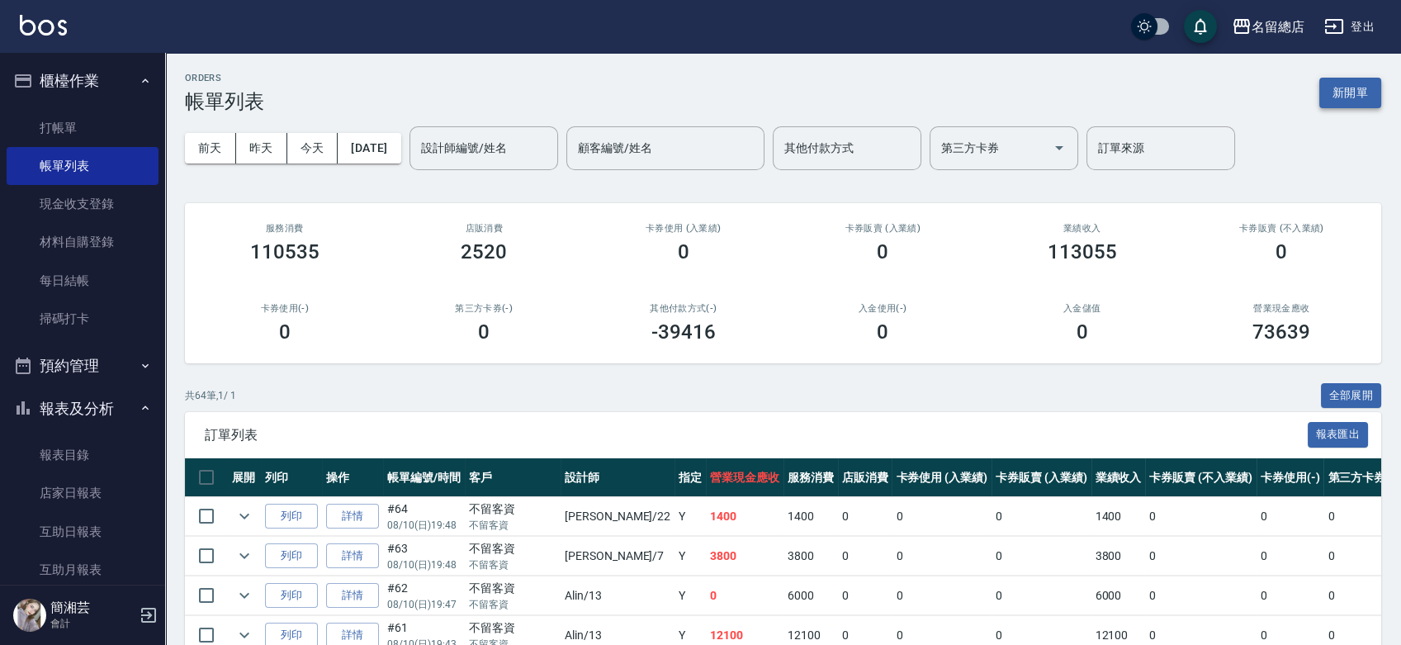
click at [1343, 88] on button "新開單" at bounding box center [1350, 93] width 62 height 31
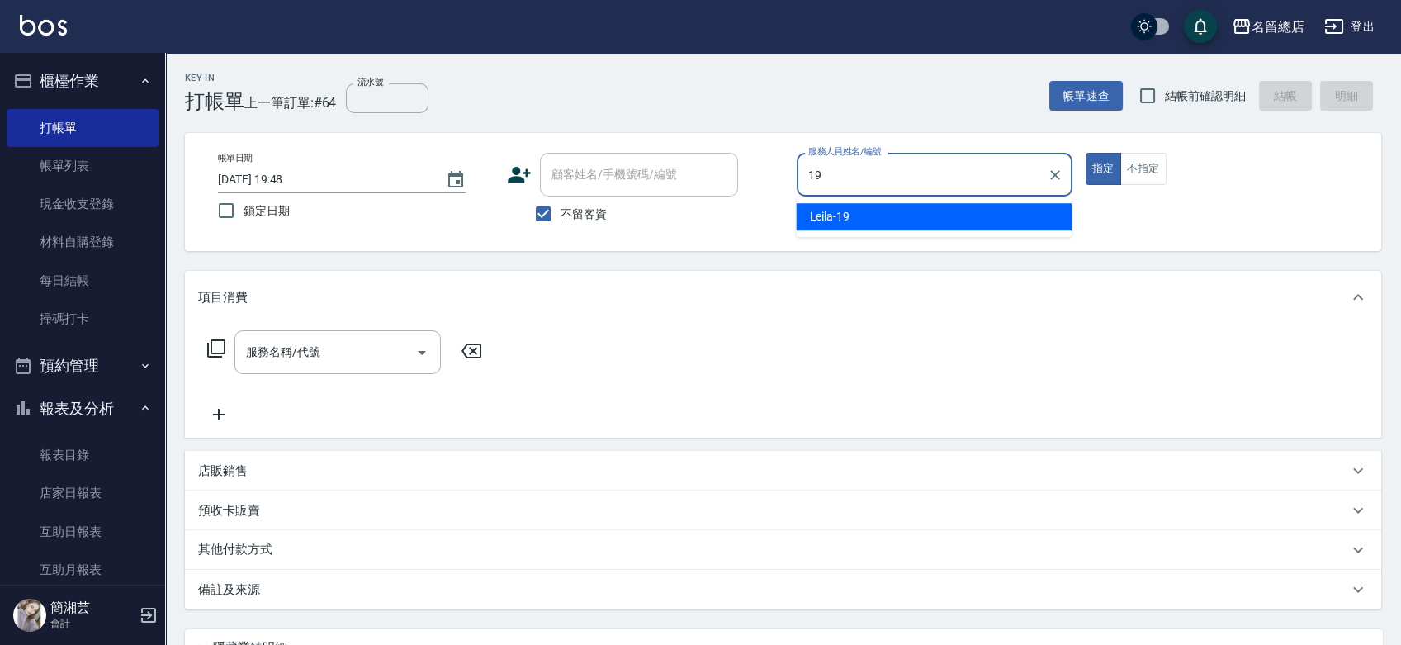
type input "Leila-19"
type button "true"
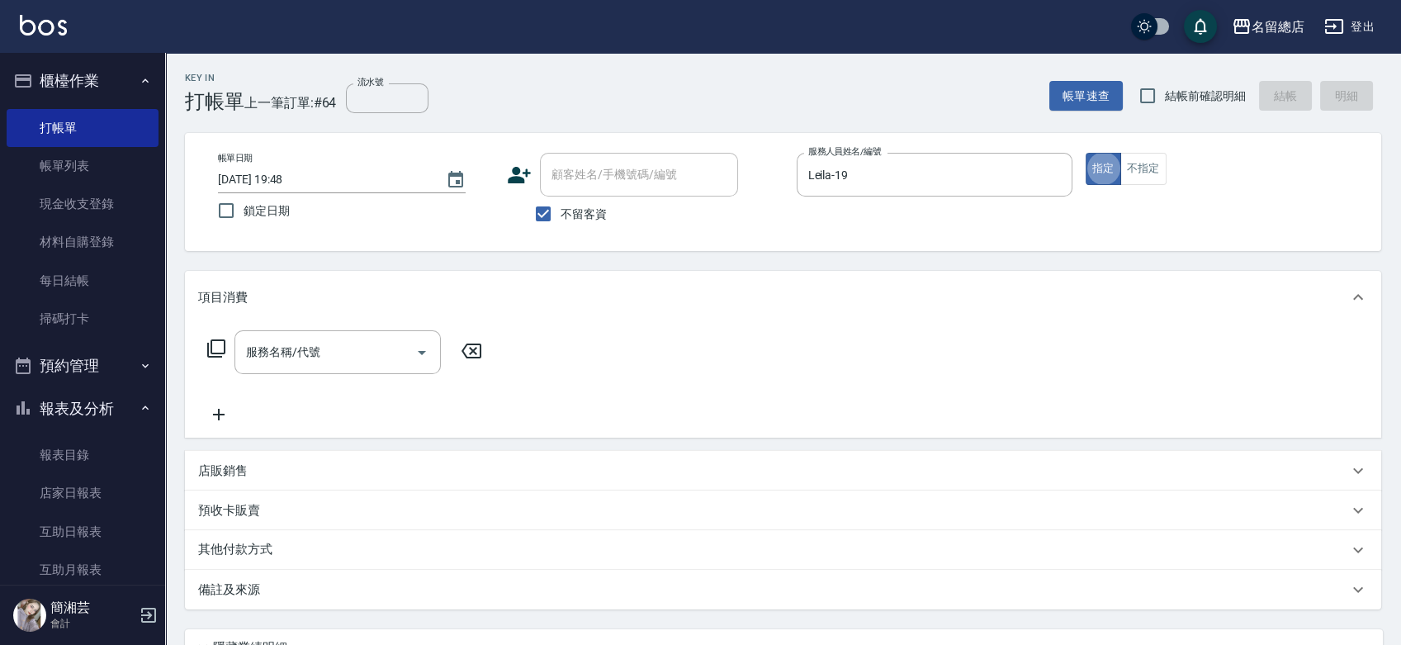
click at [594, 214] on span "不留客資" at bounding box center [583, 214] width 46 height 17
click at [560, 214] on input "不留客資" at bounding box center [543, 213] width 35 height 35
checkbox input "false"
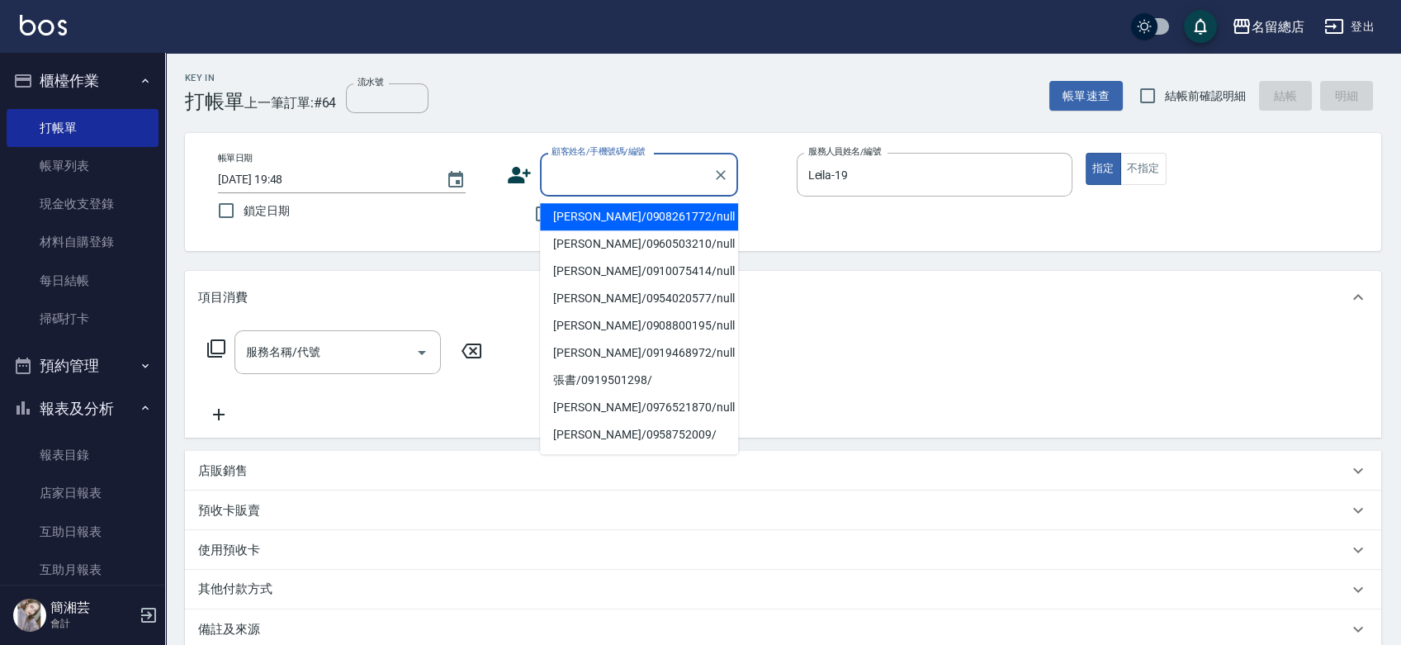
click at [588, 179] on input "顧客姓名/手機號碼/編號" at bounding box center [626, 174] width 158 height 29
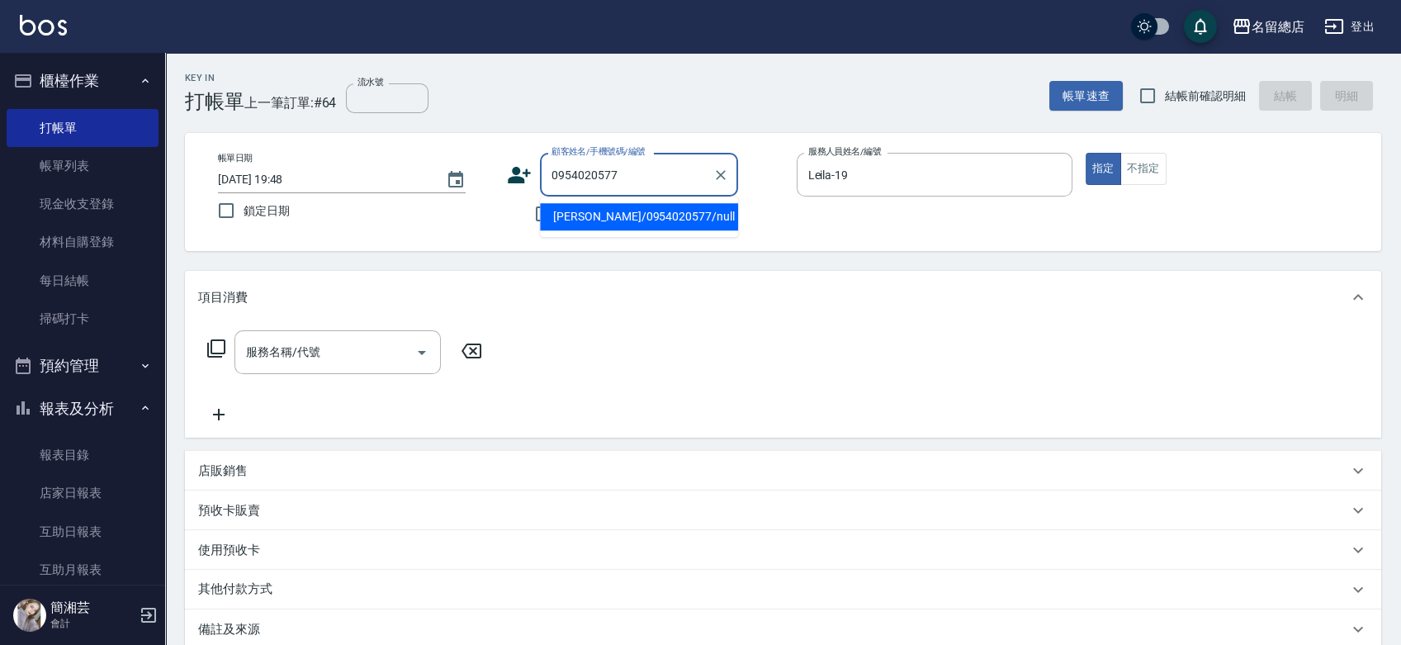
type input "[PERSON_NAME]/0954020577/null"
click at [1085, 153] on button "指定" at bounding box center [1102, 169] width 35 height 32
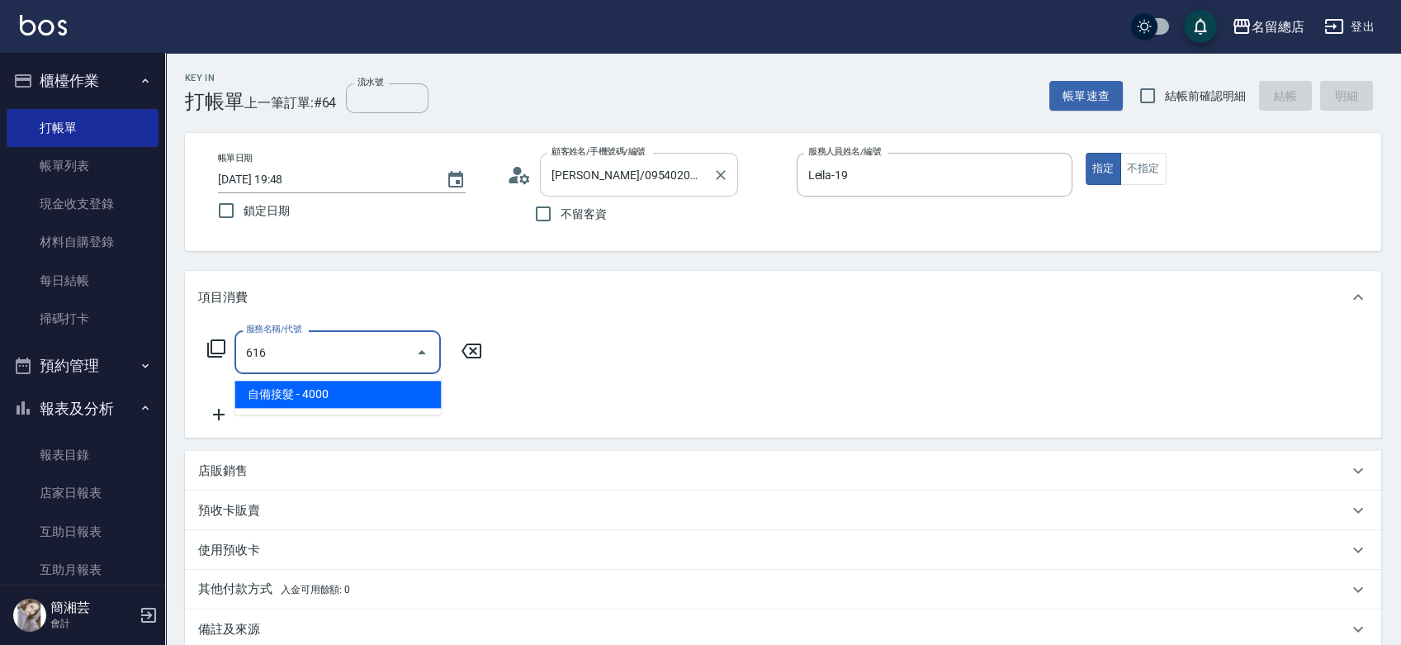
type input "自備接髮(616)"
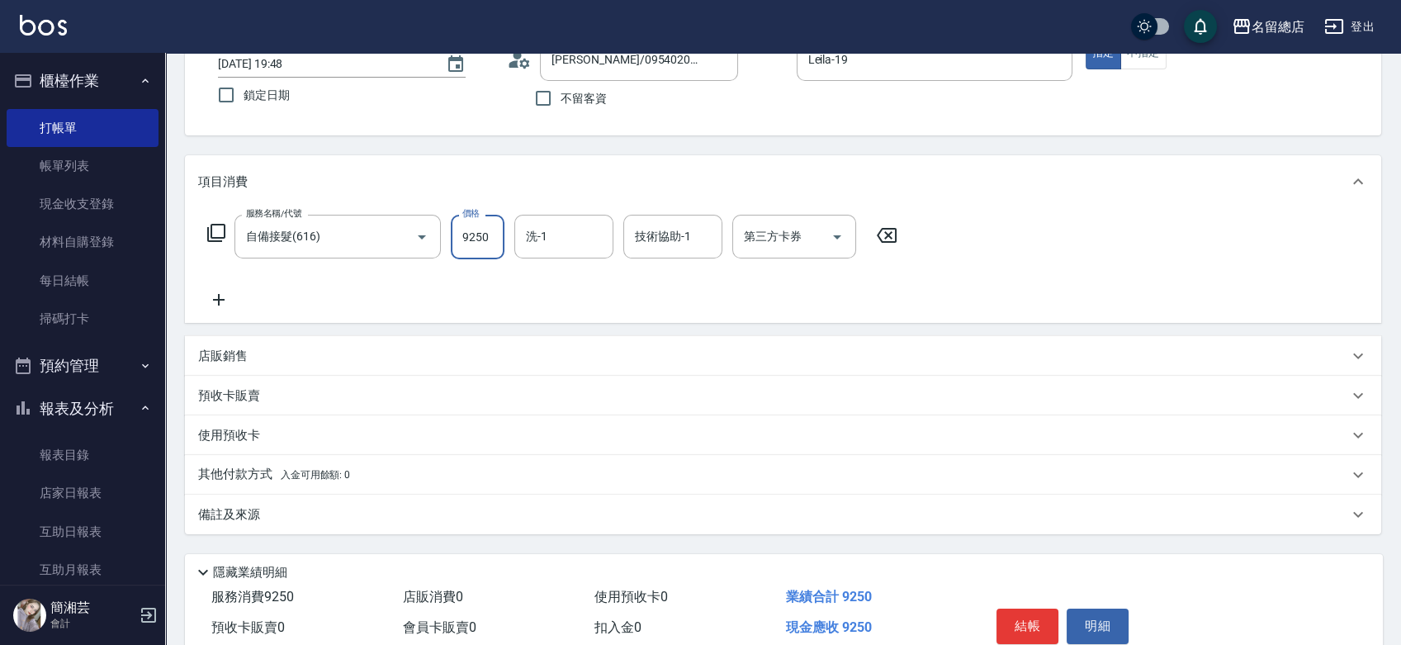
scroll to position [189, 0]
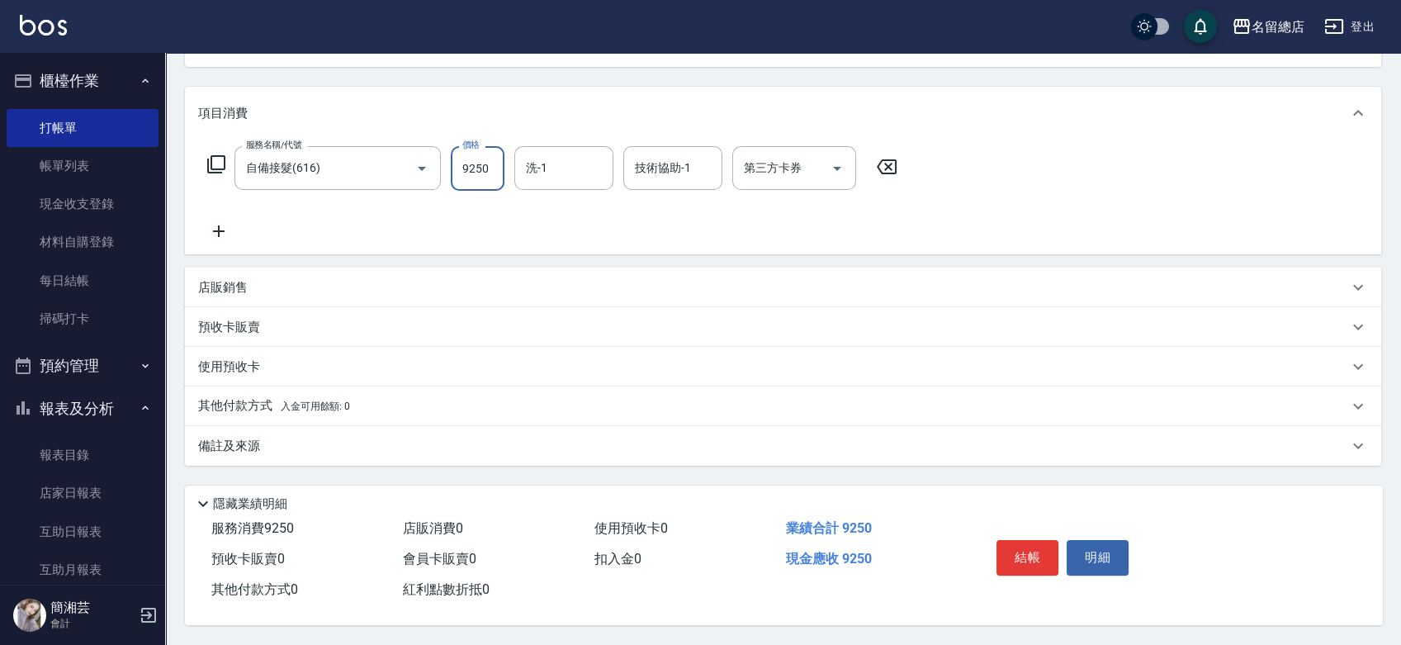
type input "9250"
click at [239, 362] on p "使用預收卡" at bounding box center [229, 366] width 62 height 17
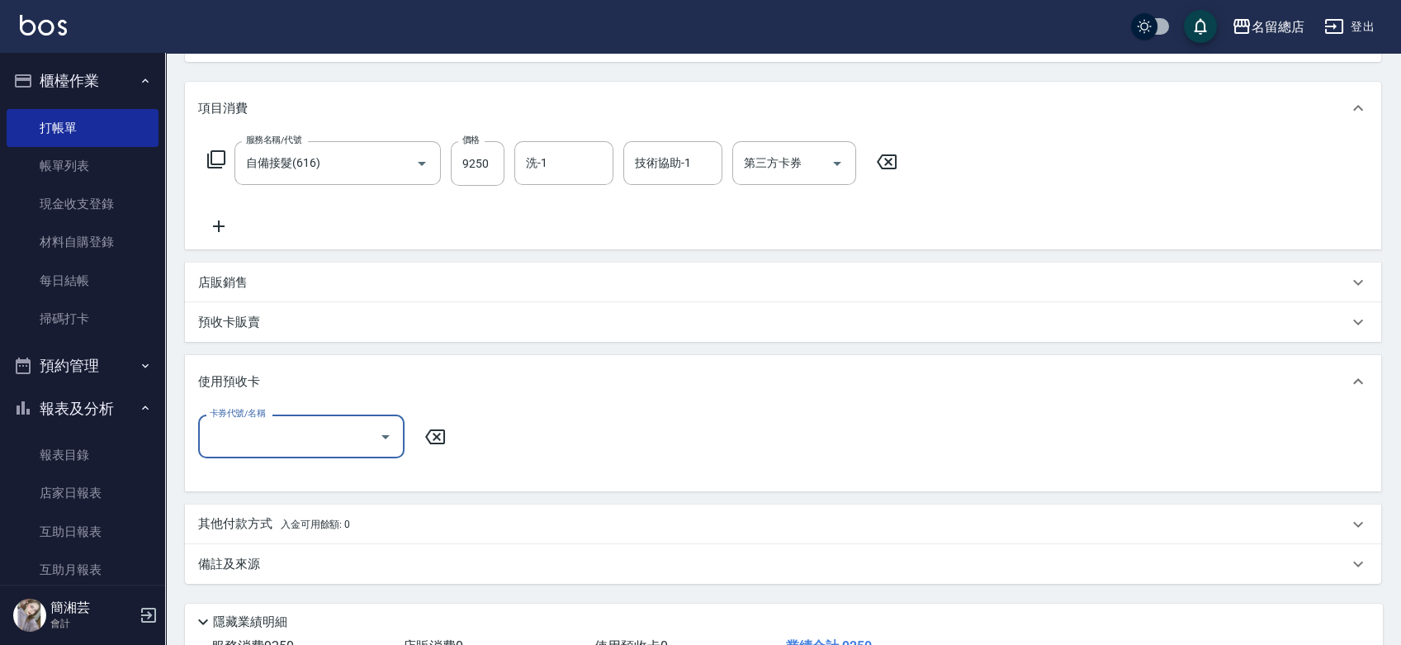
scroll to position [0, 0]
click at [238, 513] on div "其他付款方式 入金可用餘額: 0" at bounding box center [783, 524] width 1196 height 40
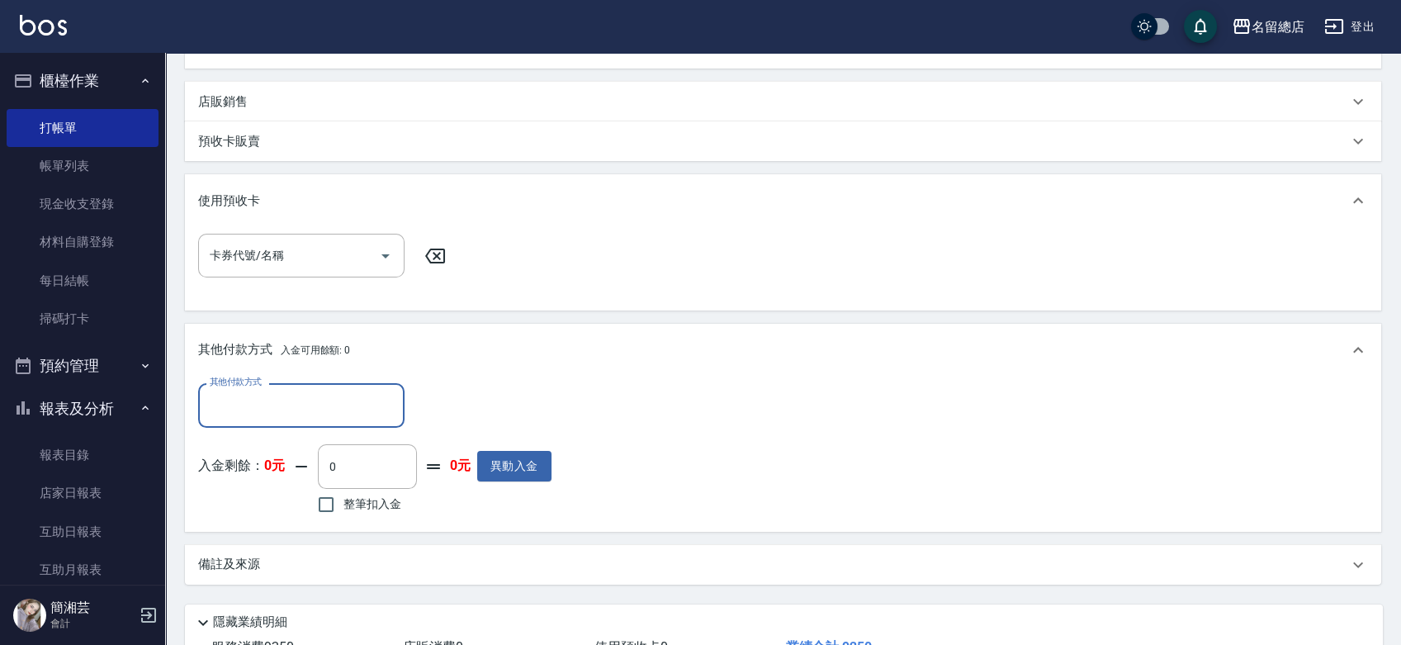
scroll to position [372, 0]
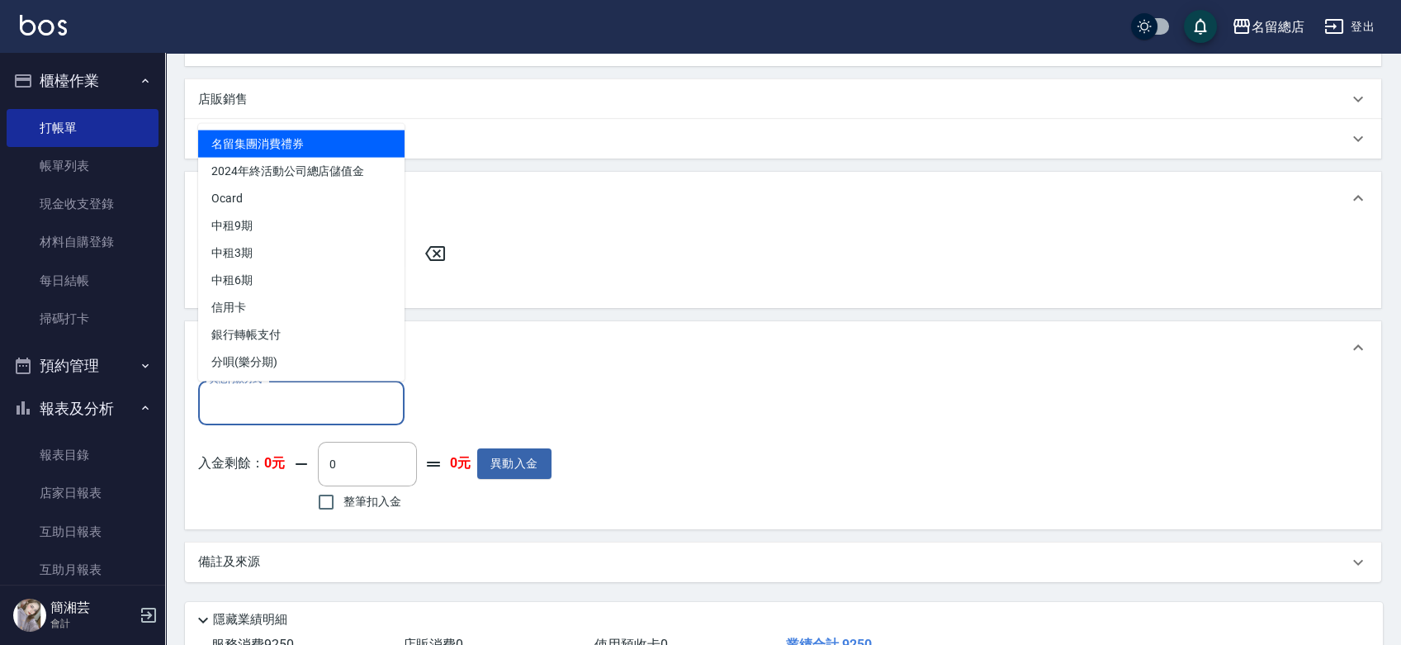
click at [259, 409] on input "其他付款方式" at bounding box center [301, 402] width 191 height 29
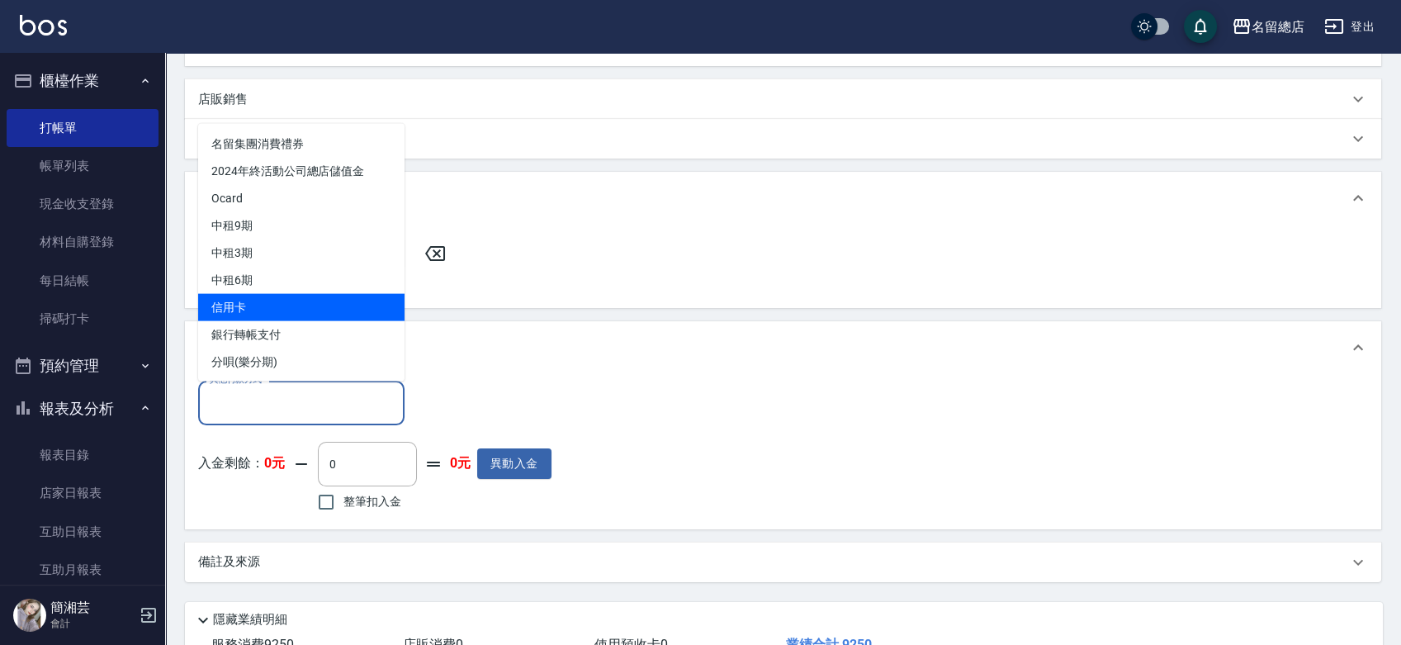
click at [261, 312] on span "信用卡" at bounding box center [301, 306] width 206 height 27
type input "信用卡"
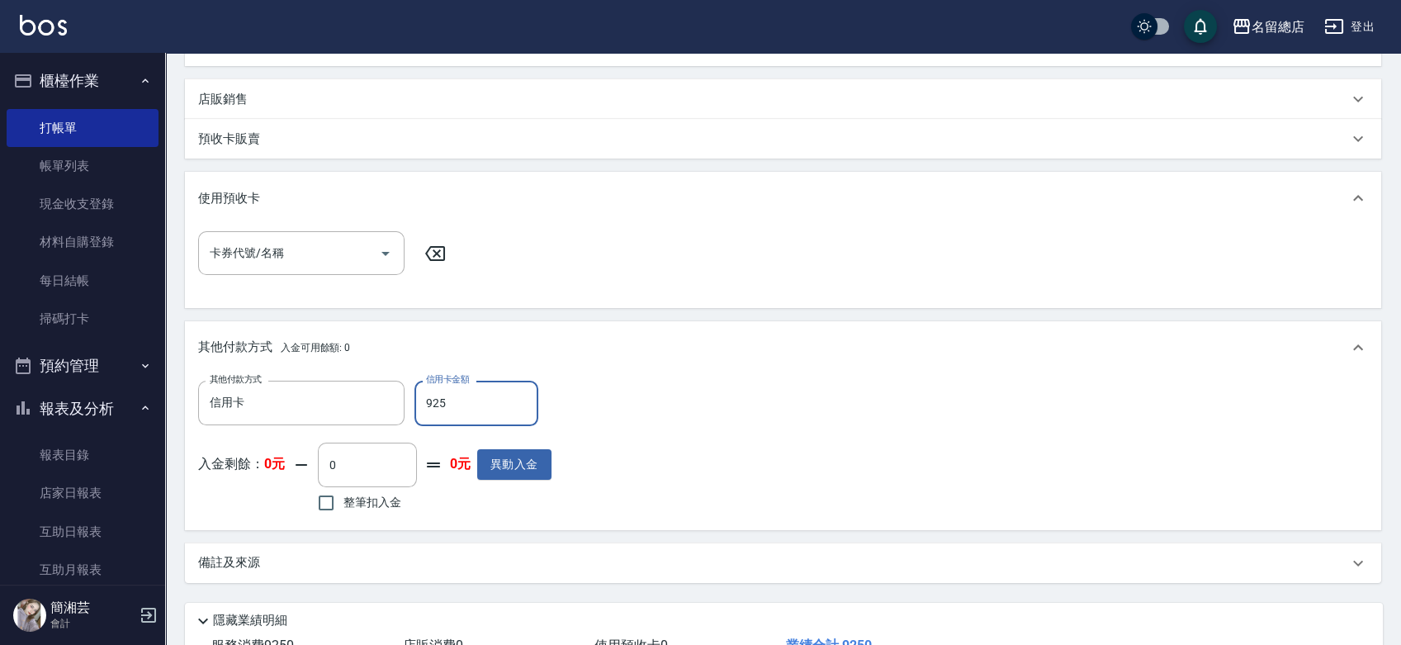
type input "9250"
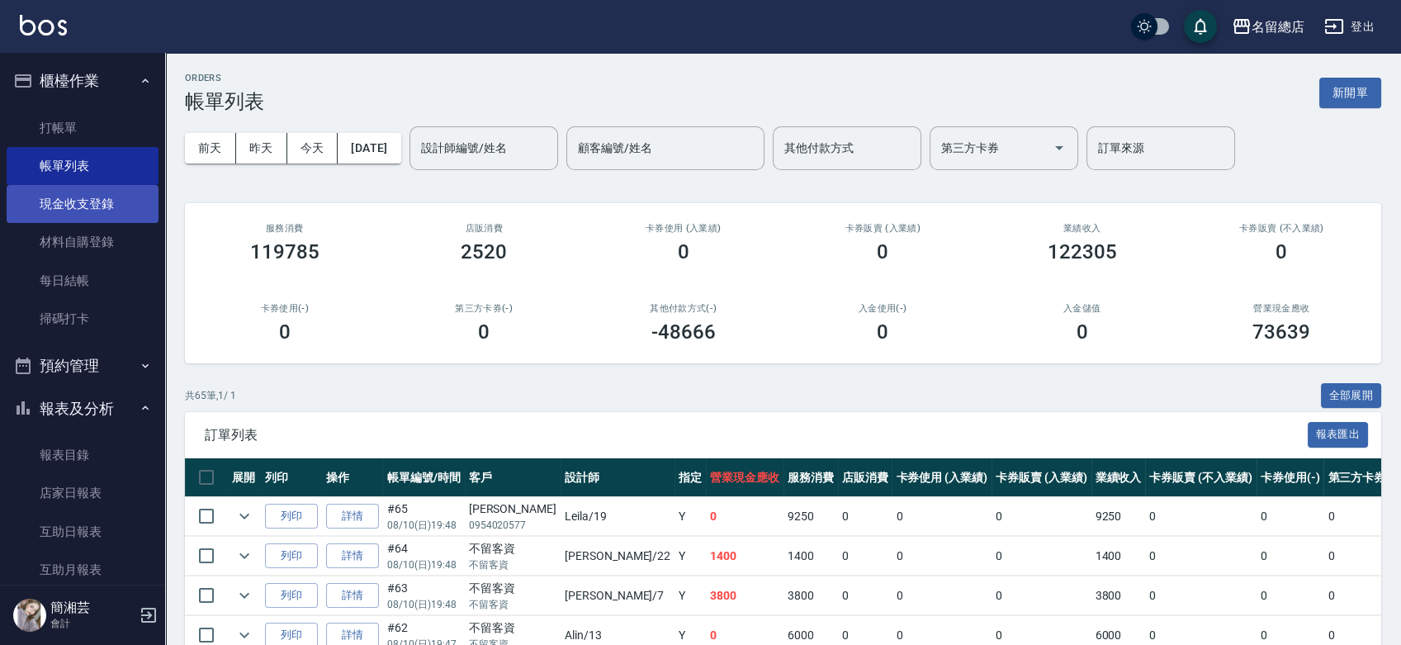
click at [63, 203] on link "現金收支登錄" at bounding box center [83, 204] width 152 height 38
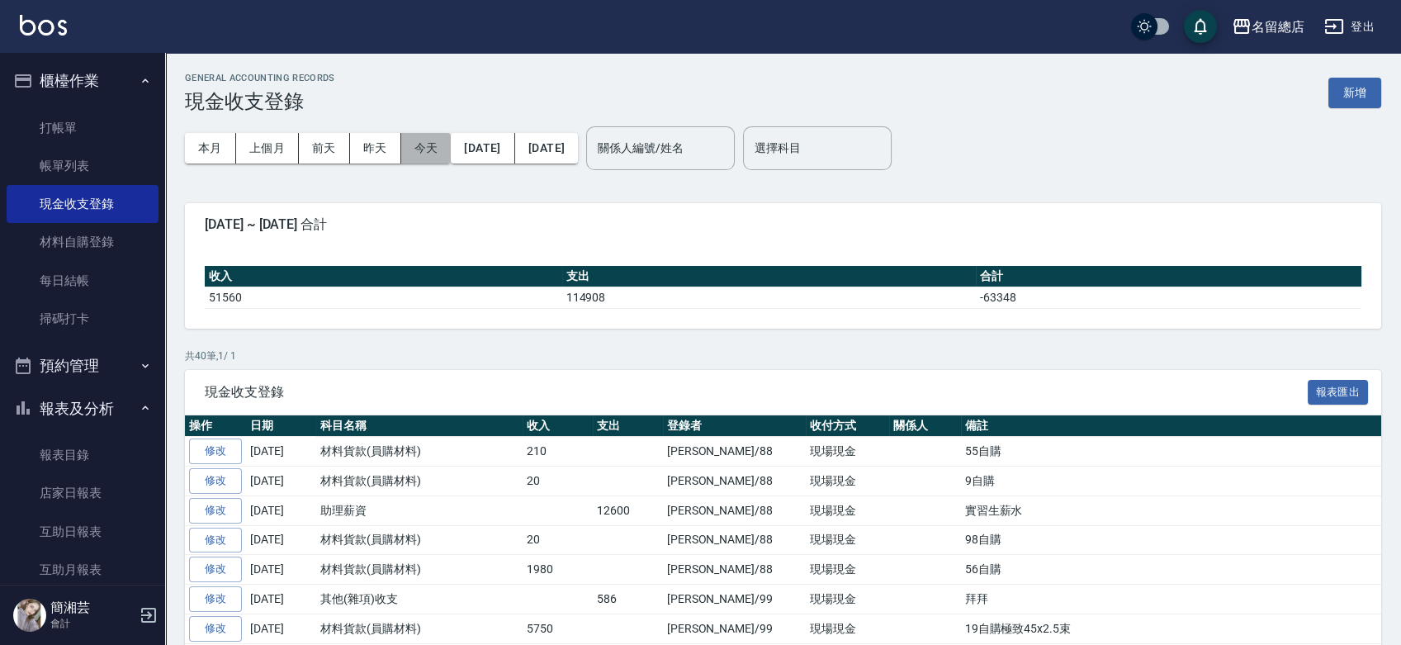
click at [423, 150] on button "今天" at bounding box center [426, 148] width 50 height 31
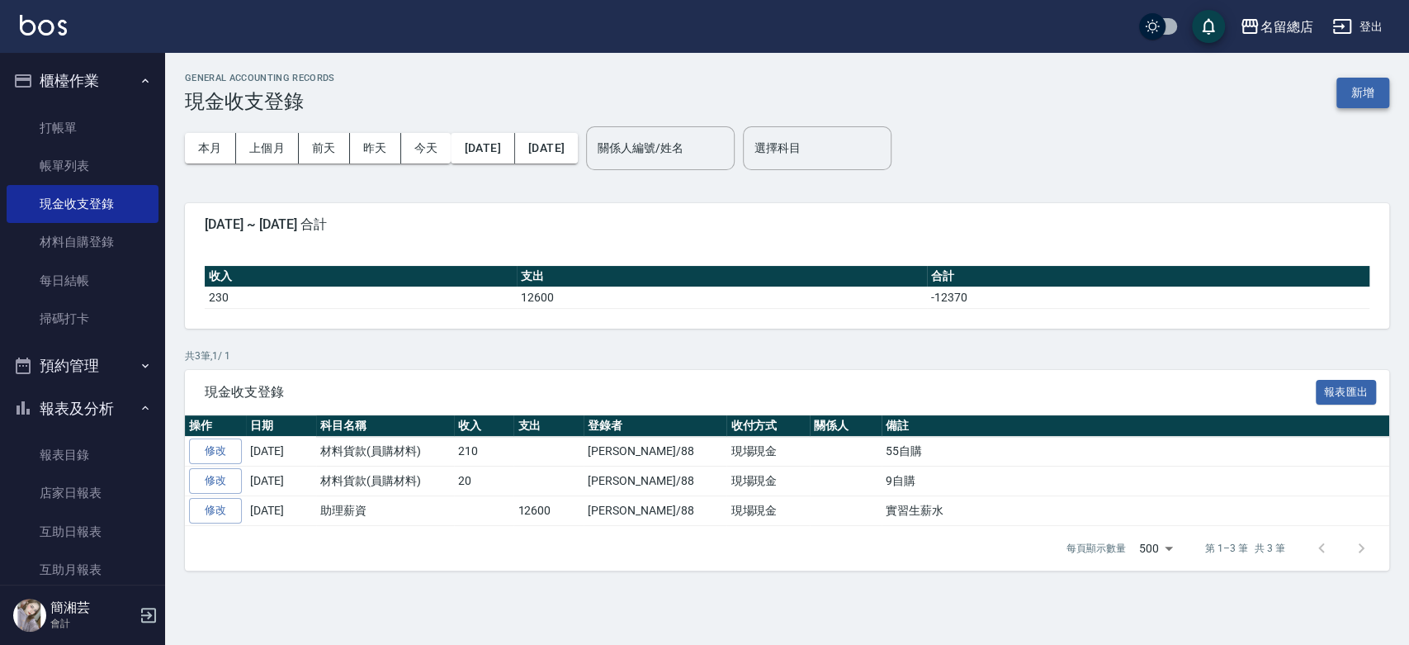
click at [1366, 98] on button "新增" at bounding box center [1362, 93] width 53 height 31
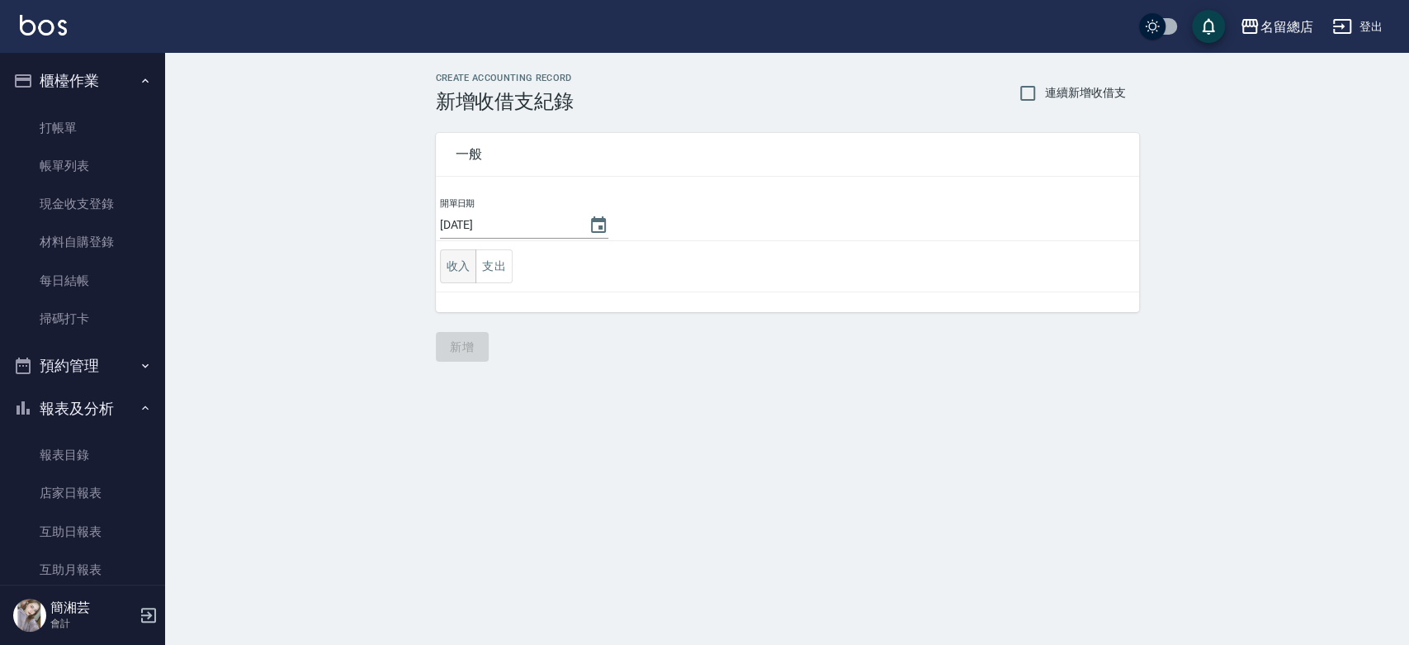
click at [466, 258] on button "收入" at bounding box center [458, 266] width 37 height 34
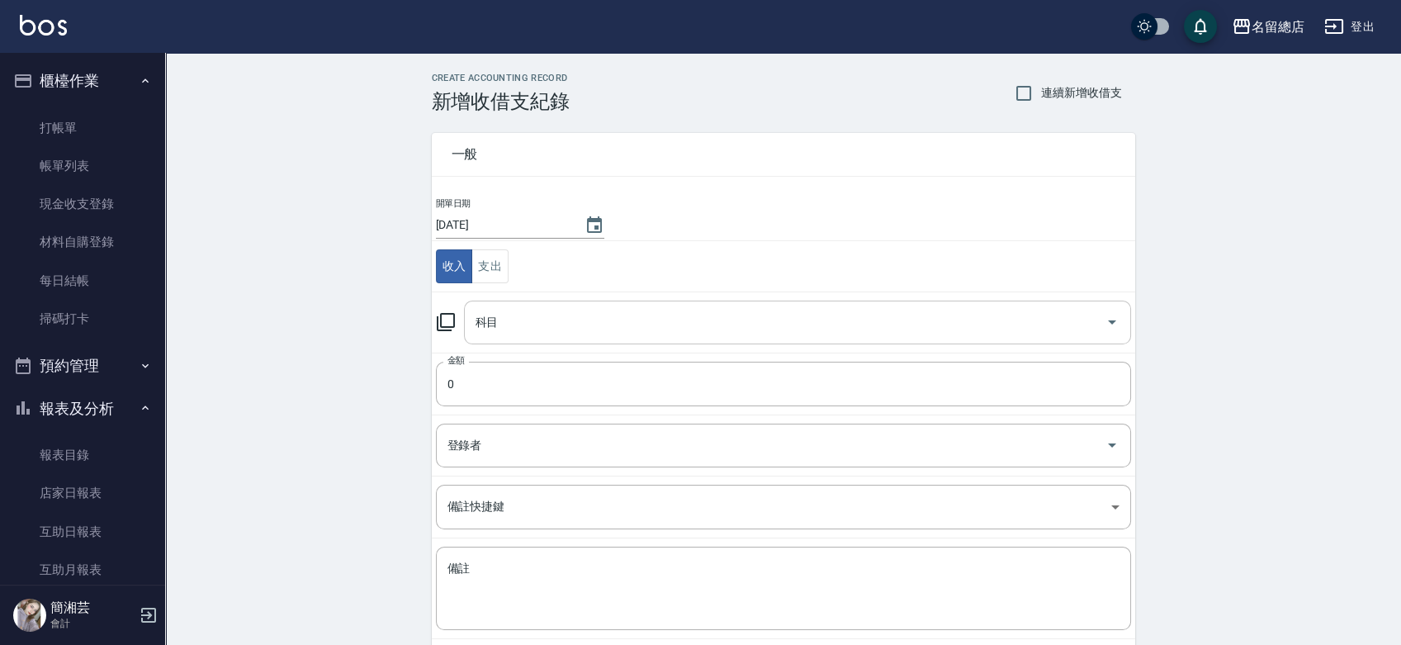
click at [538, 305] on div "科目" at bounding box center [797, 322] width 667 height 44
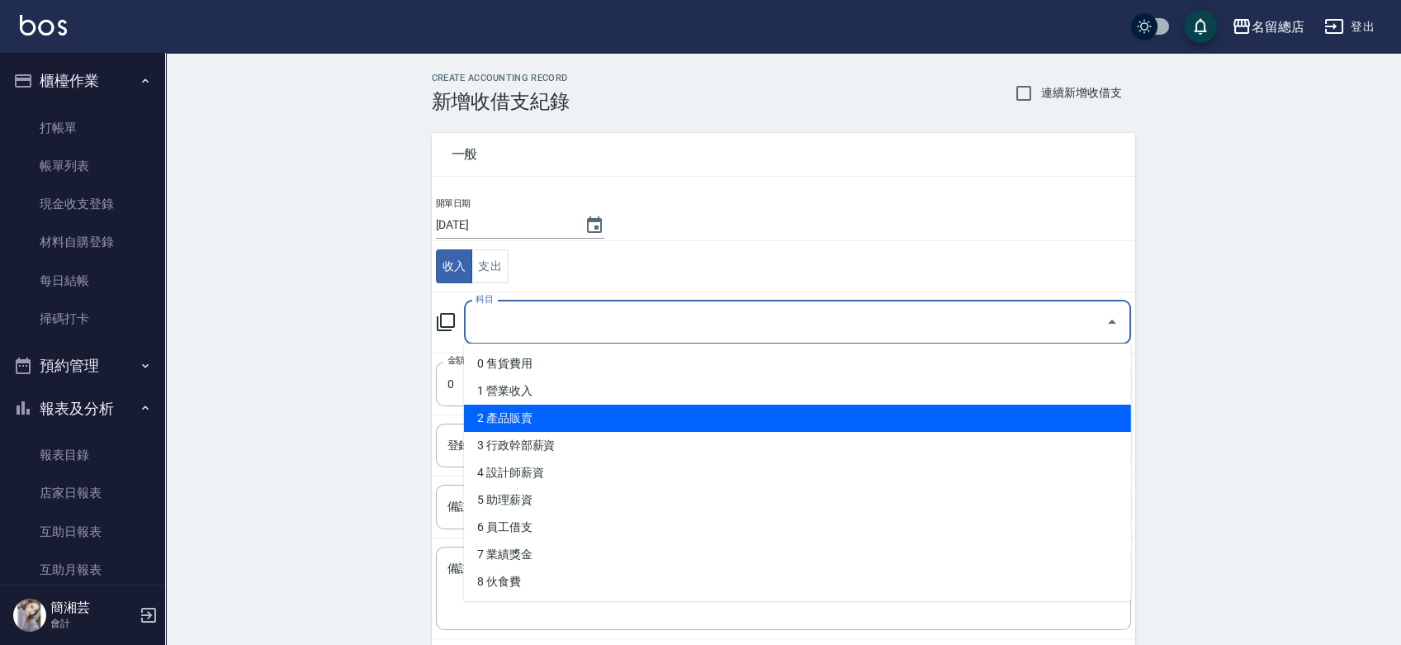
click at [560, 417] on li "2 產品販賣" at bounding box center [797, 417] width 667 height 27
type input "2 產品販賣"
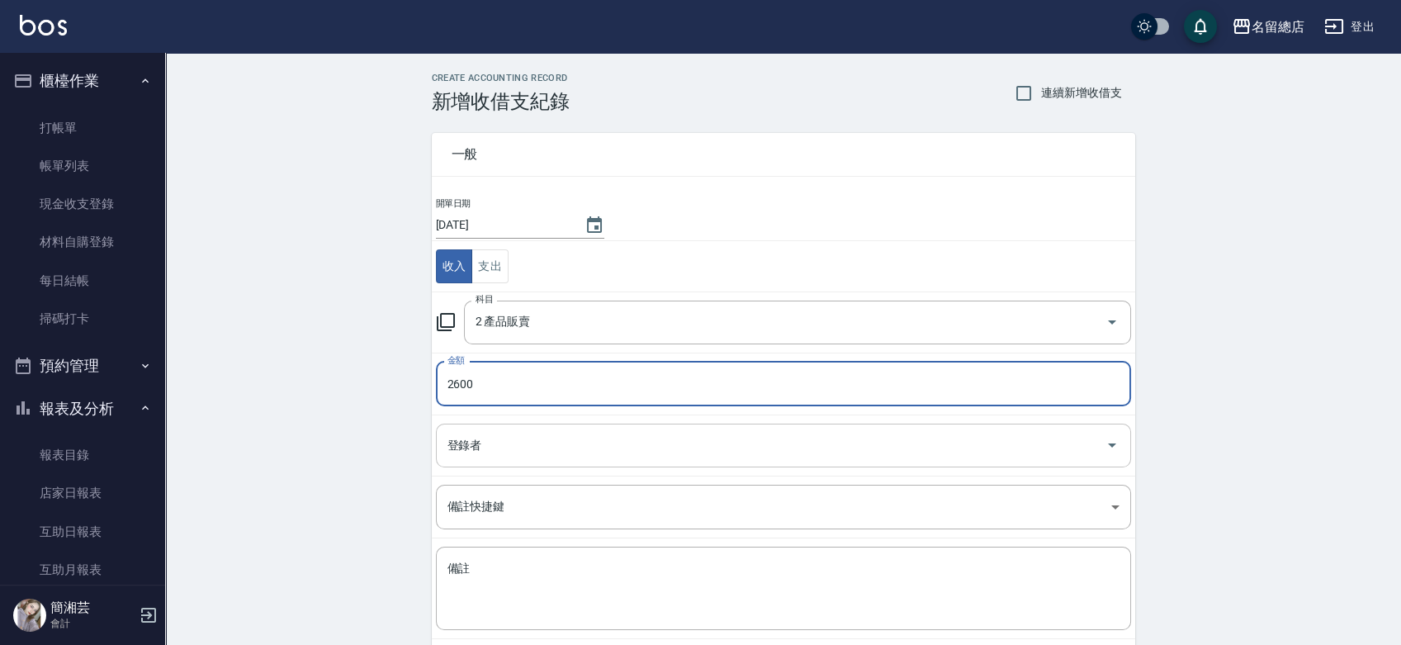
click at [494, 460] on div "登錄者" at bounding box center [783, 445] width 695 height 44
type input "2600"
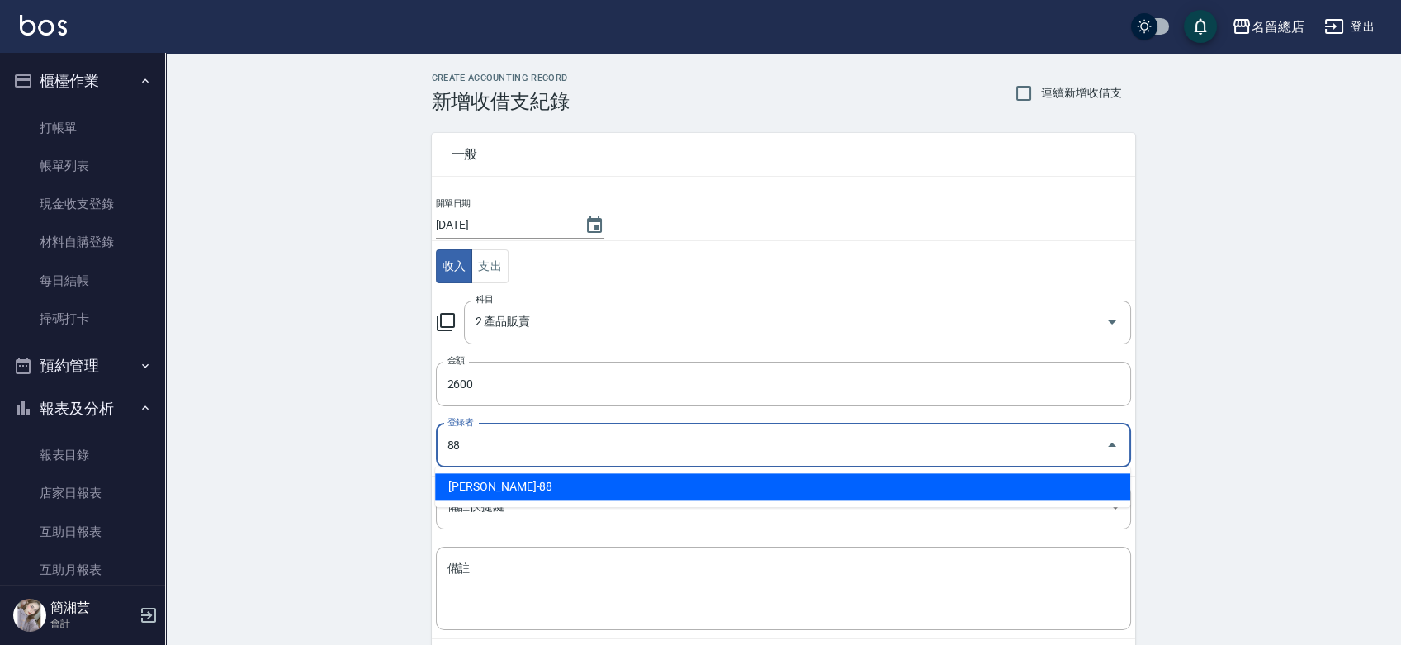
type input "[PERSON_NAME]-88"
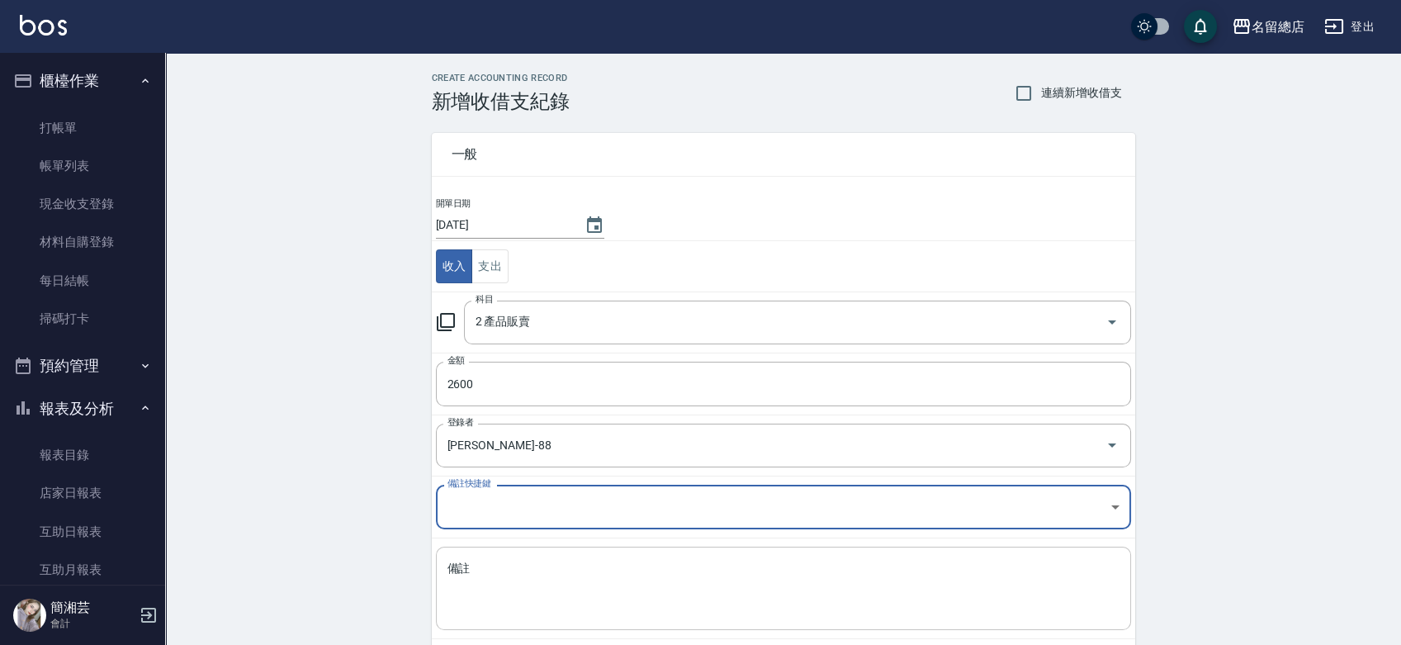
click at [529, 553] on div "x 備註" at bounding box center [783, 587] width 695 height 83
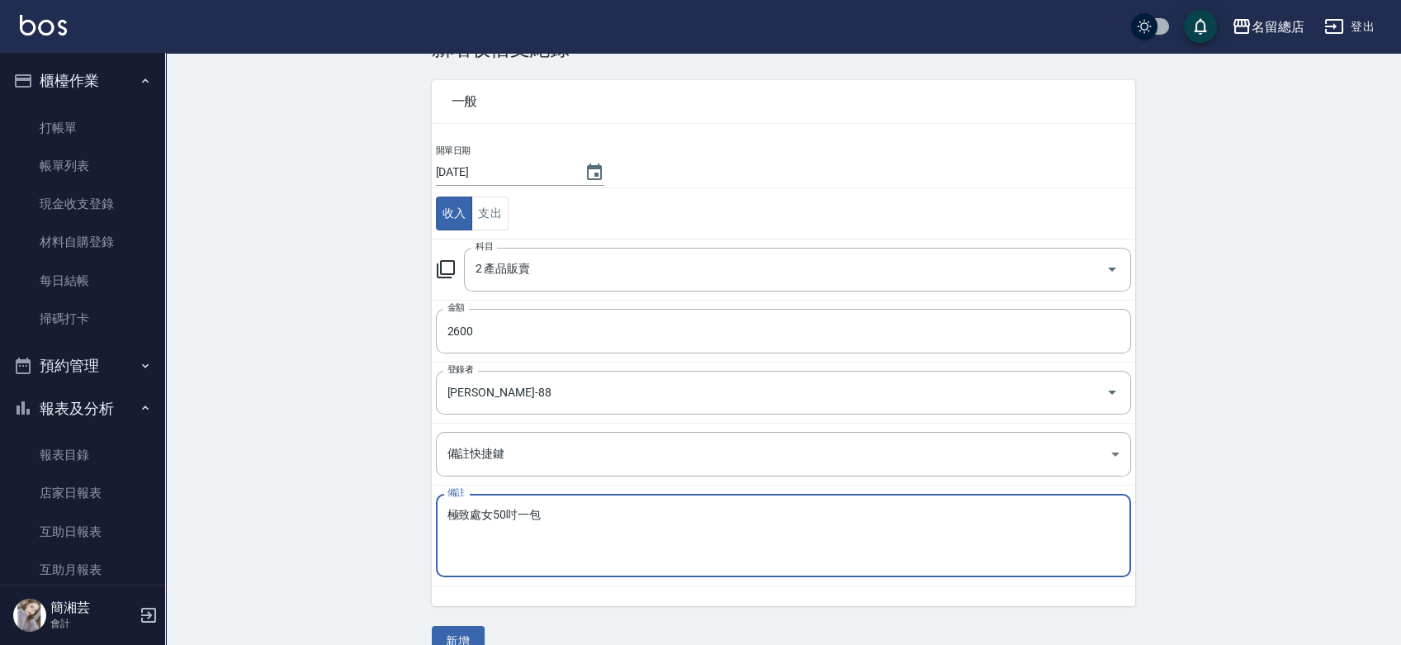
scroll to position [83, 0]
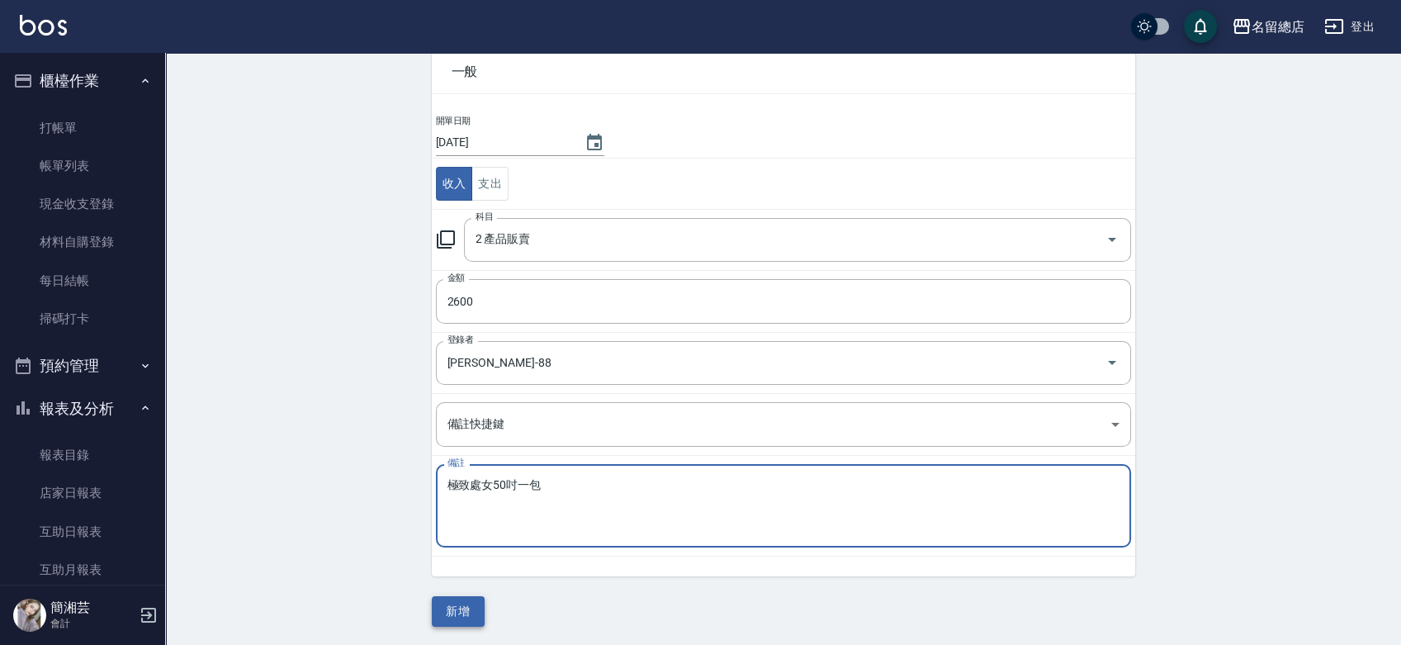
type textarea "極致處女50吋一包"
click at [456, 611] on button "新增" at bounding box center [458, 611] width 53 height 31
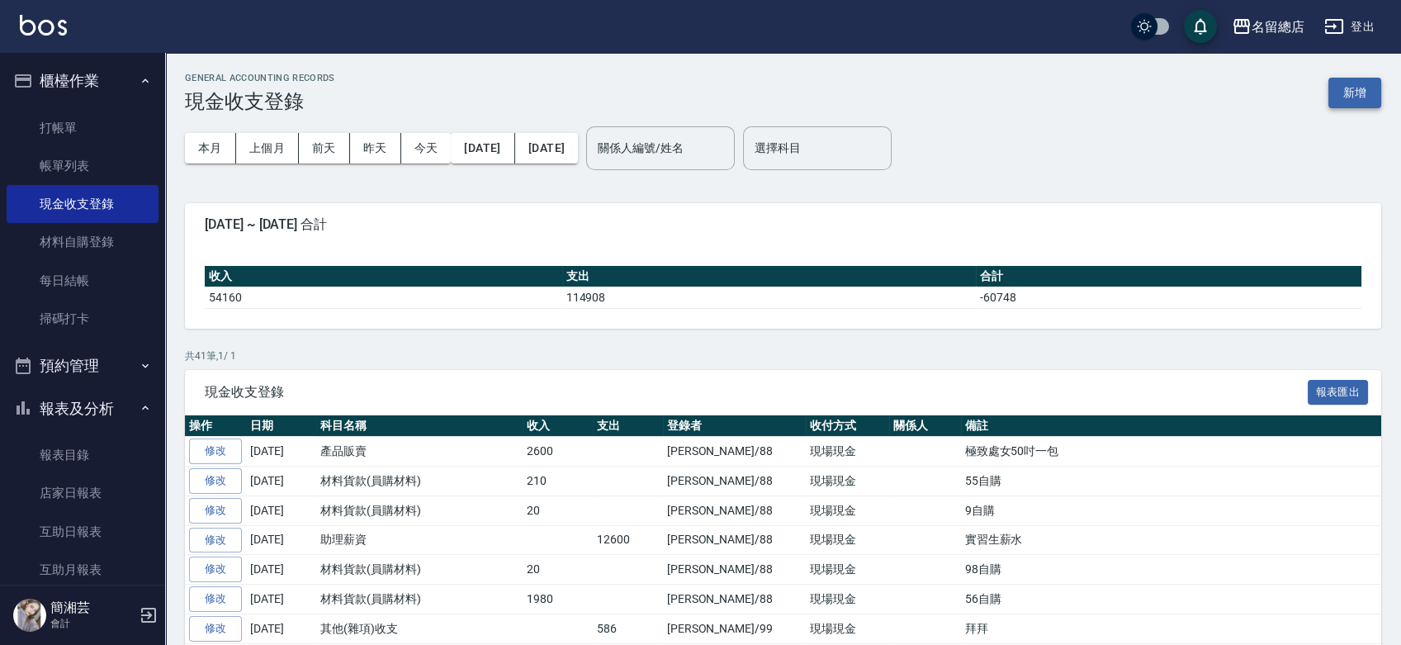
click at [1354, 93] on button "新增" at bounding box center [1354, 93] width 53 height 31
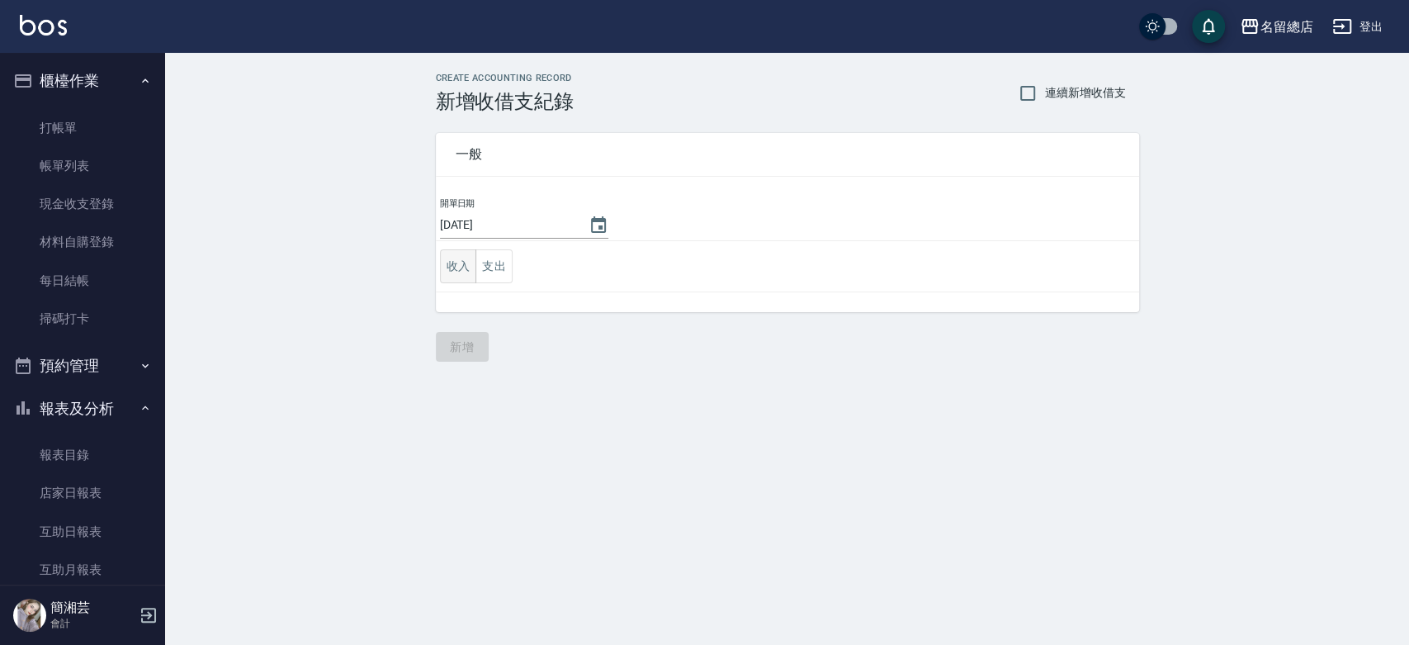
click at [463, 265] on button "收入" at bounding box center [458, 266] width 37 height 34
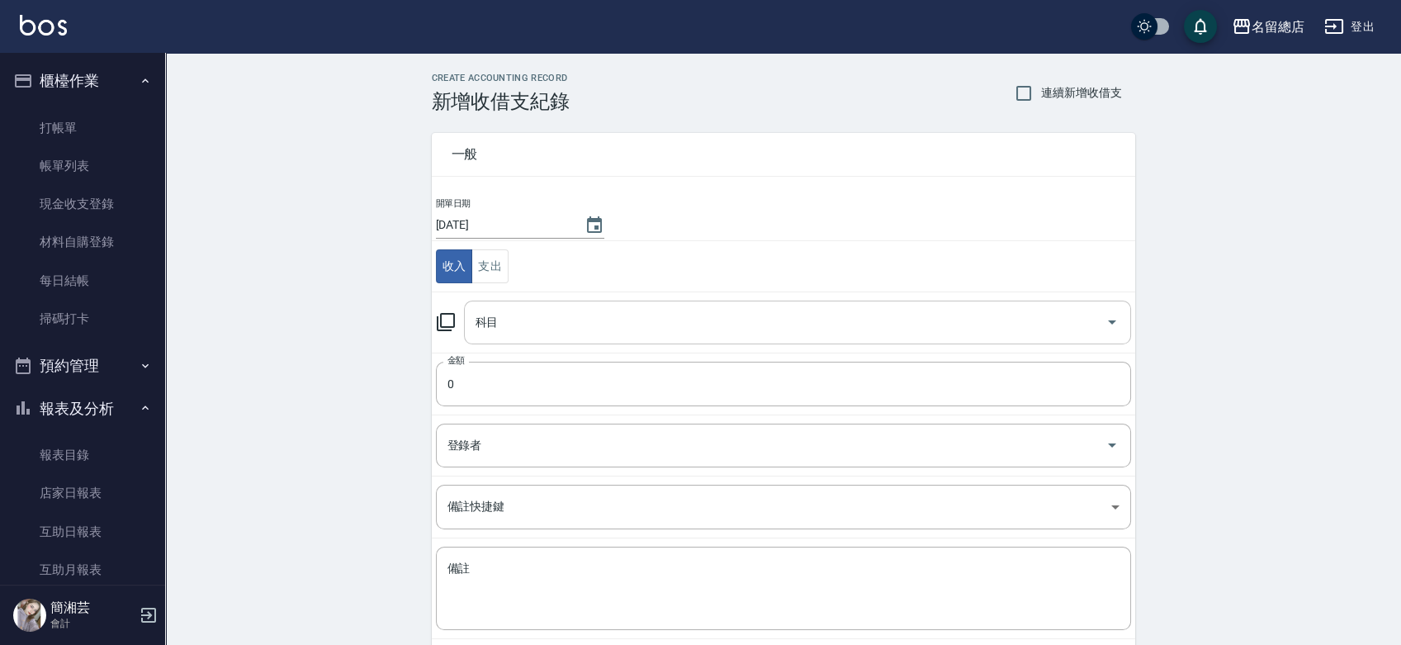
click at [531, 308] on input "科目" at bounding box center [784, 322] width 627 height 29
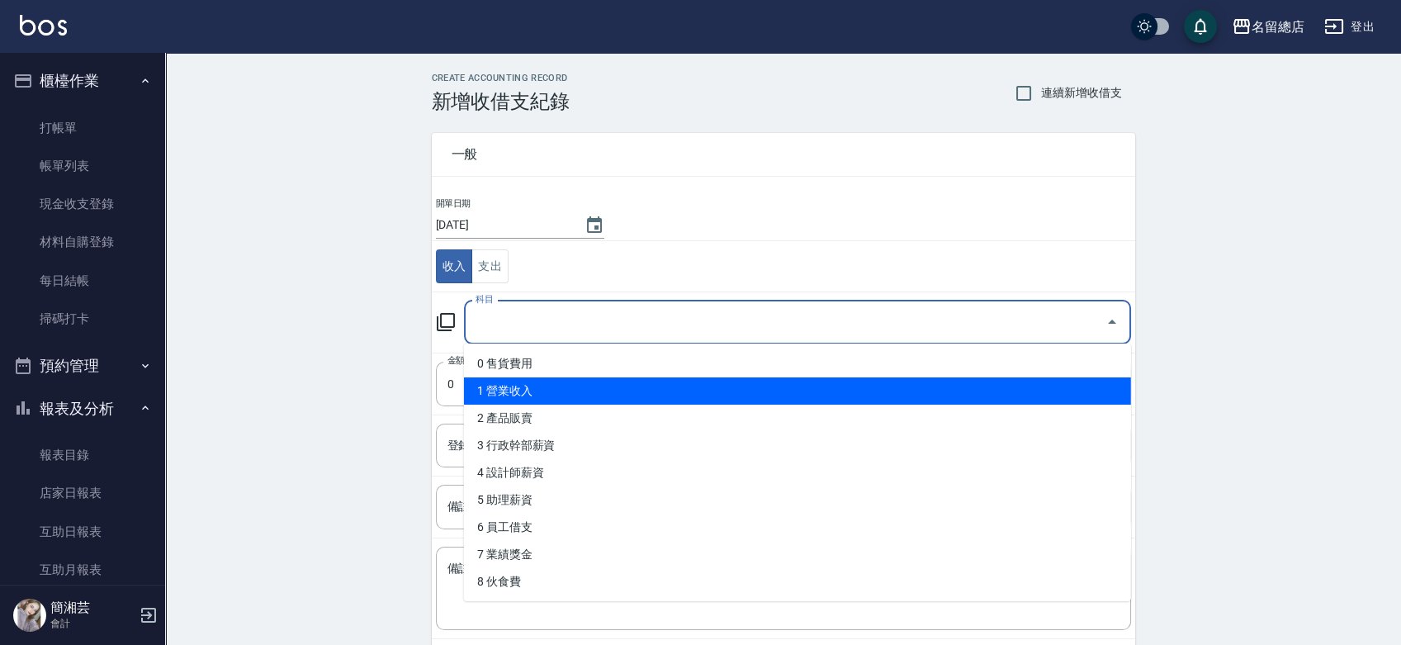
click at [555, 391] on li "1 營業收入" at bounding box center [797, 390] width 667 height 27
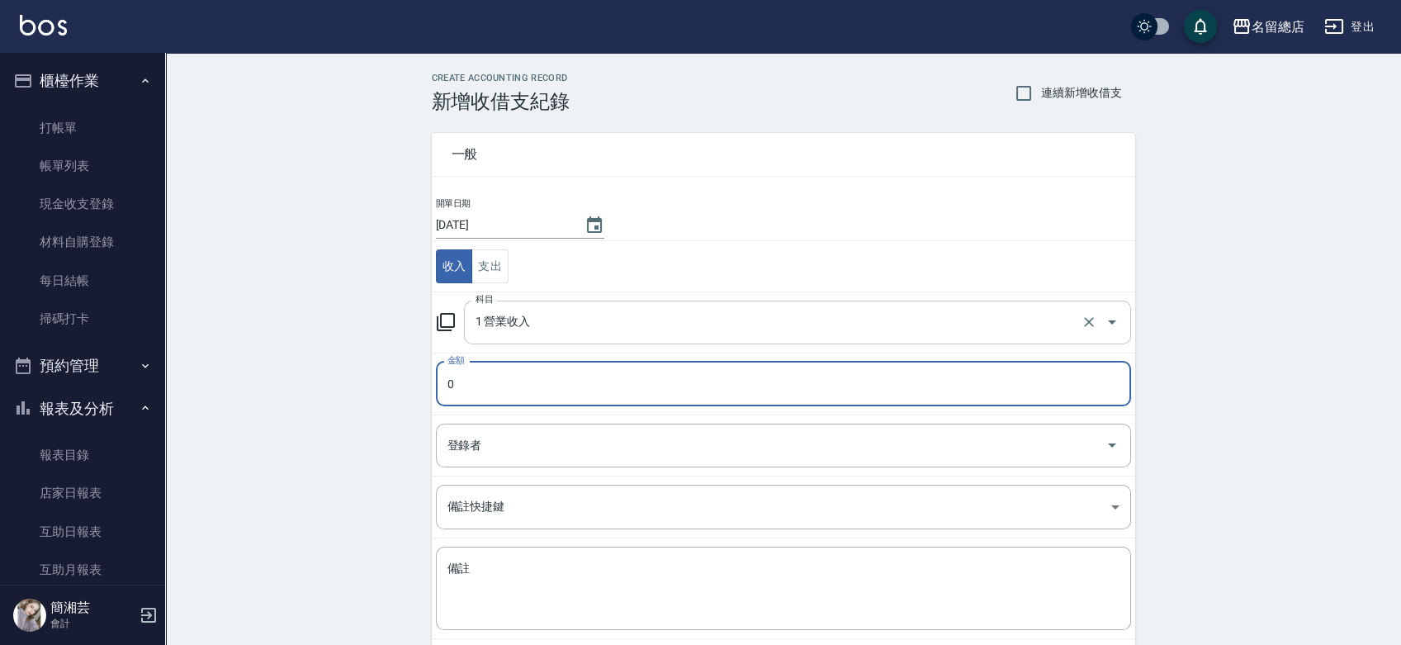
click at [552, 305] on div "1 營業收入 科目" at bounding box center [797, 322] width 667 height 44
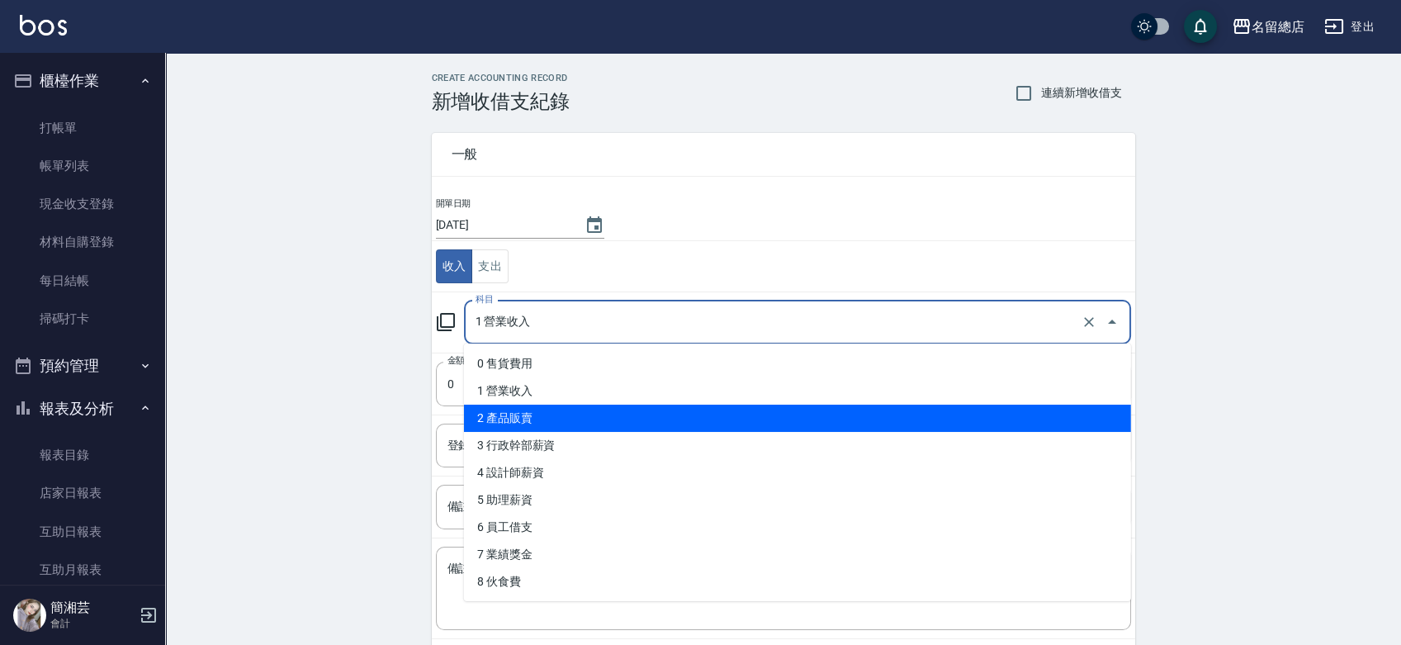
click at [532, 410] on li "2 產品販賣" at bounding box center [797, 417] width 667 height 27
type input "2 產品販賣"
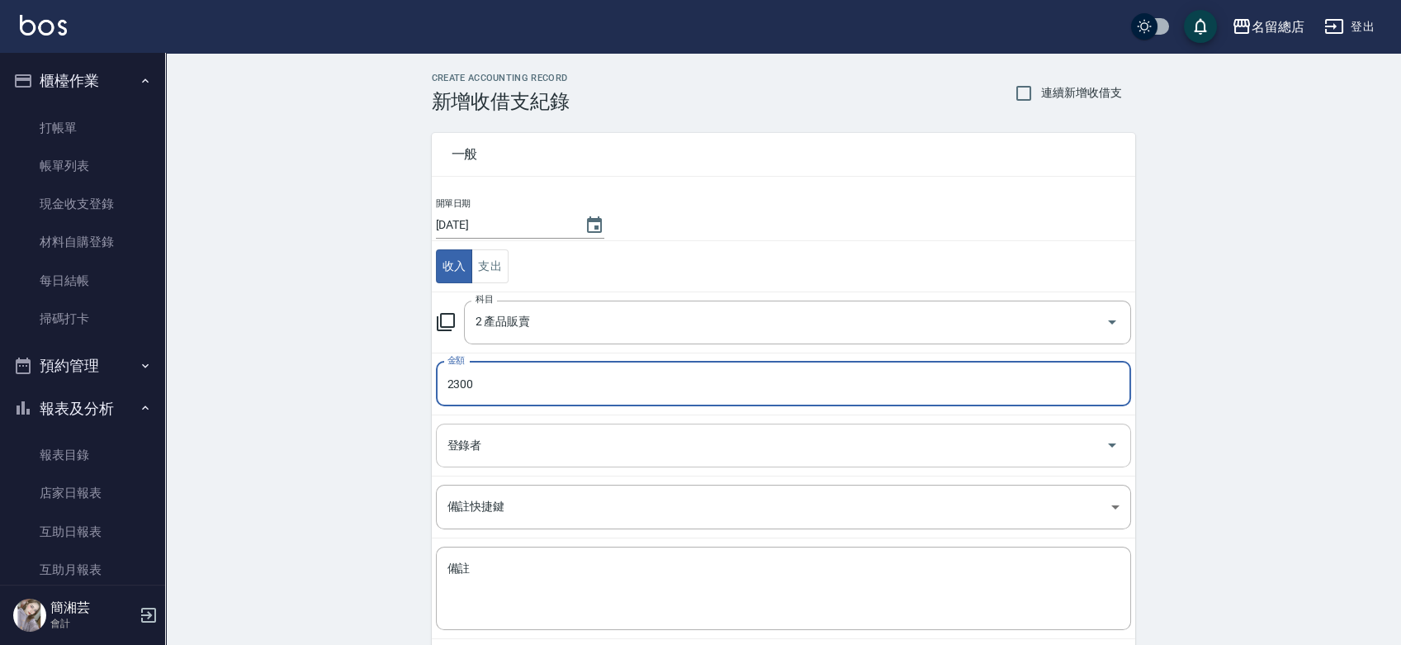
type input "2300"
click at [505, 458] on input "登錄者" at bounding box center [770, 445] width 655 height 29
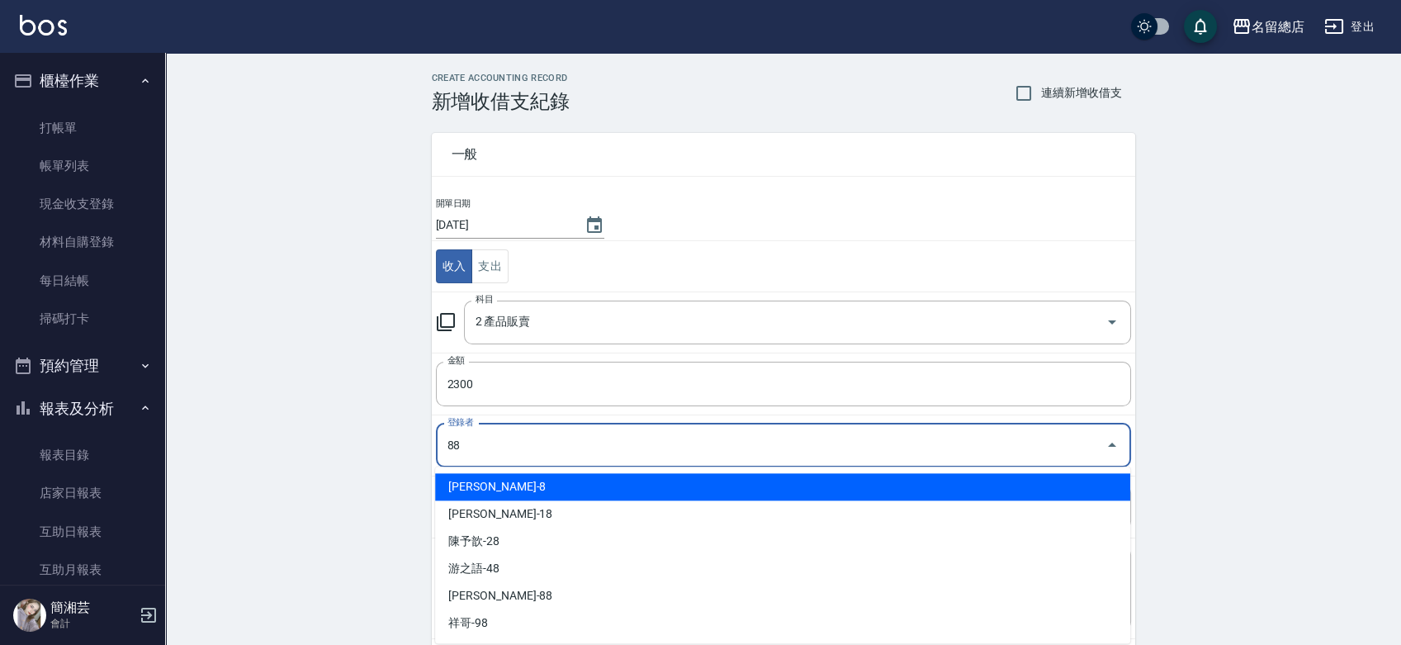
type input "[PERSON_NAME]-88"
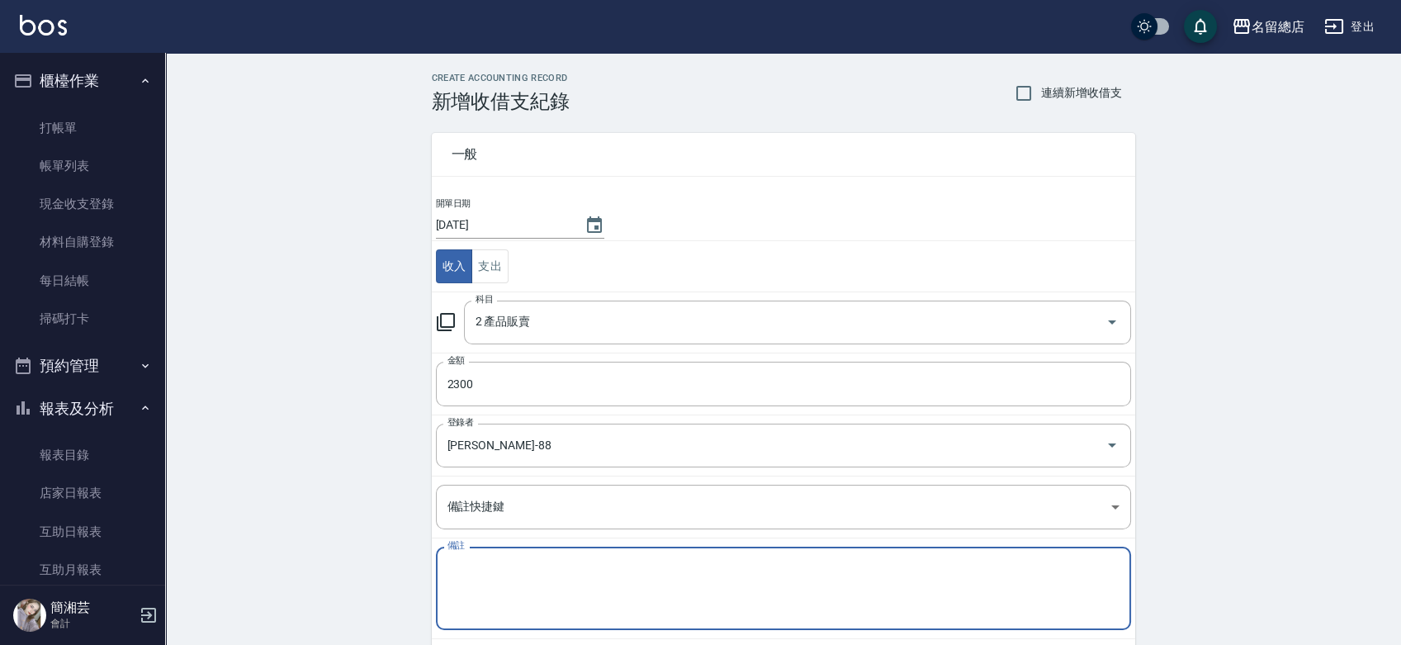
click at [495, 583] on textarea "備註" at bounding box center [783, 588] width 672 height 56
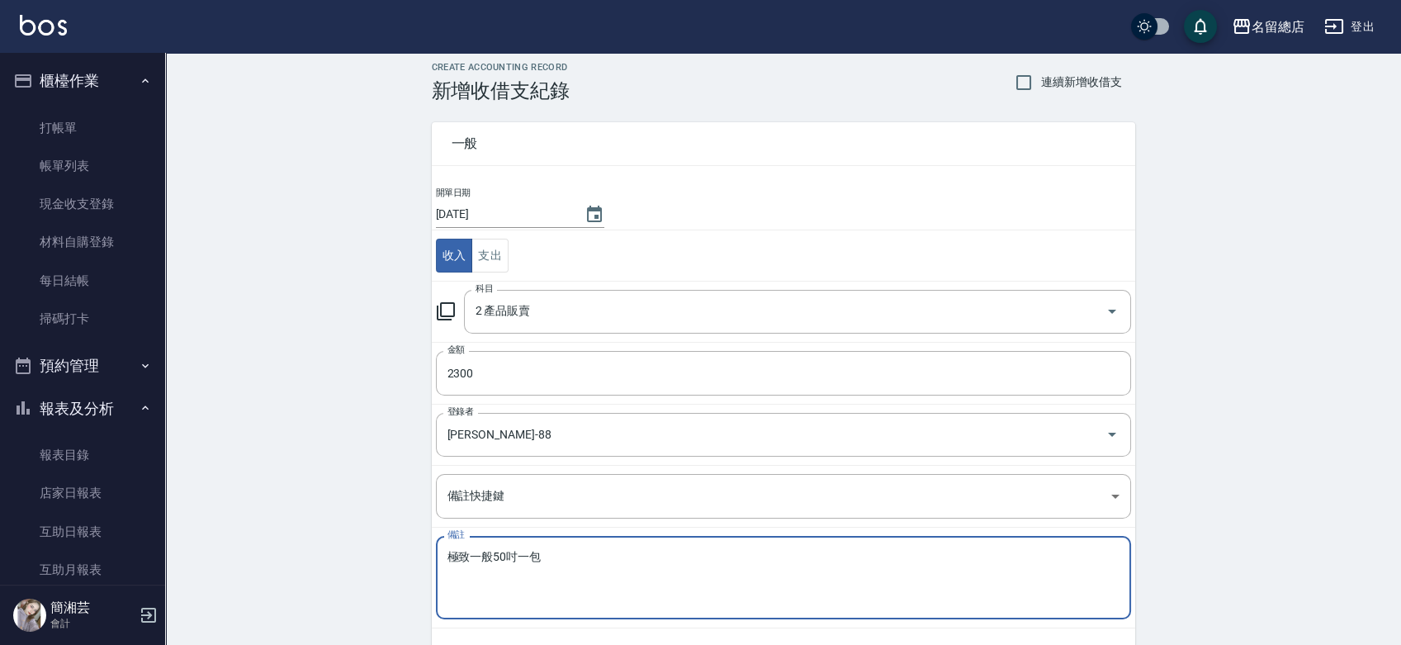
scroll to position [83, 0]
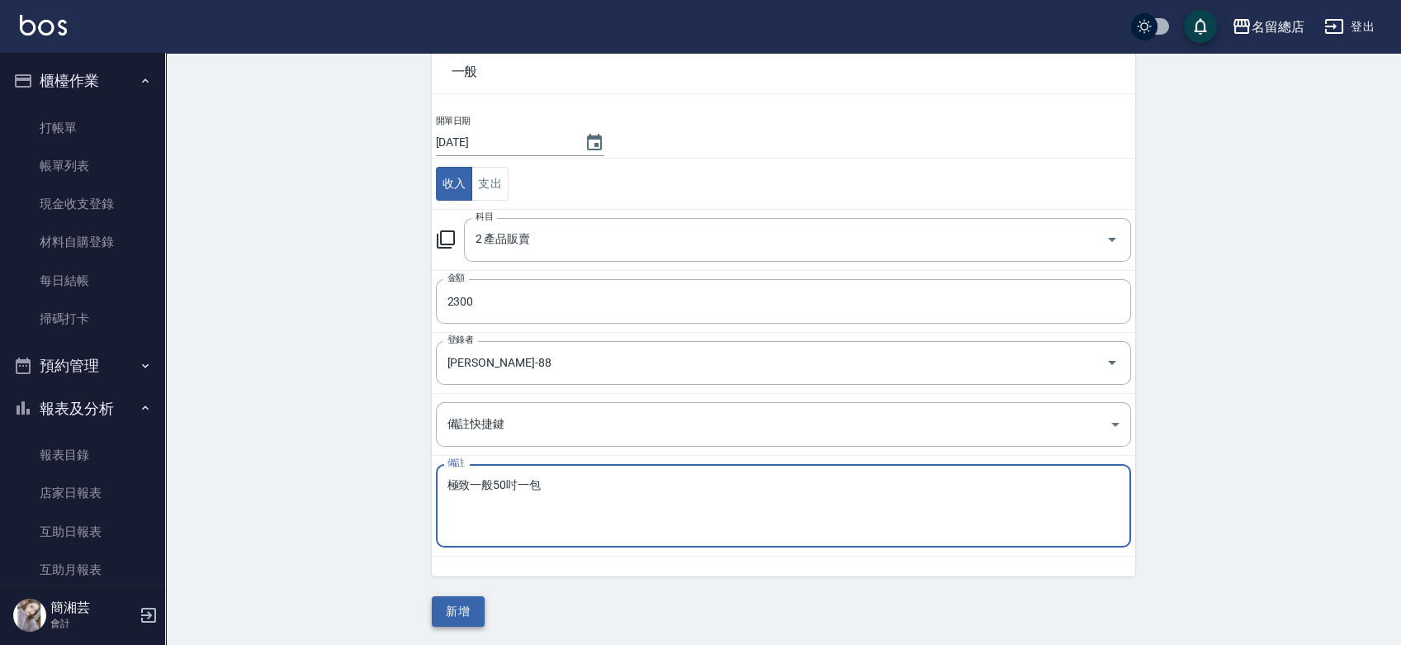
type textarea "極致一般50吋一包"
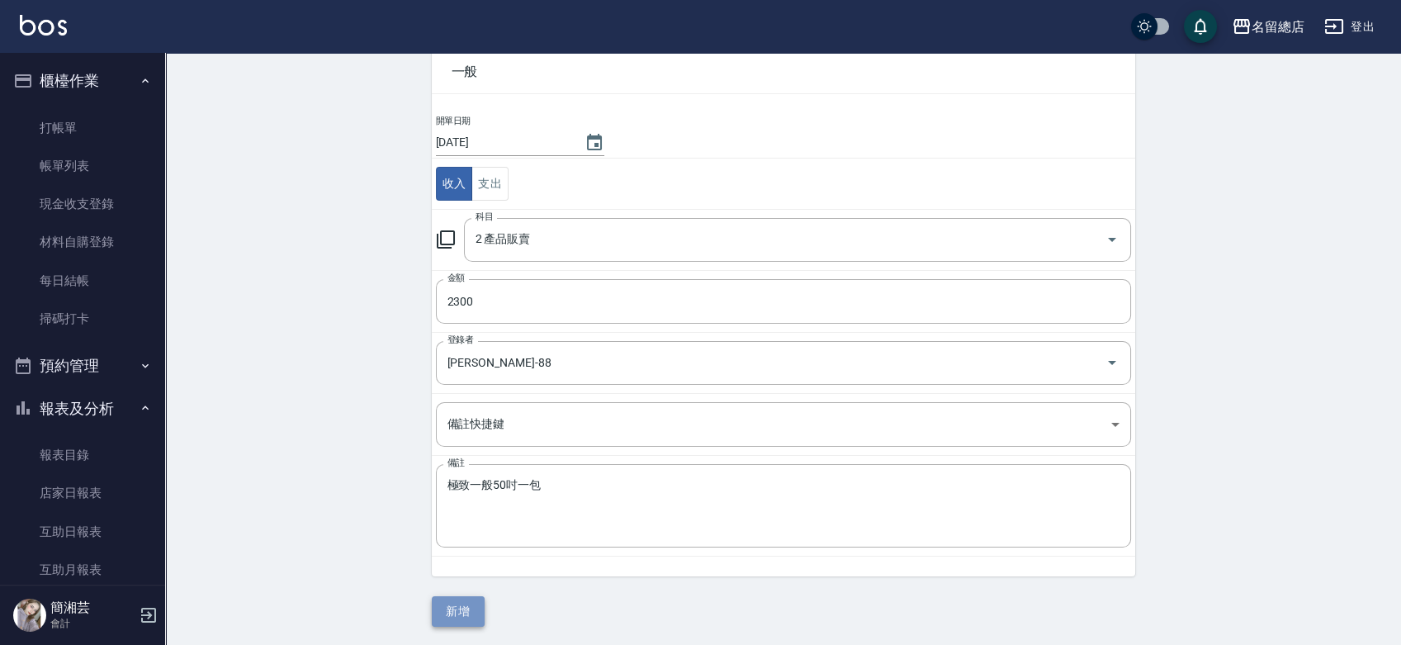
click at [462, 608] on button "新增" at bounding box center [458, 611] width 53 height 31
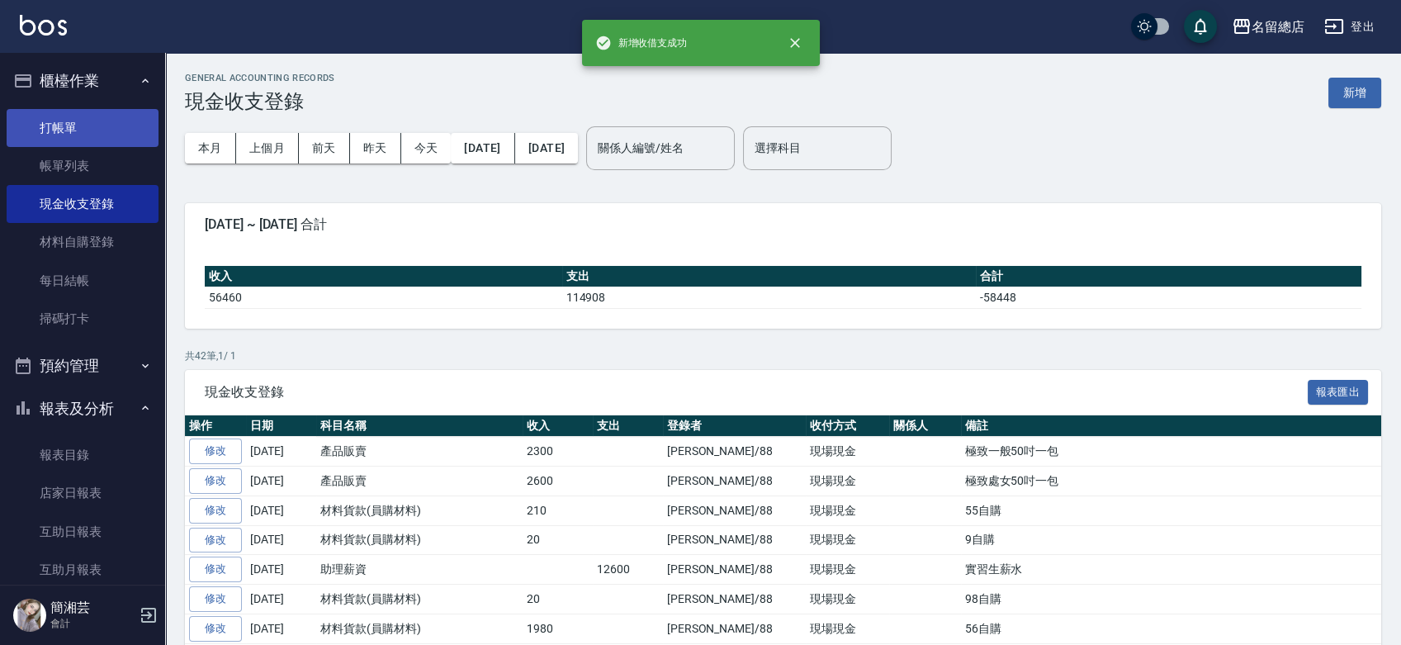
click at [69, 132] on link "打帳單" at bounding box center [83, 128] width 152 height 38
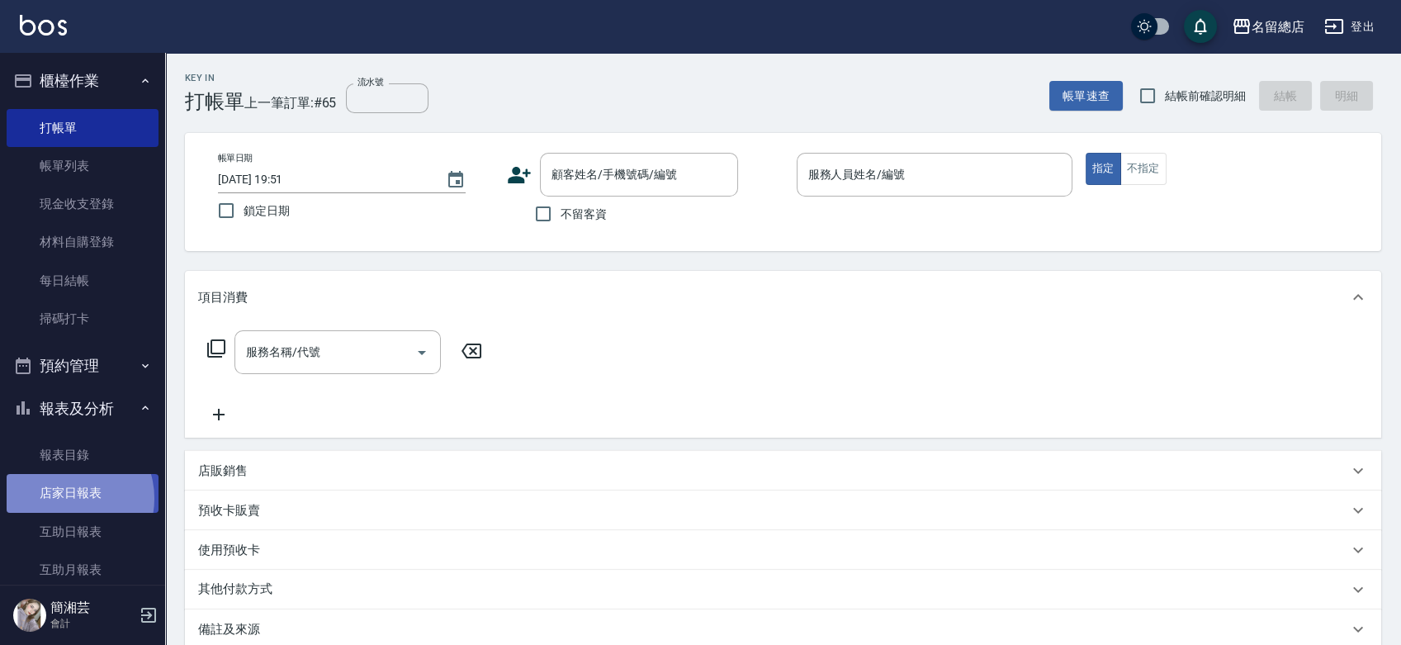
click at [68, 498] on link "店家日報表" at bounding box center [83, 493] width 152 height 38
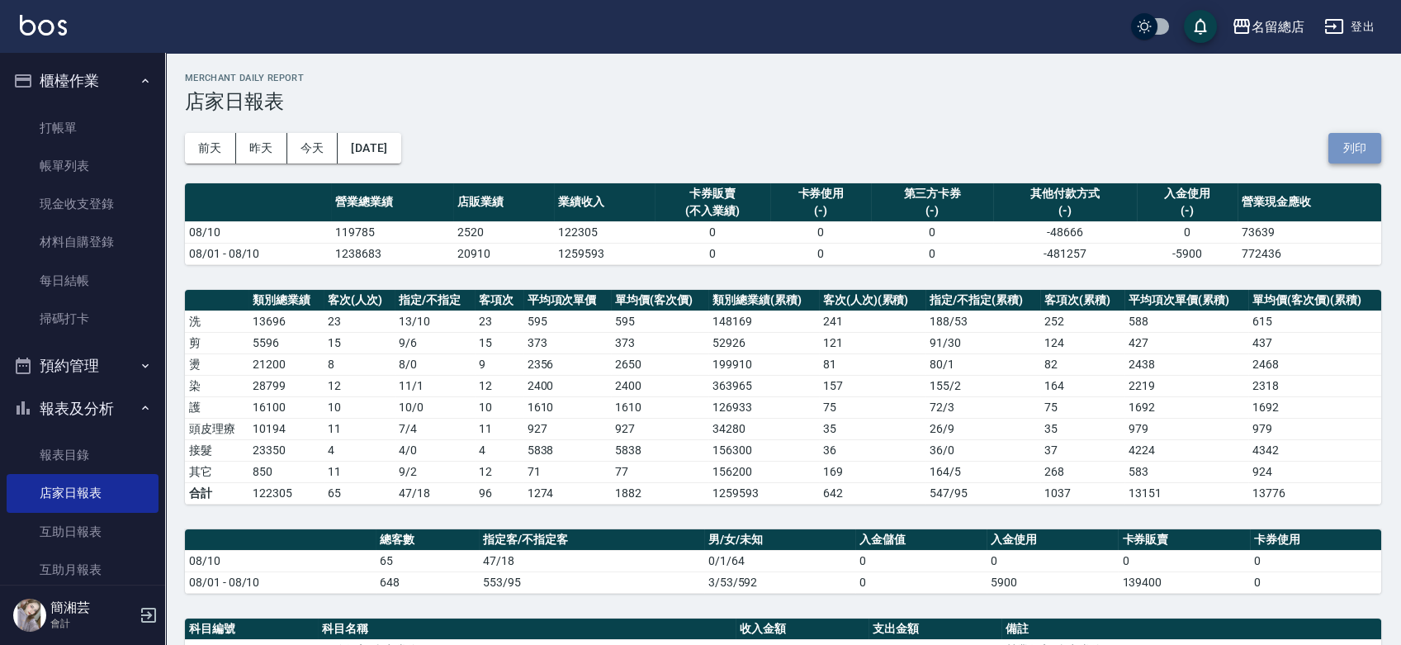
click at [1347, 144] on button "列印" at bounding box center [1354, 148] width 53 height 31
drag, startPoint x: 61, startPoint y: 168, endPoint x: 59, endPoint y: 307, distance: 138.7
click at [62, 168] on link "帳單列表" at bounding box center [83, 166] width 152 height 38
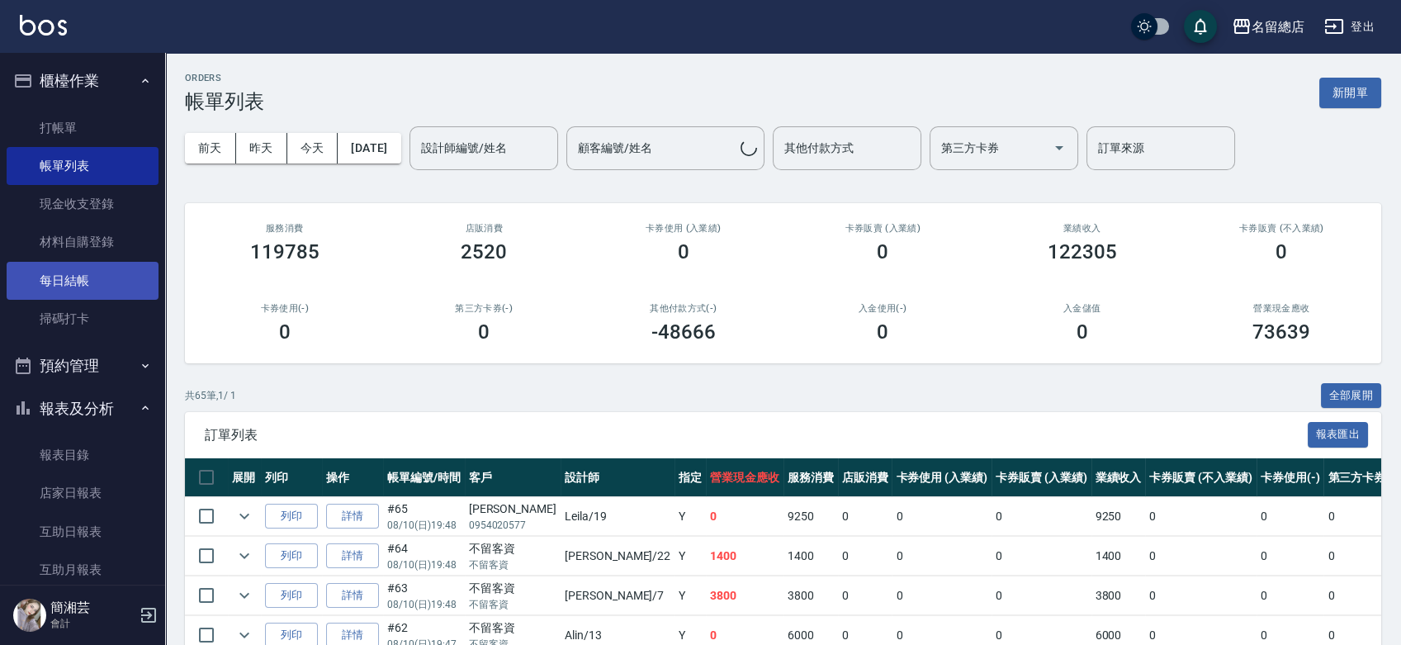
click at [82, 274] on link "每日結帳" at bounding box center [83, 281] width 152 height 38
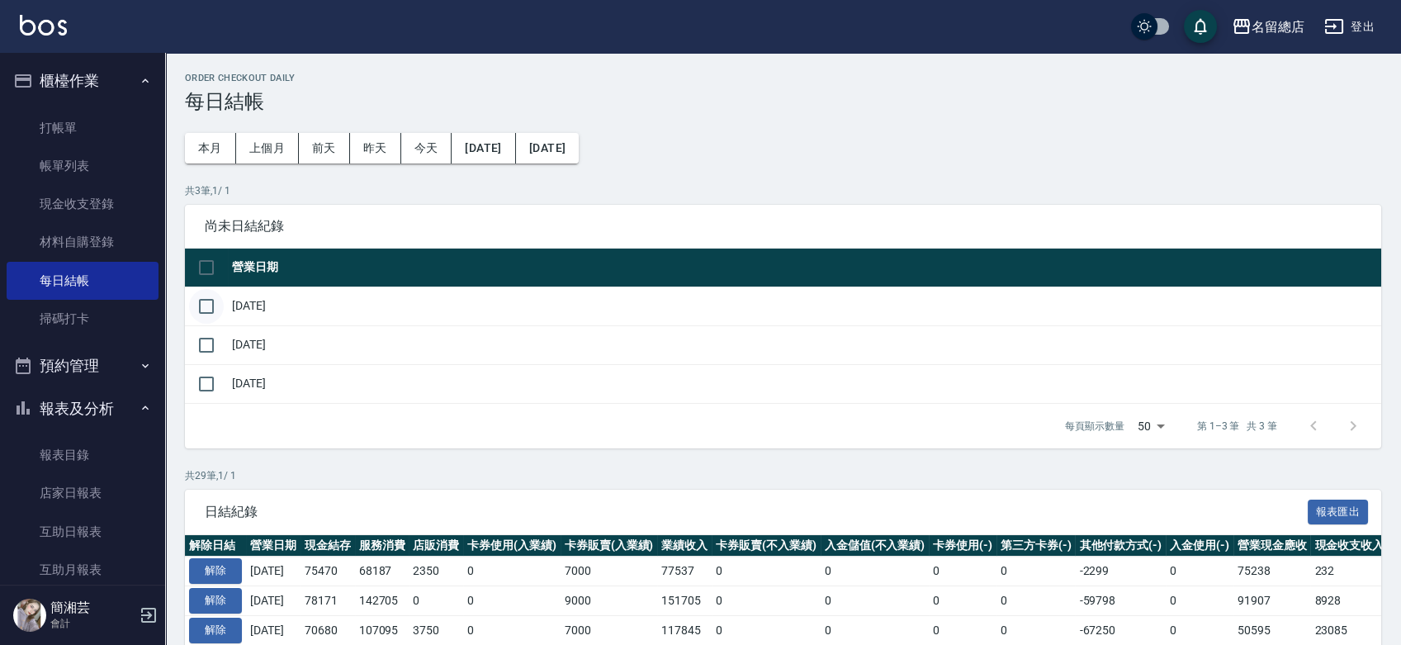
click at [209, 308] on input "checkbox" at bounding box center [206, 306] width 35 height 35
checkbox input "true"
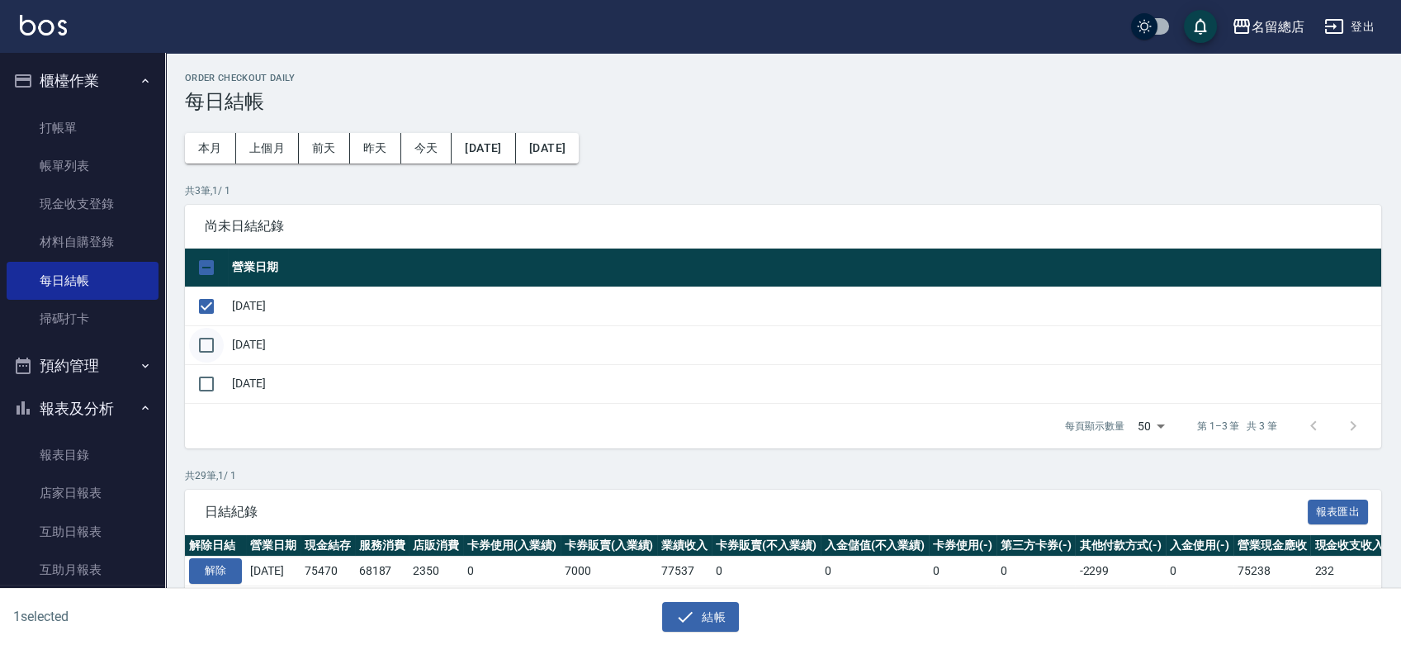
click at [210, 355] on input "checkbox" at bounding box center [206, 345] width 35 height 35
checkbox input "true"
click at [212, 389] on input "checkbox" at bounding box center [206, 383] width 35 height 35
checkbox input "true"
click at [697, 634] on div "3 selected 結帳" at bounding box center [700, 616] width 1401 height 57
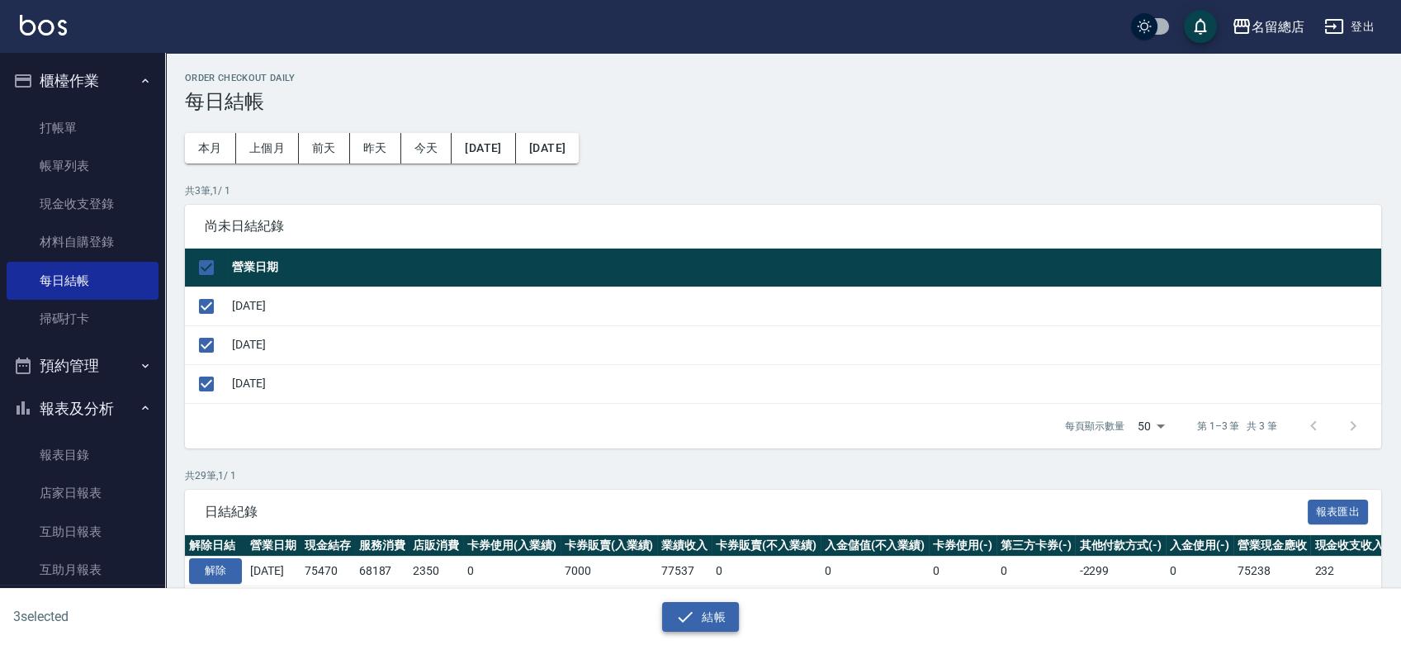
click at [700, 612] on button "結帳" at bounding box center [700, 617] width 77 height 31
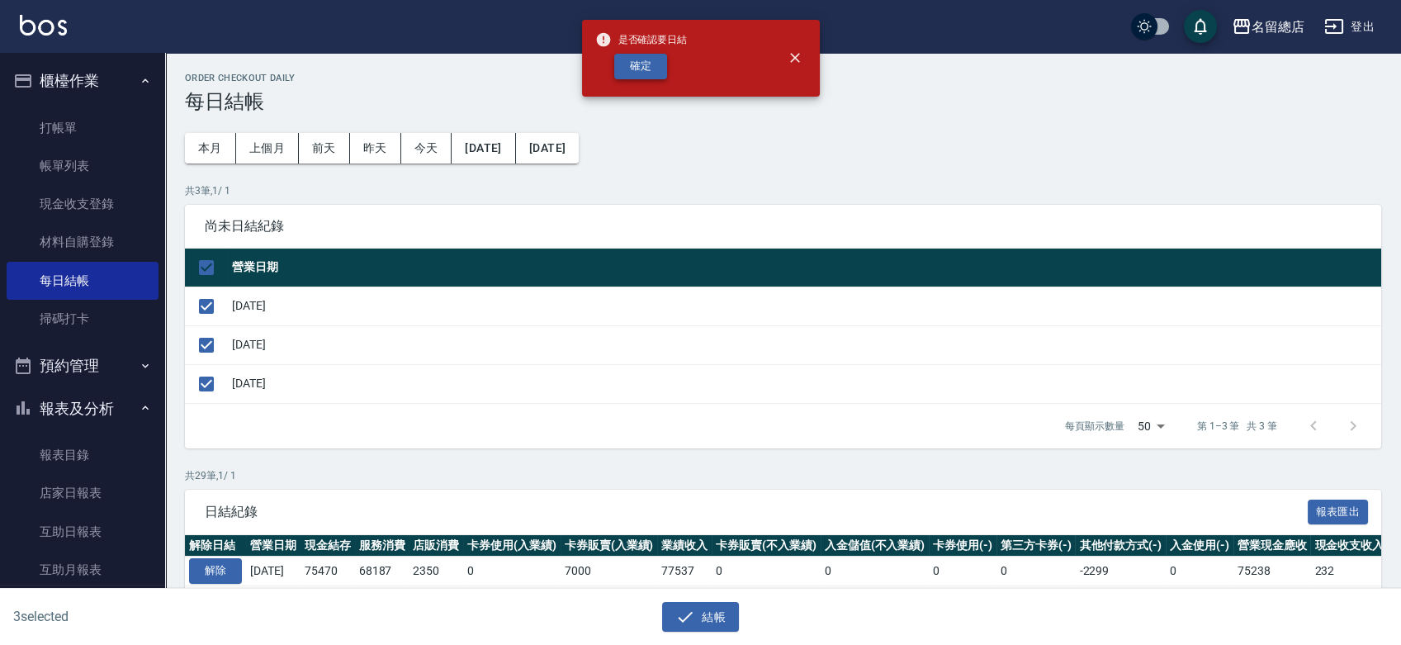
click at [659, 54] on button "確定" at bounding box center [640, 67] width 53 height 26
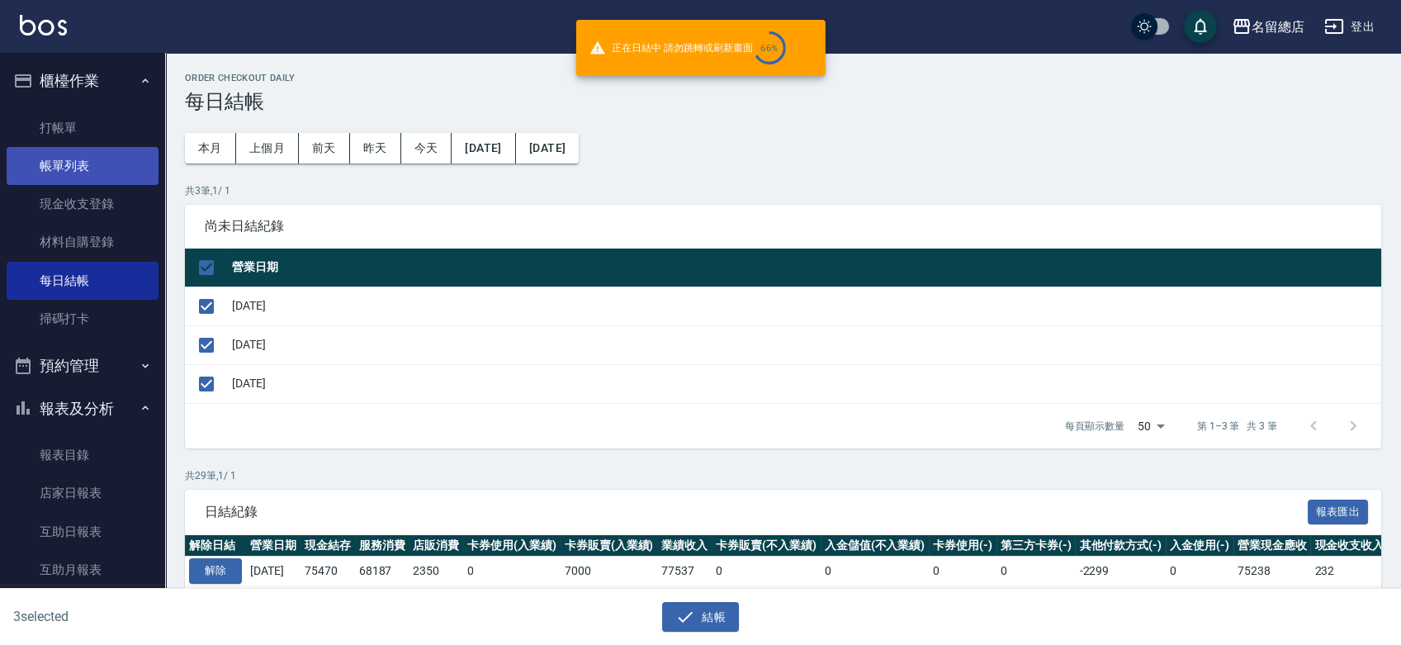
checkbox input "false"
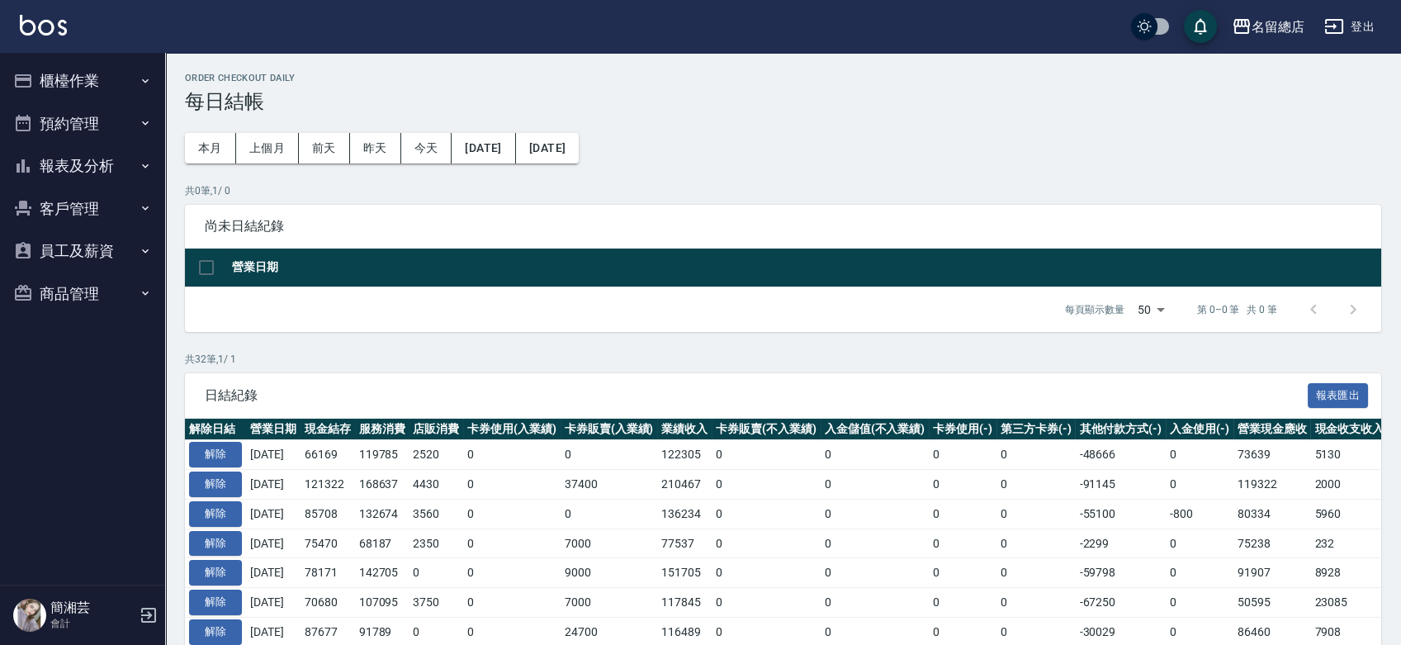
click at [79, 168] on button "報表及分析" at bounding box center [83, 165] width 152 height 43
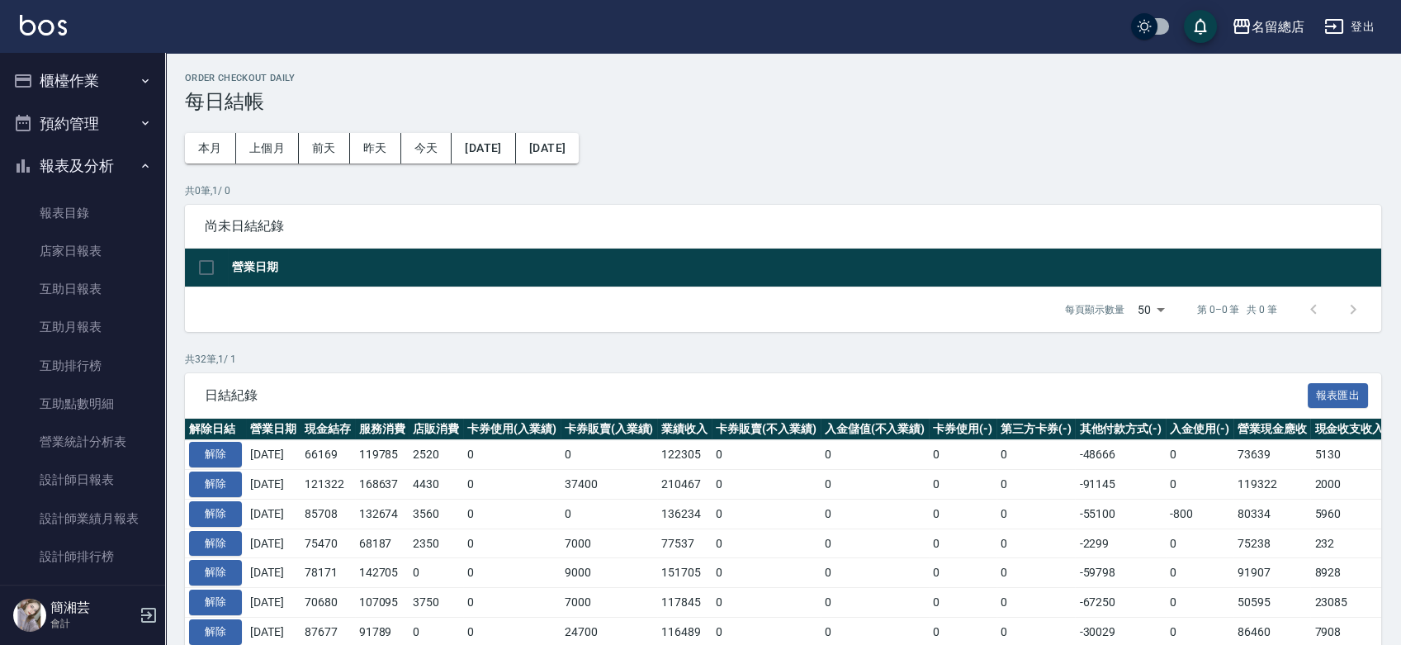
click at [89, 86] on button "櫃檯作業" at bounding box center [83, 80] width 152 height 43
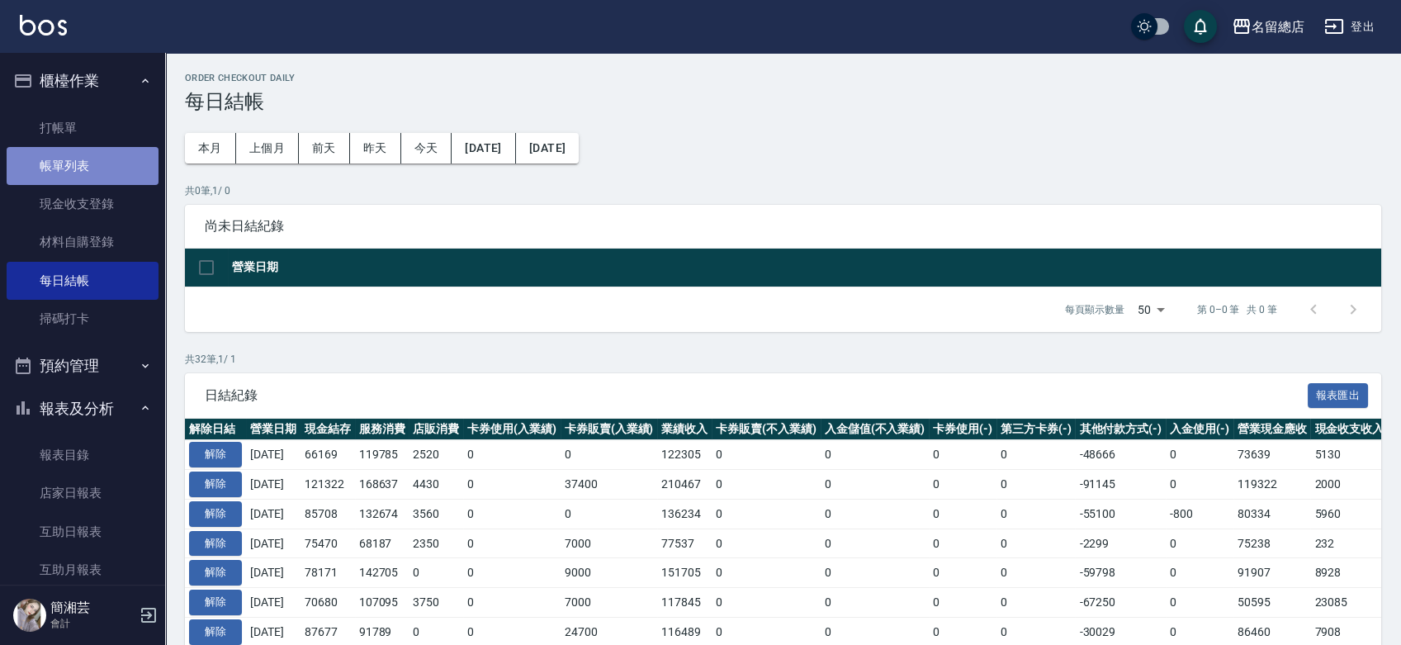
click at [104, 159] on link "帳單列表" at bounding box center [83, 166] width 152 height 38
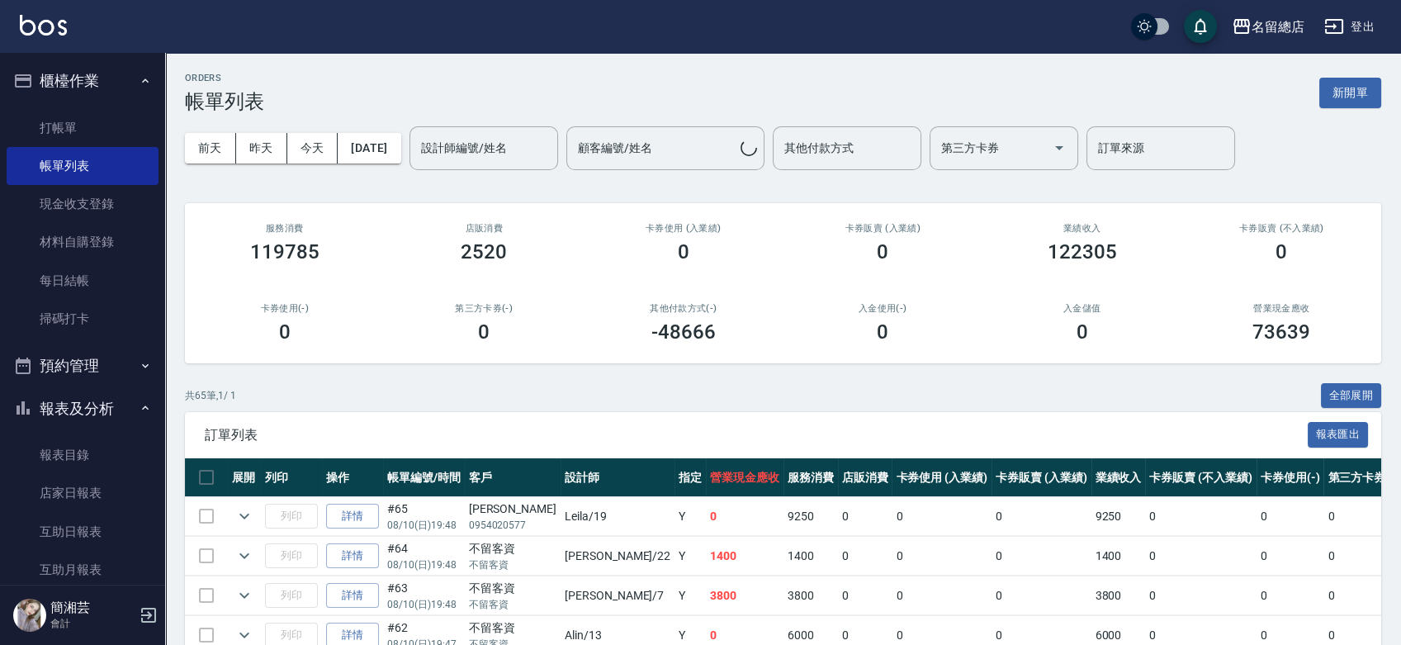
click at [872, 140] on div "其他付款方式 其他付款方式" at bounding box center [847, 148] width 149 height 44
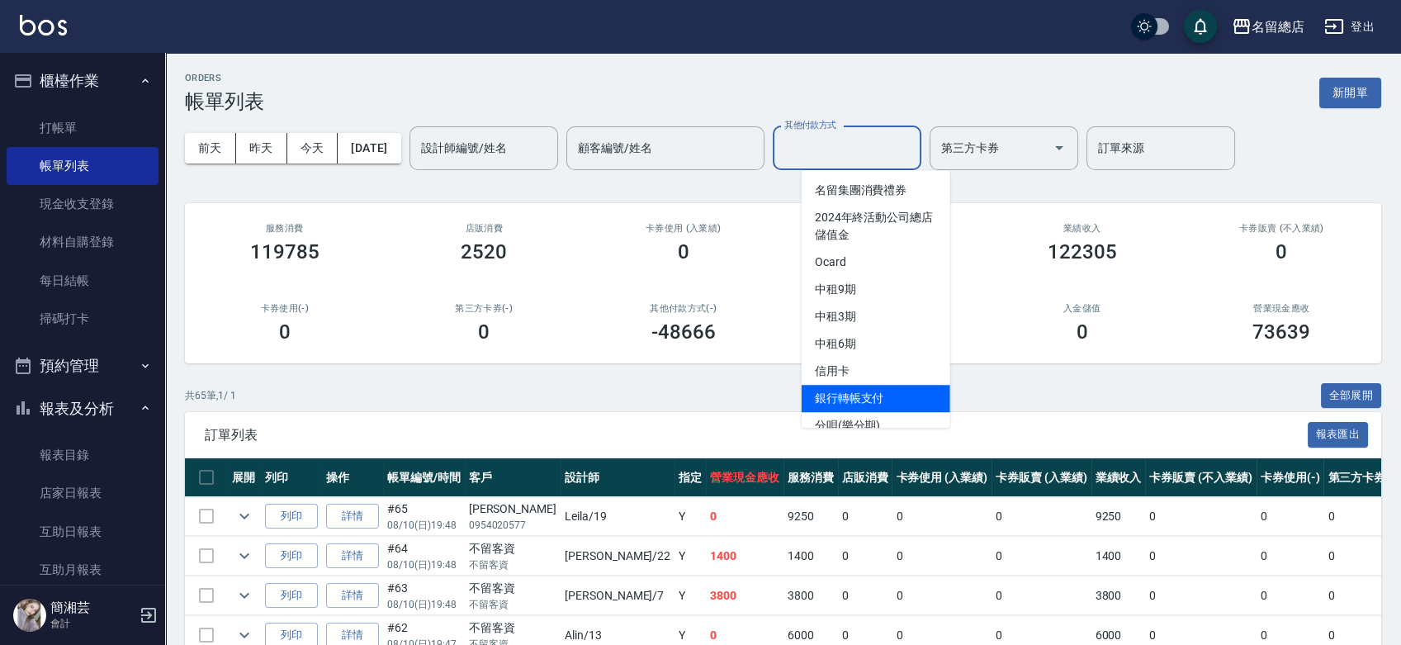
click at [877, 395] on span "銀行轉帳支付" at bounding box center [875, 398] width 149 height 27
type input "銀行轉帳支付"
